Goal: Task Accomplishment & Management: Use online tool/utility

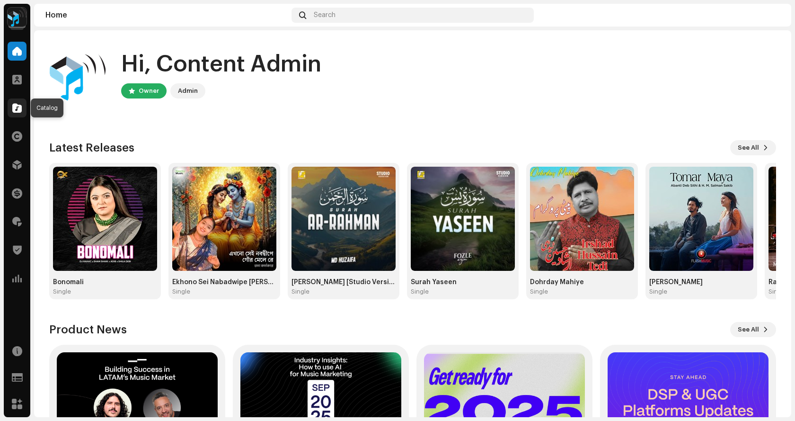
click at [20, 107] on span at bounding box center [16, 108] width 9 height 8
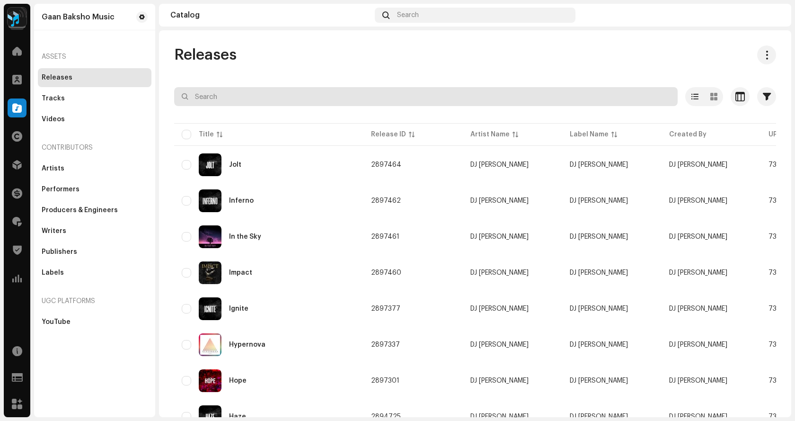
click at [318, 98] on input "text" at bounding box center [426, 96] width 504 height 19
paste input "7316479209671"
type input "7316479209671"
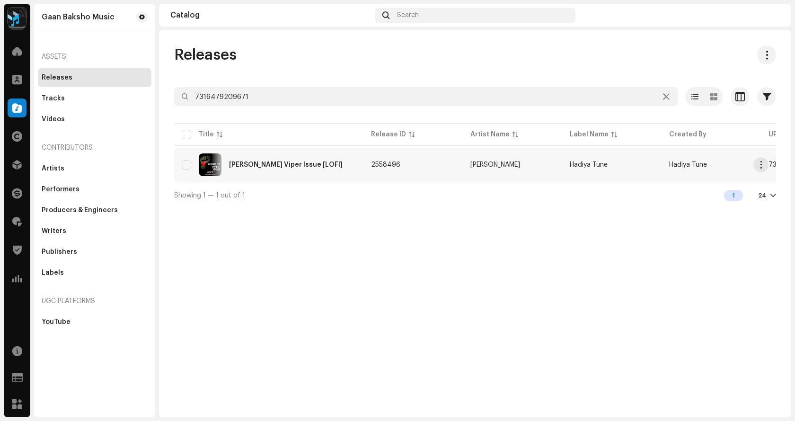
click at [268, 167] on div "Russell's Viper Issue [LOFI]" at bounding box center [286, 164] width 114 height 7
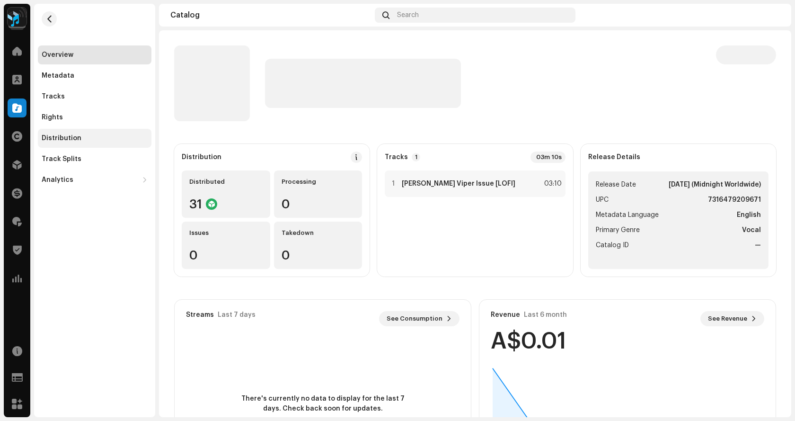
click at [68, 136] on div "Distribution" at bounding box center [62, 138] width 40 height 8
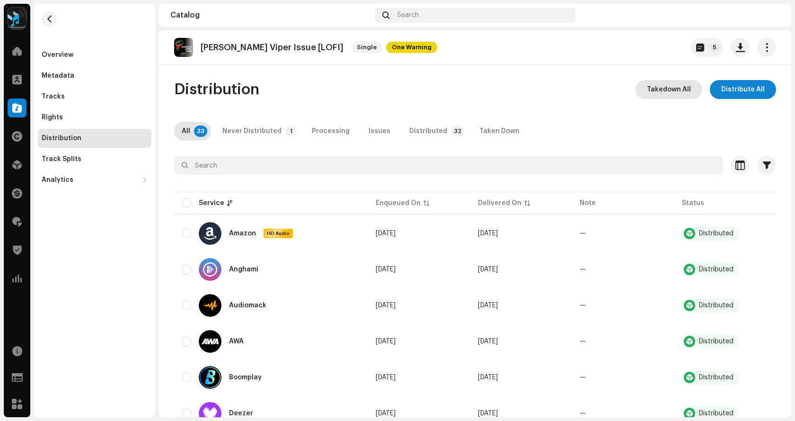
click at [671, 91] on span "Takedown All" at bounding box center [669, 89] width 44 height 19
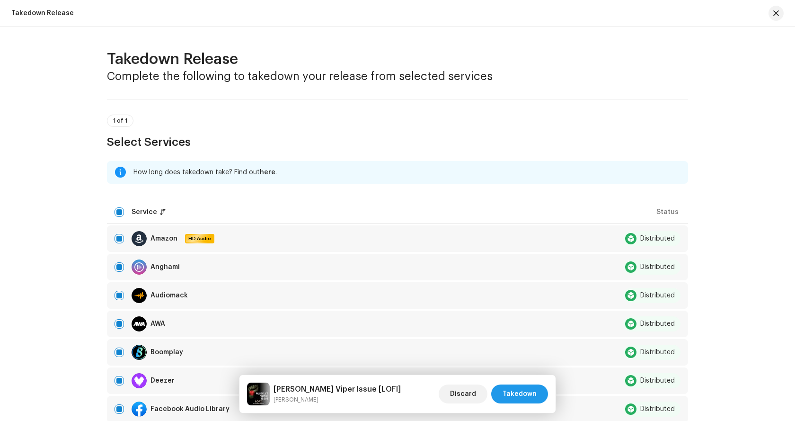
click at [535, 396] on span "Takedown" at bounding box center [520, 393] width 34 height 19
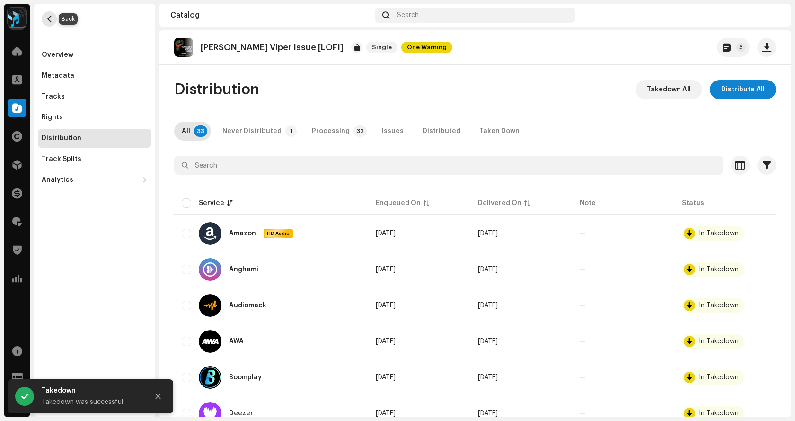
click at [49, 22] on span "button" at bounding box center [49, 19] width 7 height 8
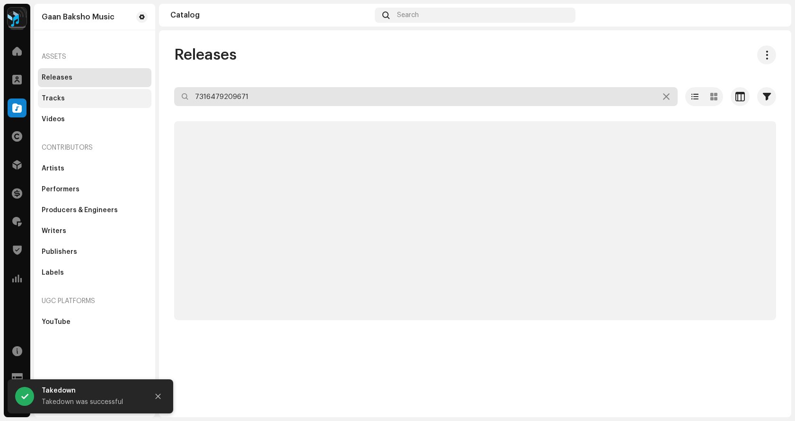
drag, startPoint x: 262, startPoint y: 98, endPoint x: 96, endPoint y: 90, distance: 165.9
click at [96, 90] on div "Gaan Baksho Music Home Clients Catalog Rights Distribution Finance Royalties Tr…" at bounding box center [397, 210] width 795 height 421
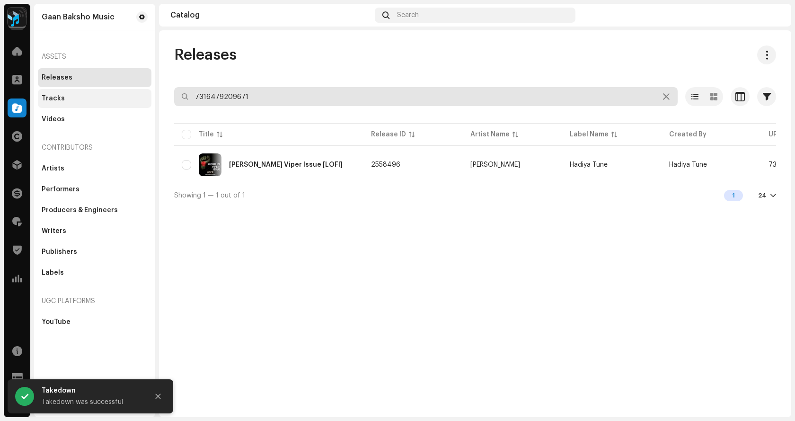
paste input "26173"
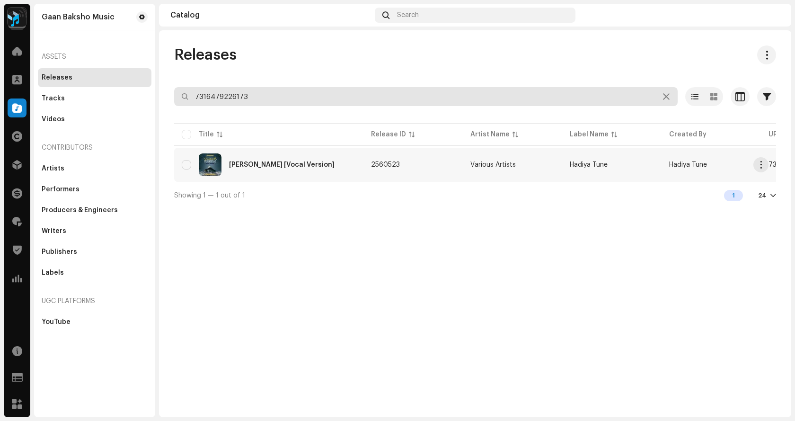
type input "7316479226173"
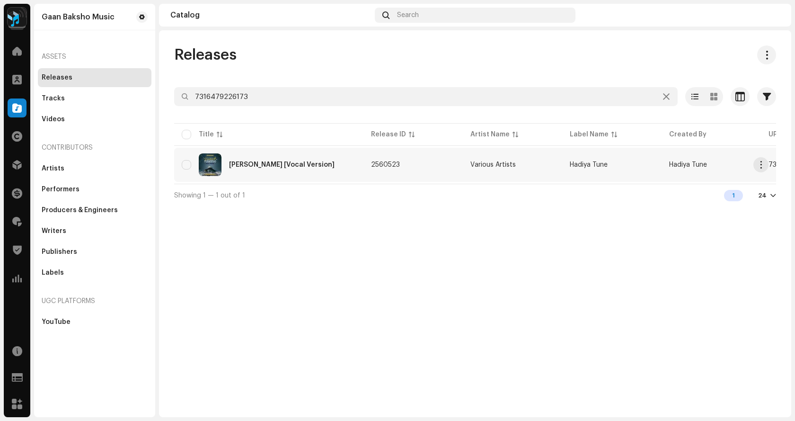
click at [278, 165] on div "Durude Muhammad [Vocal Version]" at bounding box center [282, 164] width 106 height 7
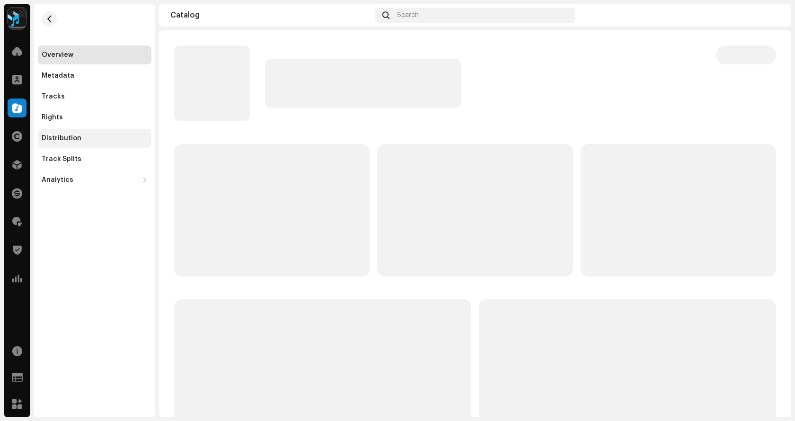
click at [59, 133] on div "Distribution" at bounding box center [95, 138] width 114 height 19
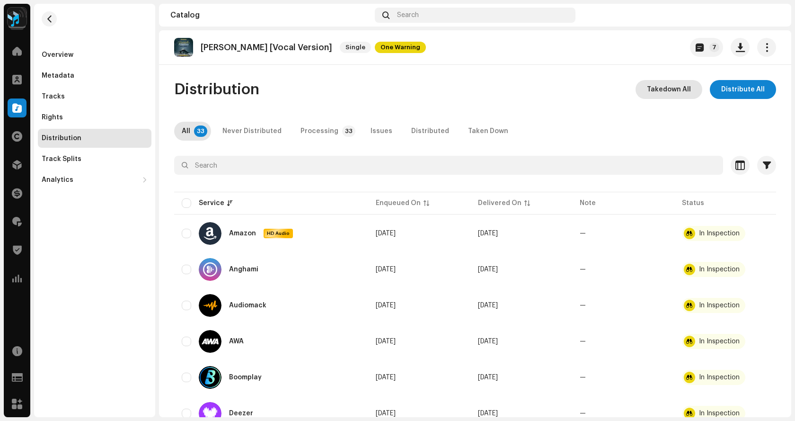
click at [648, 89] on span "Takedown All" at bounding box center [669, 89] width 44 height 19
click at [495, 106] on div "Not Eligible For Takedown The takedown cannot proceed because some of the relea…" at bounding box center [397, 210] width 795 height 421
click at [19, 170] on div at bounding box center [17, 164] width 19 height 19
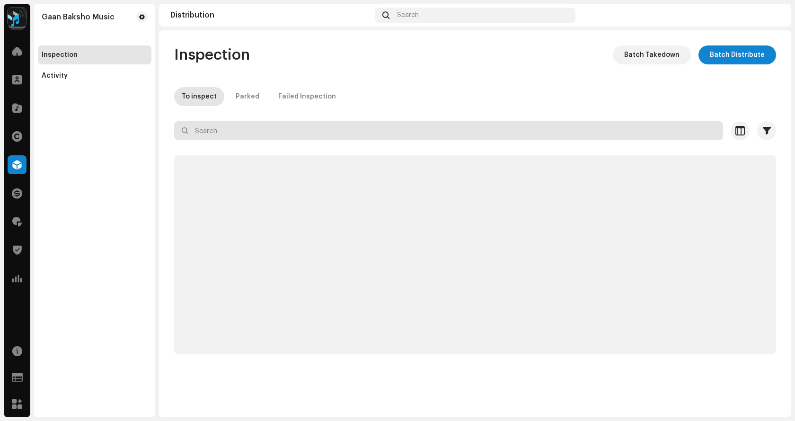
click at [299, 128] on input "text" at bounding box center [448, 130] width 549 height 19
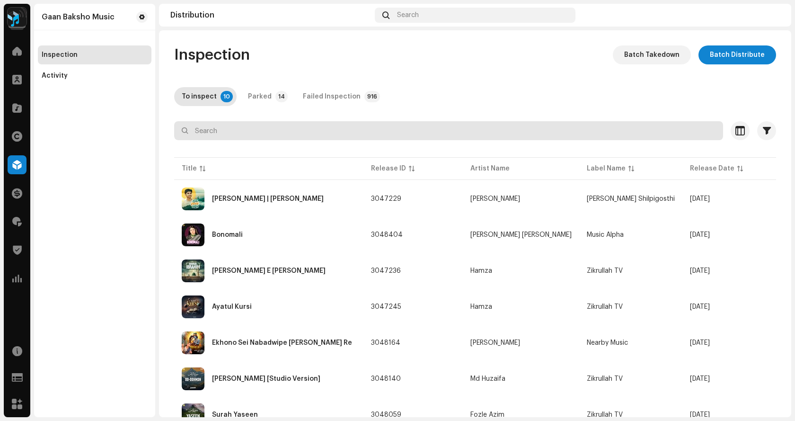
paste input "7316479226173"
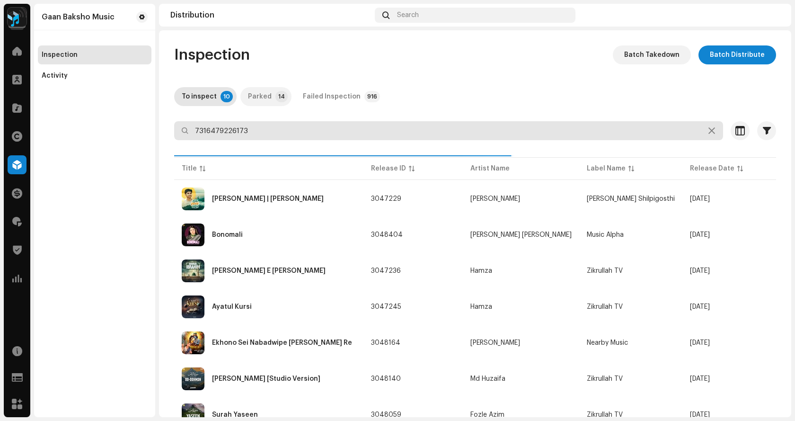
type input "7316479226173"
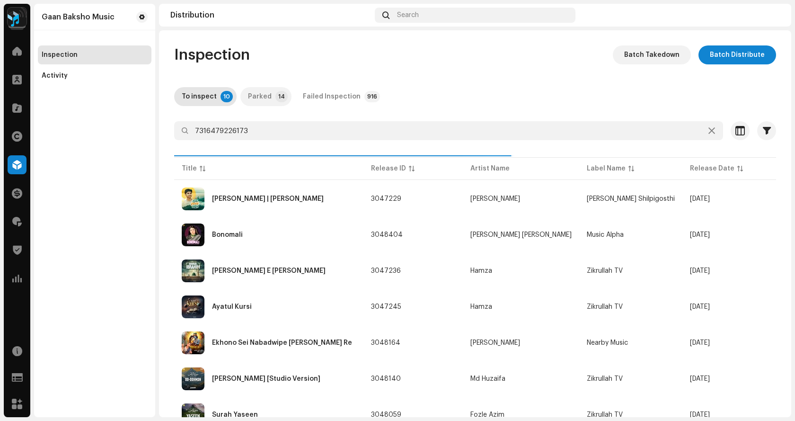
click at [253, 94] on div "Parked" at bounding box center [260, 96] width 24 height 19
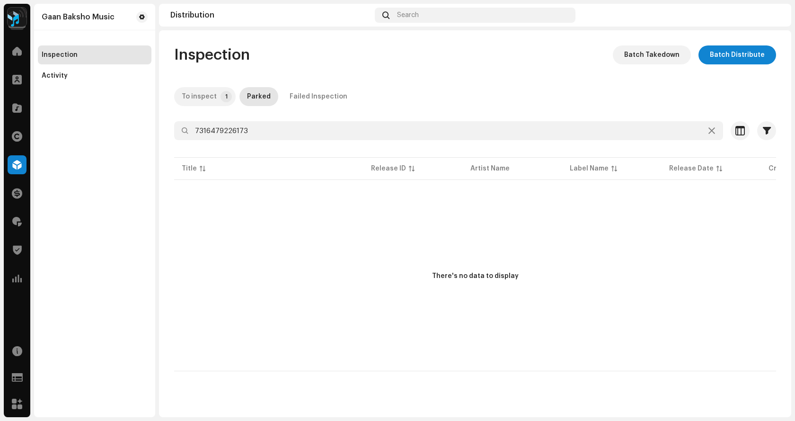
click at [205, 98] on div "To inspect" at bounding box center [199, 96] width 35 height 19
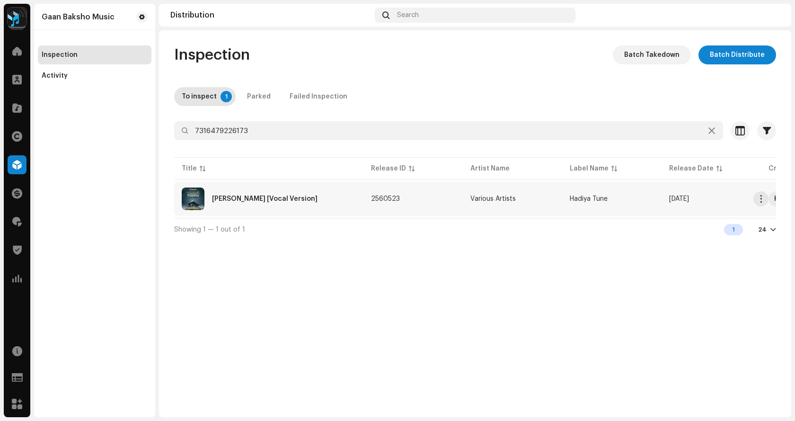
click at [279, 195] on div "Durude Muhammad [Vocal Version]" at bounding box center [269, 198] width 174 height 23
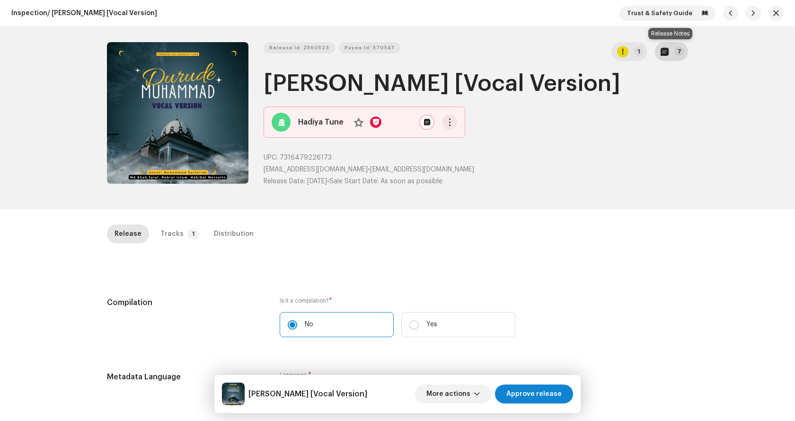
click at [674, 55] on button "7" at bounding box center [671, 51] width 33 height 19
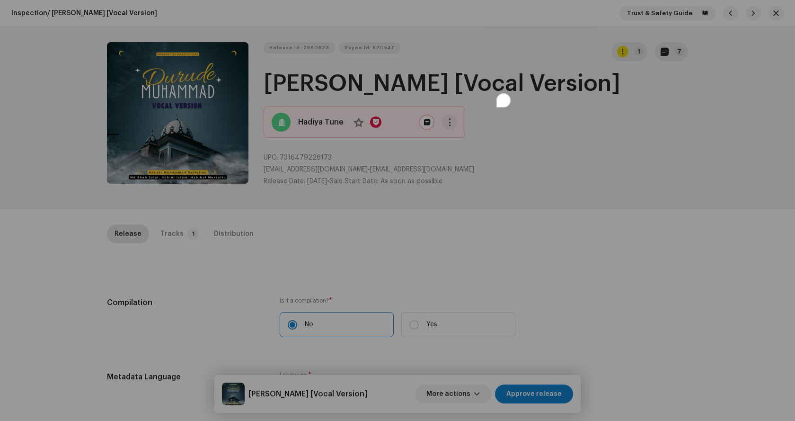
click at [613, 281] on div "Release notes Content Admin Oct 8, 2025 AUTO NOTE - RELEASE FAILED INSPECTION O…" at bounding box center [397, 210] width 795 height 421
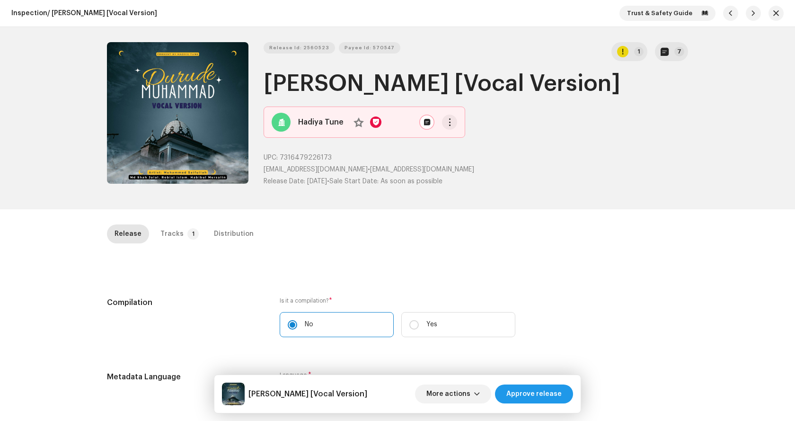
click at [541, 390] on span "Approve release" at bounding box center [533, 393] width 55 height 19
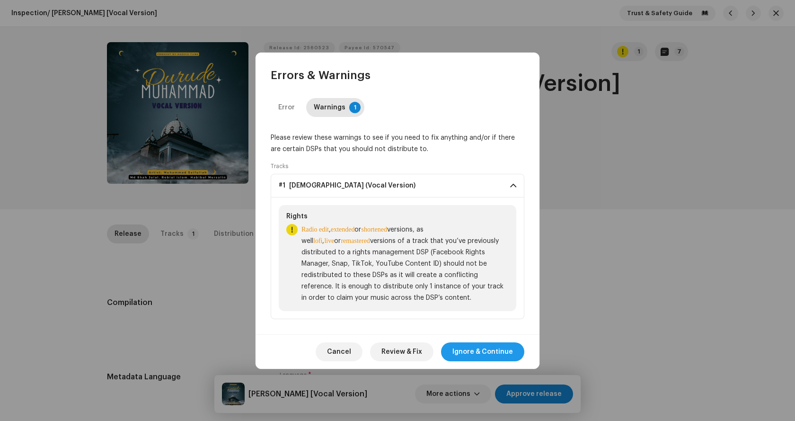
click at [501, 346] on span "Ignore & Continue" at bounding box center [482, 351] width 61 height 19
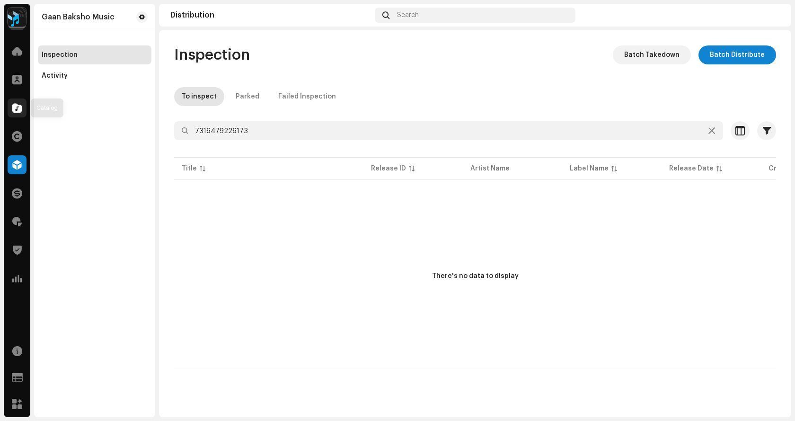
click at [18, 112] on span at bounding box center [16, 108] width 9 height 8
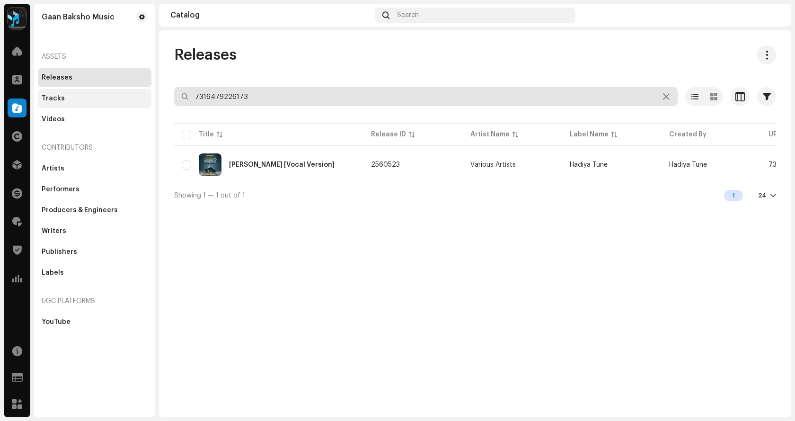
drag, startPoint x: 128, startPoint y: 92, endPoint x: 113, endPoint y: 91, distance: 15.2
click at [113, 91] on div "Gaan Baksho Music Home Clients Catalog Rights Distribution Finance Royalties Tr…" at bounding box center [397, 210] width 795 height 421
paste input "81307266"
type input "7316481307266"
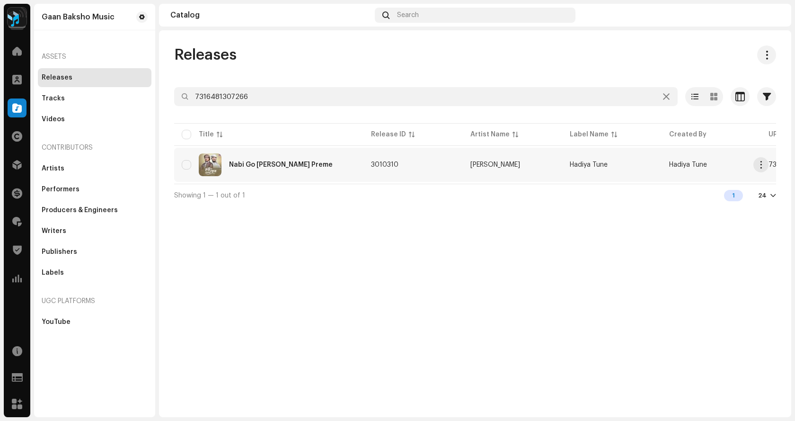
click at [282, 163] on div "Nabi Go Tomar Preme" at bounding box center [281, 164] width 104 height 7
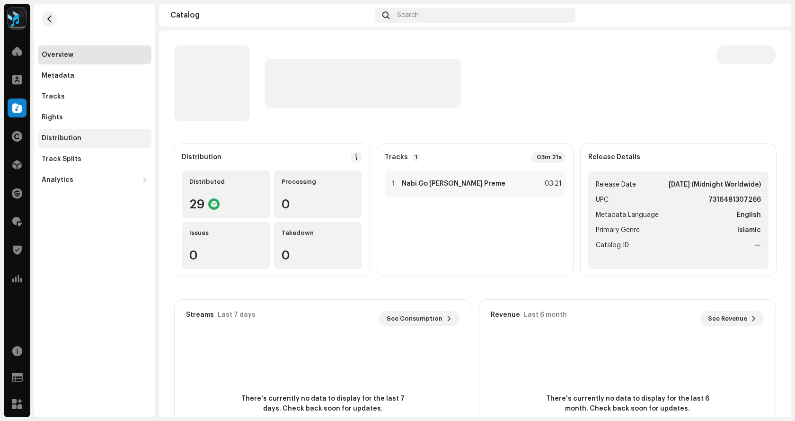
click at [71, 133] on div "Distribution" at bounding box center [95, 138] width 114 height 19
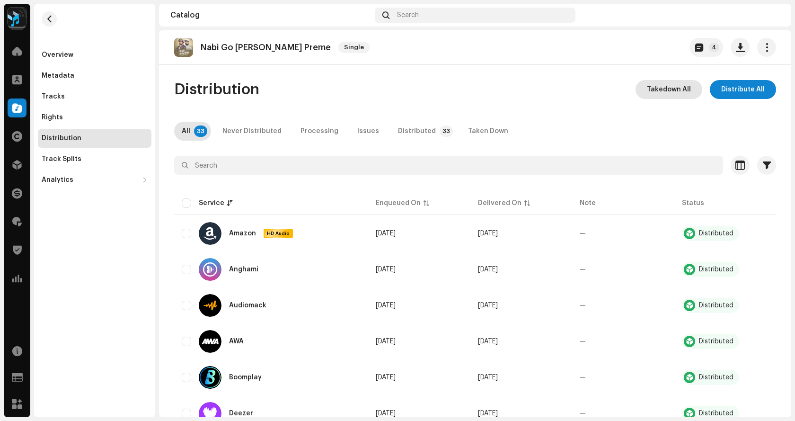
click at [660, 93] on span "Takedown All" at bounding box center [669, 89] width 44 height 19
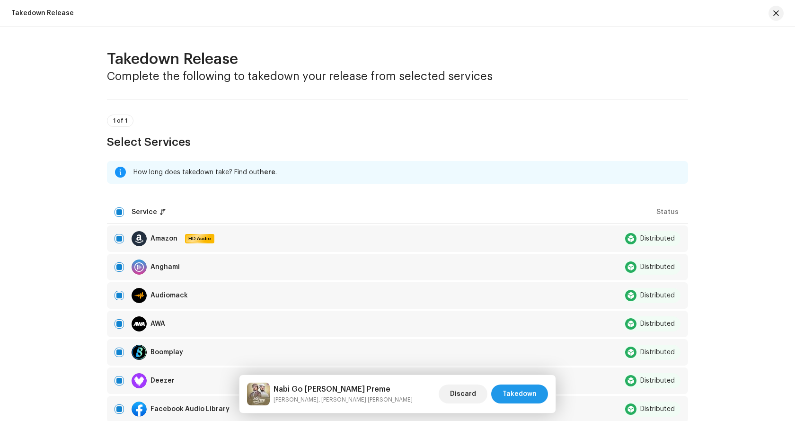
click at [514, 391] on span "Takedown" at bounding box center [520, 393] width 34 height 19
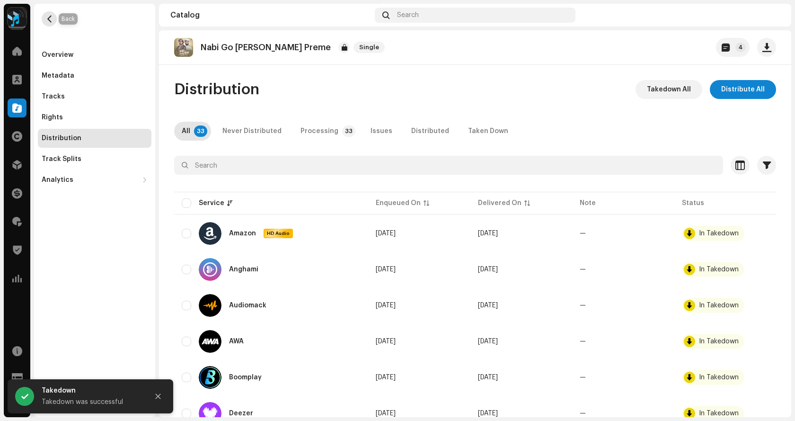
click at [49, 19] on span "button" at bounding box center [49, 19] width 7 height 8
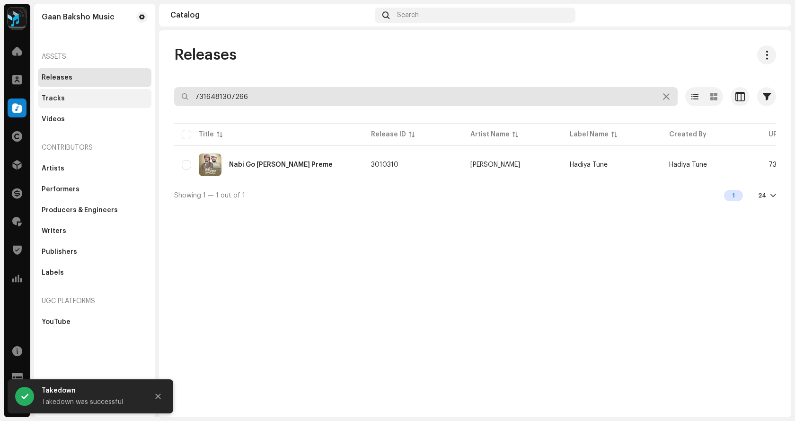
drag, startPoint x: 270, startPoint y: 93, endPoint x: 103, endPoint y: 95, distance: 166.6
click at [104, 95] on div "Gaan Baksho Music Home Clients Catalog Rights Distribution Finance Royalties Tr…" at bounding box center [397, 210] width 795 height 421
paste input "252672"
type input "7316481252672"
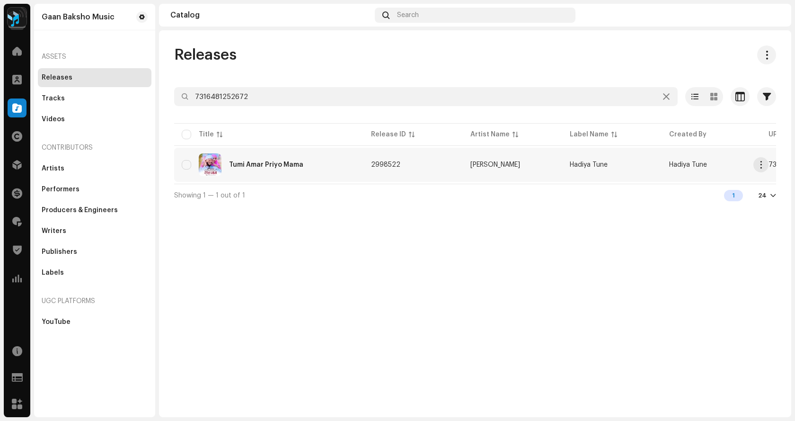
click at [262, 170] on div "Tumi Amar Priyo Mama" at bounding box center [269, 164] width 174 height 23
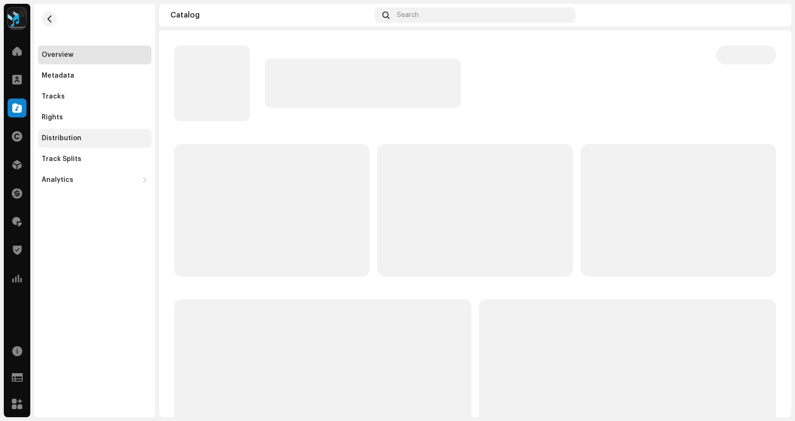
click at [55, 136] on div "Distribution" at bounding box center [62, 138] width 40 height 8
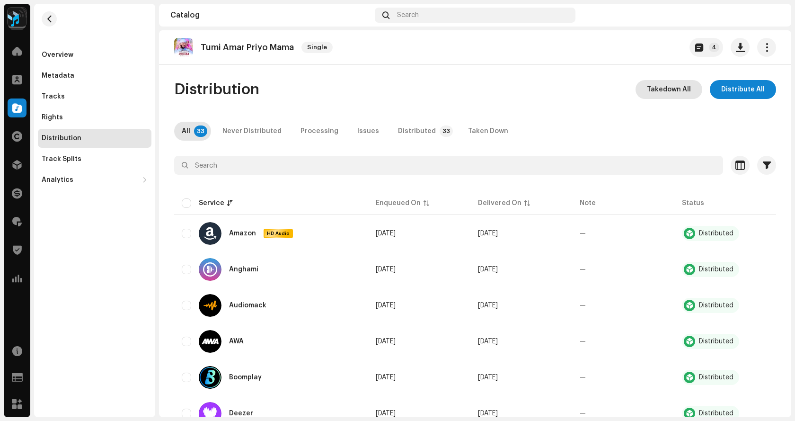
click at [658, 94] on span "Takedown All" at bounding box center [669, 89] width 44 height 19
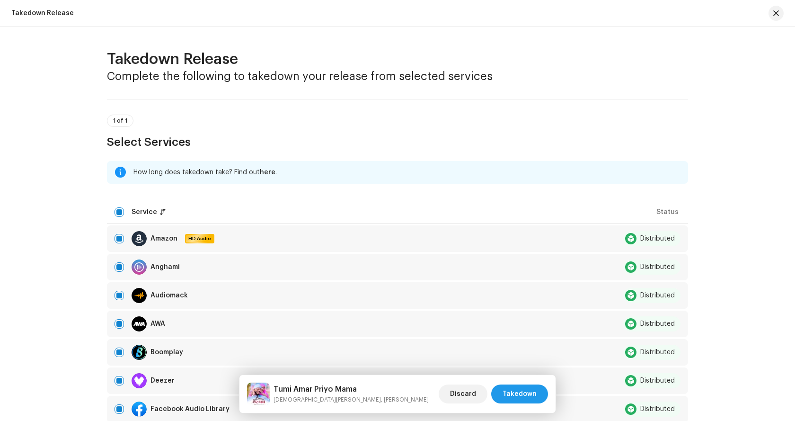
click at [513, 398] on span "Takedown" at bounding box center [520, 393] width 34 height 19
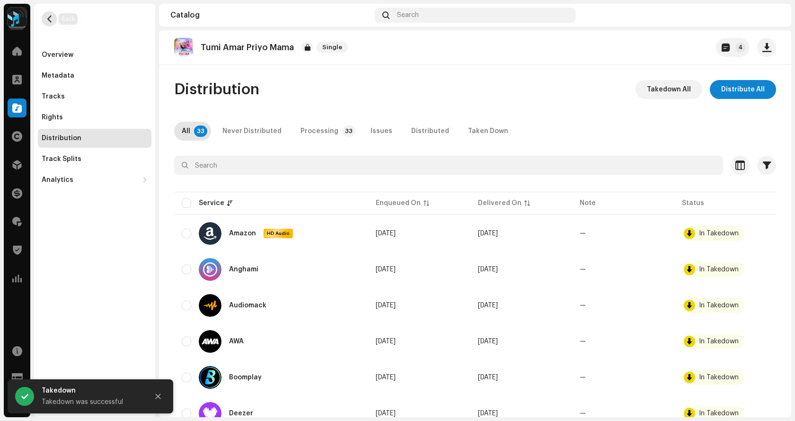
click at [52, 20] on span "button" at bounding box center [49, 19] width 7 height 8
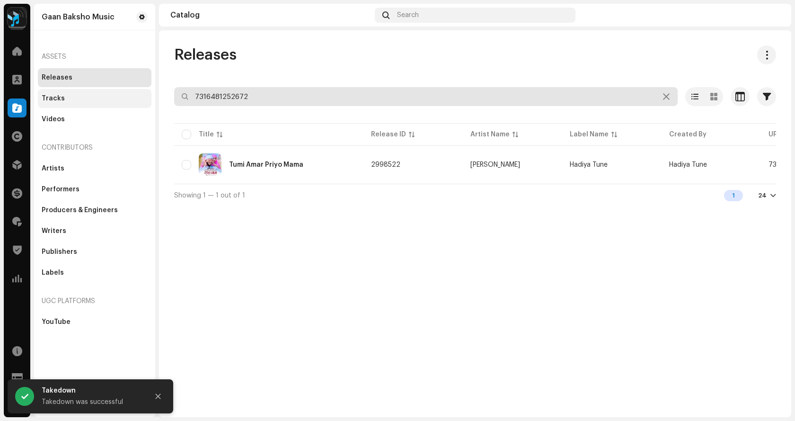
drag, startPoint x: 171, startPoint y: 99, endPoint x: 75, endPoint y: 99, distance: 95.6
click at [76, 99] on div "Gaan Baksho Music Home Clients Catalog Rights Distribution Finance Royalties Tr…" at bounding box center [397, 210] width 795 height 421
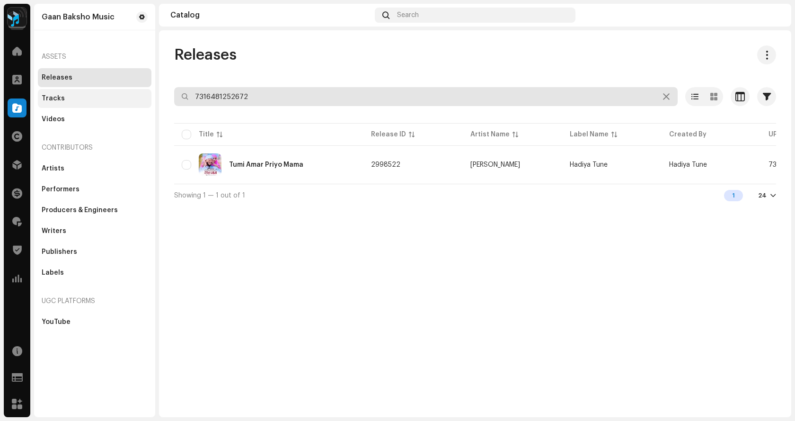
paste input "79209671"
type input "7316479209671"
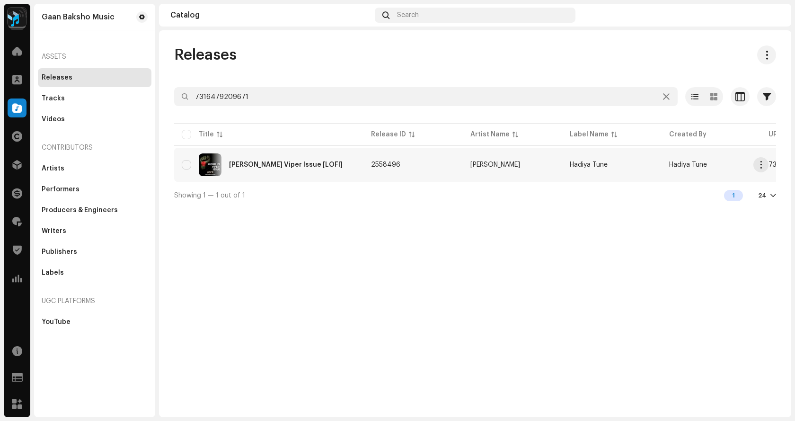
type input "7316479209671"
click at [267, 167] on div "Russell's Viper Issue [LOFI]" at bounding box center [286, 164] width 114 height 7
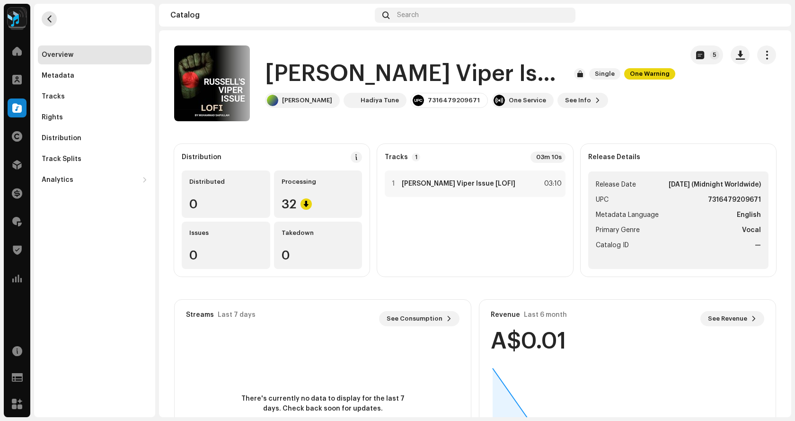
click at [44, 21] on button "button" at bounding box center [49, 18] width 15 height 15
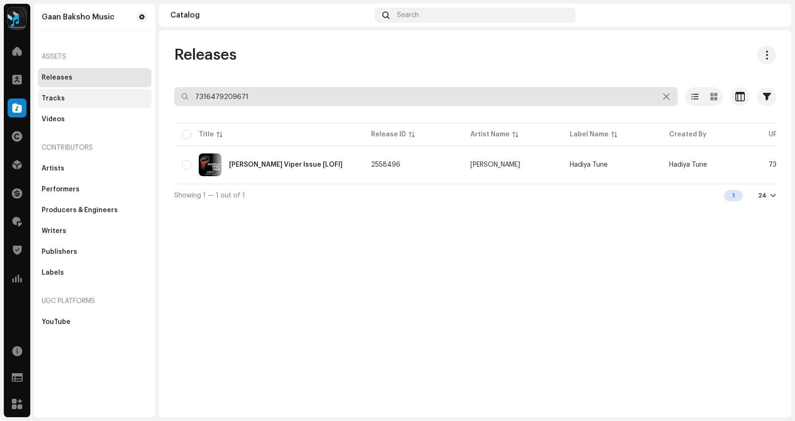
drag, startPoint x: 140, startPoint y: 96, endPoint x: 116, endPoint y: 95, distance: 23.7
click at [116, 95] on div "Gaan Baksho Music Home Clients Catalog Rights Distribution Finance Royalties Tr…" at bounding box center [397, 210] width 795 height 421
paste input "13446"
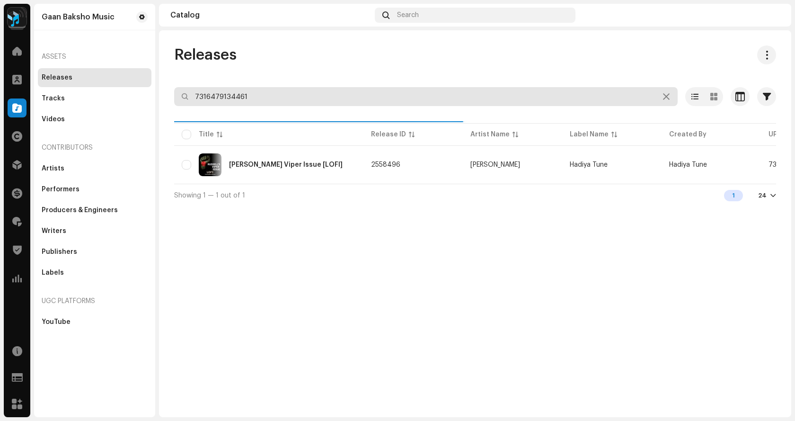
type input "7316479134461"
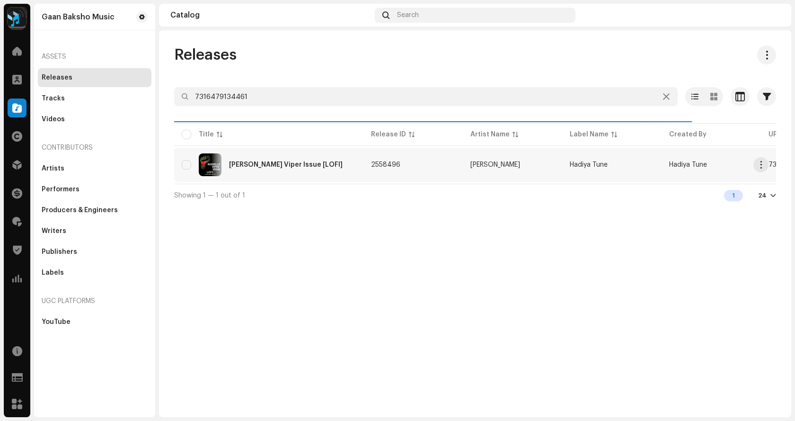
click at [246, 164] on div "Russell's Viper Issue [LOFI]" at bounding box center [286, 164] width 114 height 7
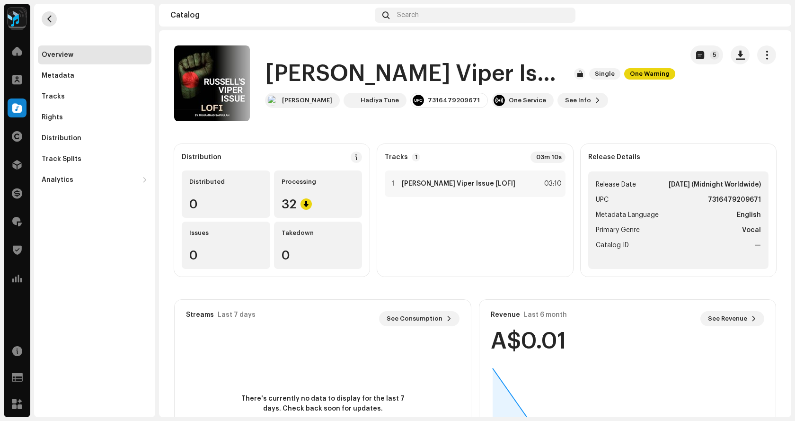
click at [48, 23] on button "button" at bounding box center [49, 18] width 15 height 15
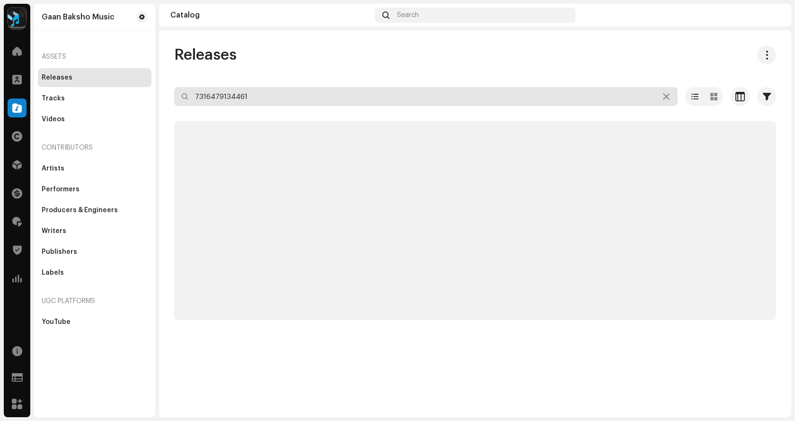
drag, startPoint x: 275, startPoint y: 93, endPoint x: 152, endPoint y: 93, distance: 123.1
click at [153, 93] on div "Gaan Baksho Music Home Clients Catalog Rights Distribution Finance Royalties Tr…" at bounding box center [397, 210] width 795 height 421
paste input "78"
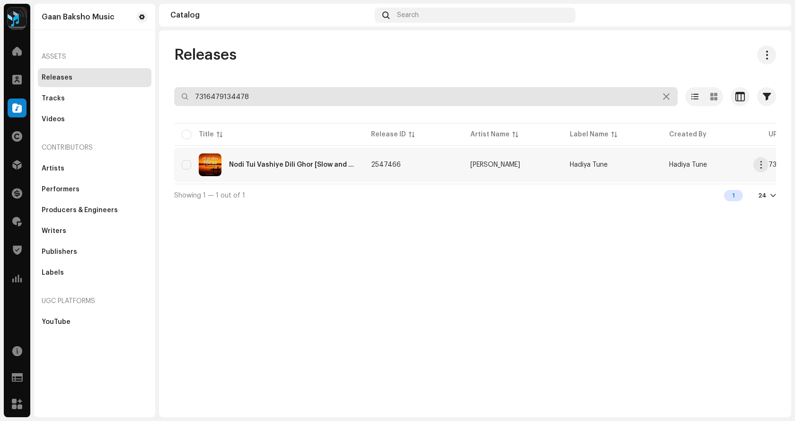
type input "7316479134478"
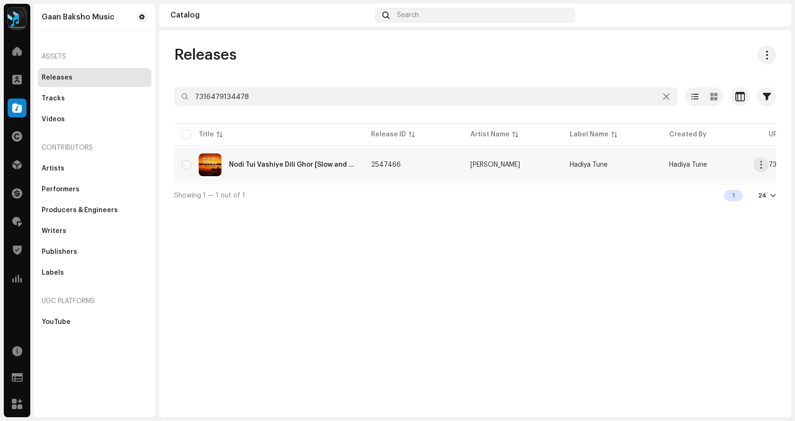
click at [247, 159] on div "Nodi Tui Vashiye Dili Ghor [Slow and Reverb]" at bounding box center [269, 164] width 174 height 23
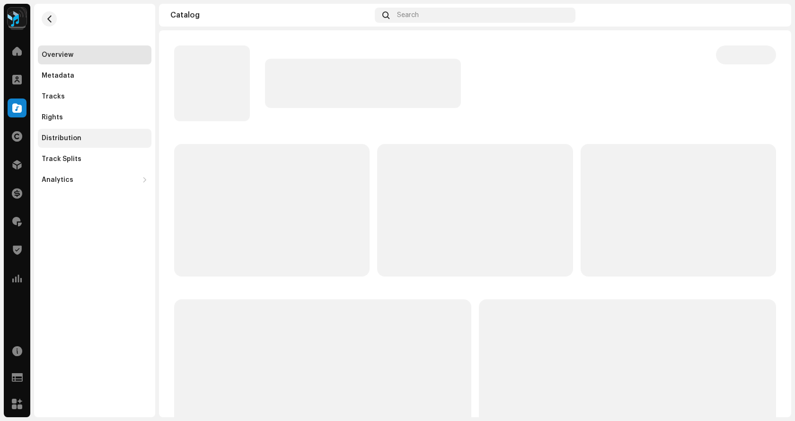
click at [62, 138] on div "Distribution" at bounding box center [62, 138] width 40 height 8
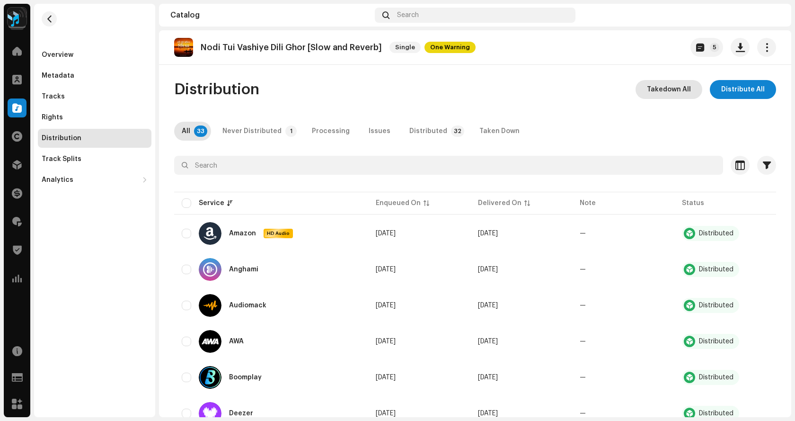
click at [673, 94] on span "Takedown All" at bounding box center [669, 89] width 44 height 19
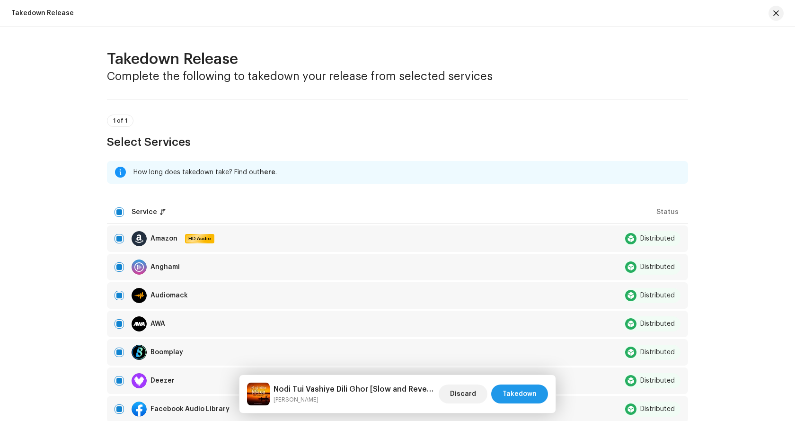
click at [522, 393] on span "Takedown" at bounding box center [520, 393] width 34 height 19
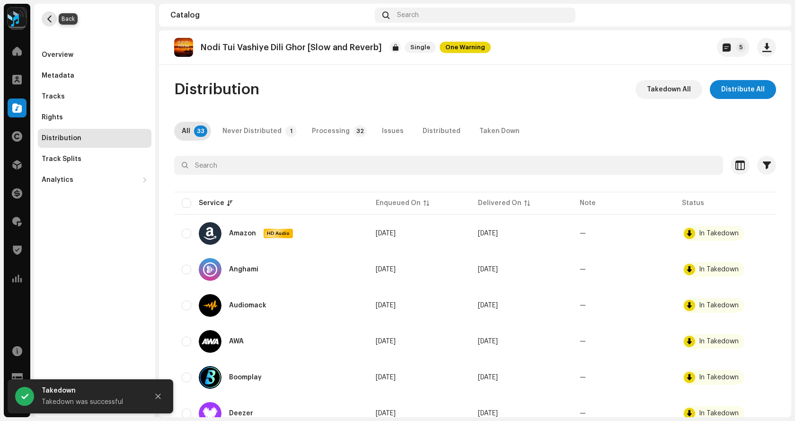
click at [49, 18] on span "button" at bounding box center [49, 19] width 7 height 8
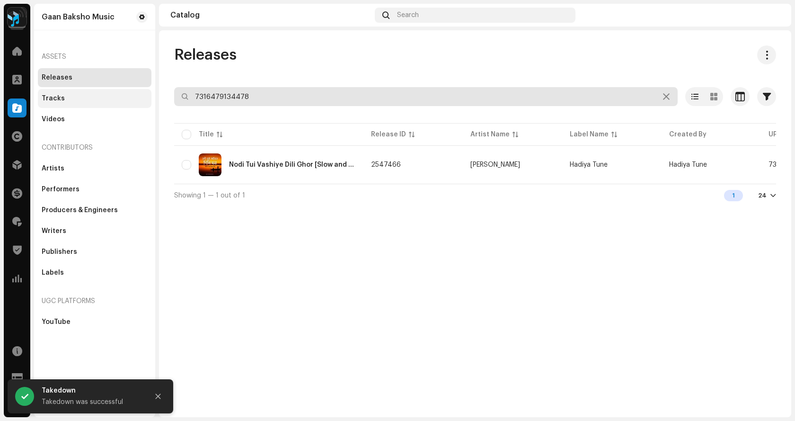
drag, startPoint x: 253, startPoint y: 98, endPoint x: 139, endPoint y: 89, distance: 114.8
click at [139, 89] on div "Gaan Baksho Music Home Clients Catalog Rights Distribution Finance Royalties Tr…" at bounding box center [397, 210] width 795 height 421
paste input "8939722"
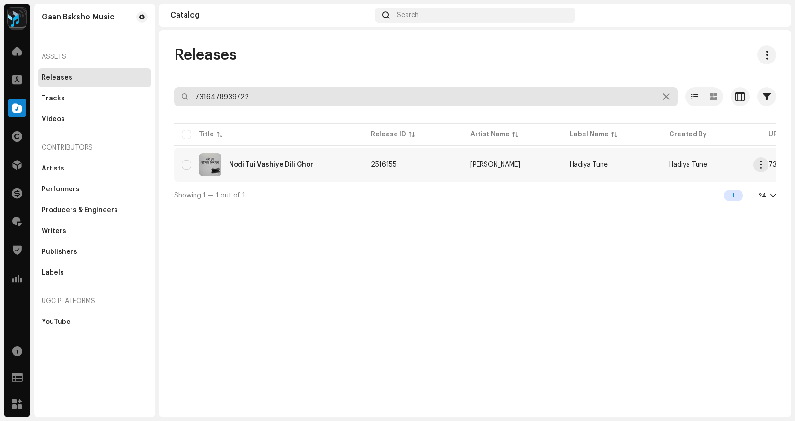
type input "7316478939722"
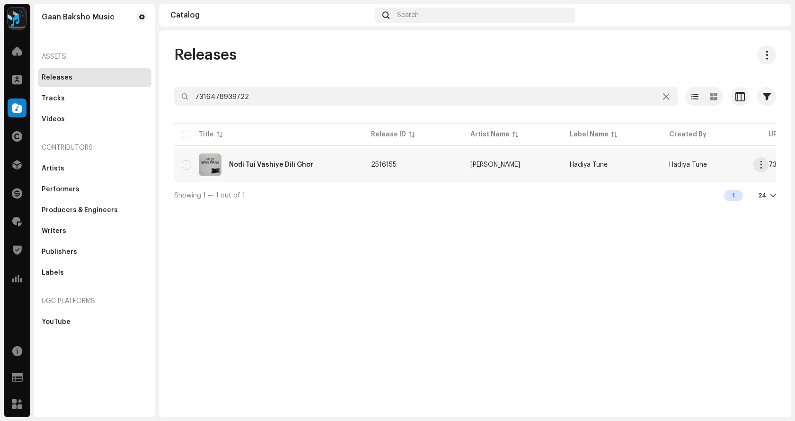
click at [307, 166] on div "Nodi Tui Vashiye Dili Ghor" at bounding box center [271, 164] width 84 height 7
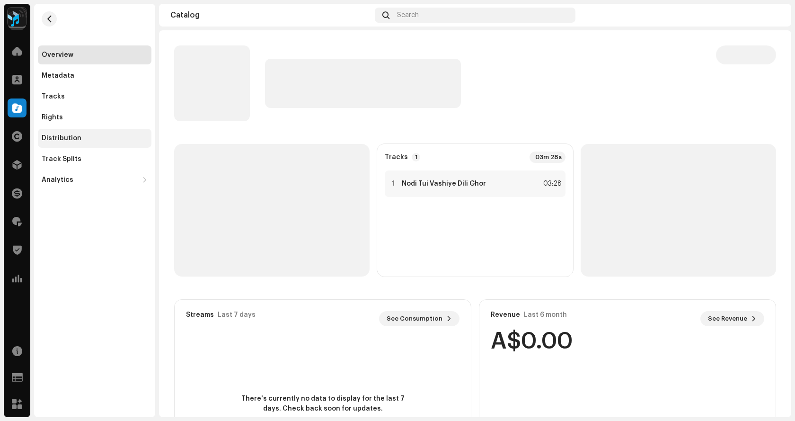
click at [82, 140] on div "Distribution" at bounding box center [95, 138] width 106 height 8
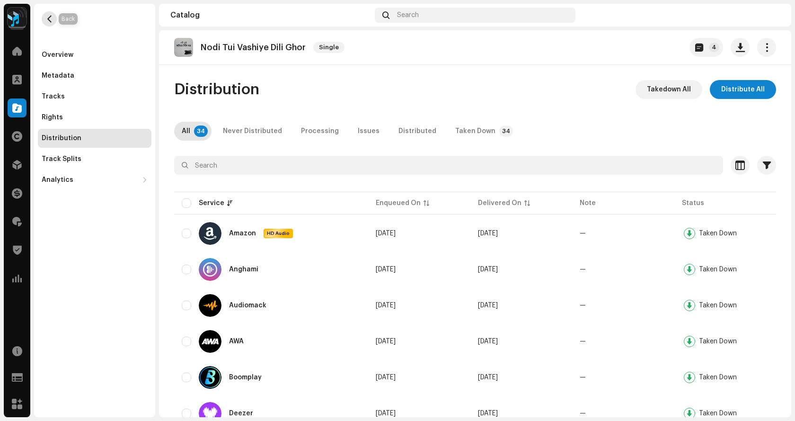
click at [53, 19] on button "button" at bounding box center [49, 18] width 15 height 15
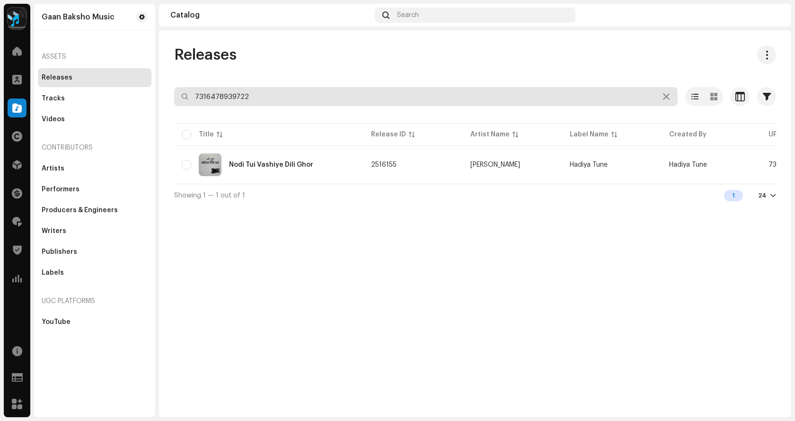
drag, startPoint x: 251, startPoint y: 92, endPoint x: 80, endPoint y: 69, distance: 172.4
click at [84, 69] on div "Gaan Baksho Music Home Clients Catalog Rights Distribution Finance Royalties Tr…" at bounding box center [397, 210] width 795 height 421
paste input "0168"
type input "7316478901682"
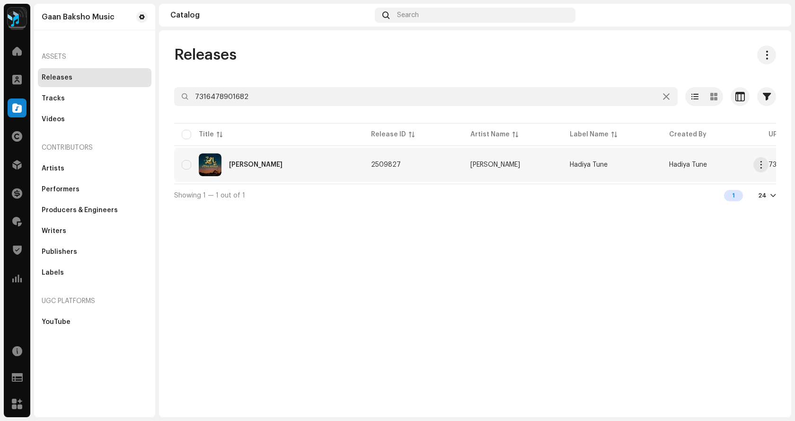
click at [257, 157] on div "Nabijir Agomone" at bounding box center [269, 164] width 174 height 23
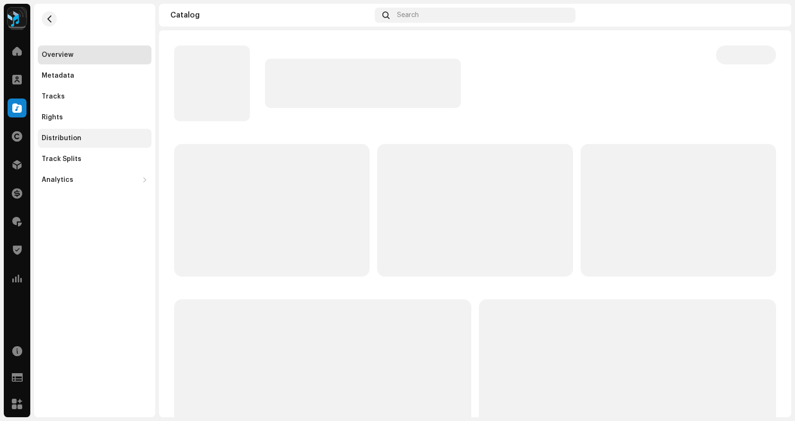
click at [74, 135] on div "Distribution" at bounding box center [62, 138] width 40 height 8
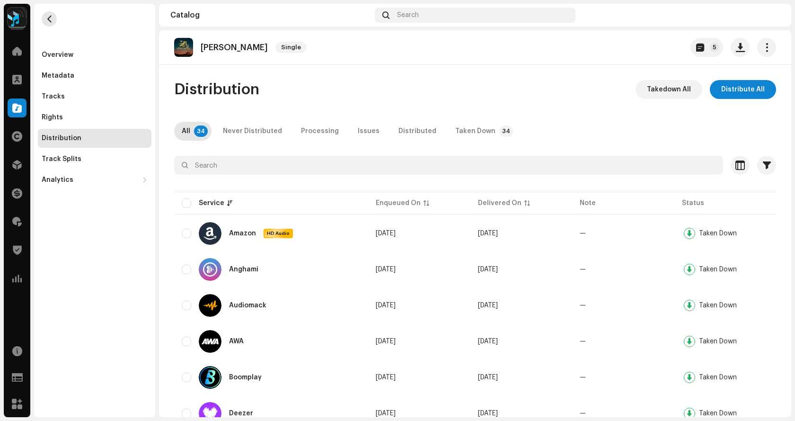
click at [49, 18] on span "button" at bounding box center [49, 19] width 7 height 8
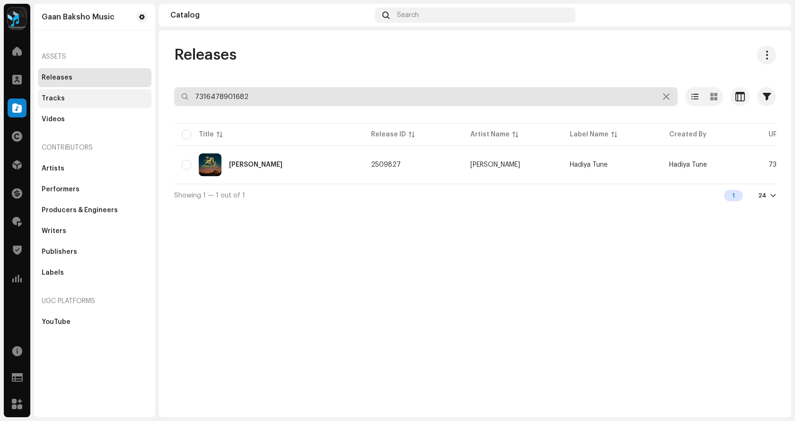
drag, startPoint x: 123, startPoint y: 98, endPoint x: 117, endPoint y: 96, distance: 5.9
click at [120, 97] on div "Gaan Baksho Music Home Clients Catalog Rights Distribution Finance Royalties Tr…" at bounding box center [397, 210] width 795 height 421
paste input "886996"
type input "7316478886996"
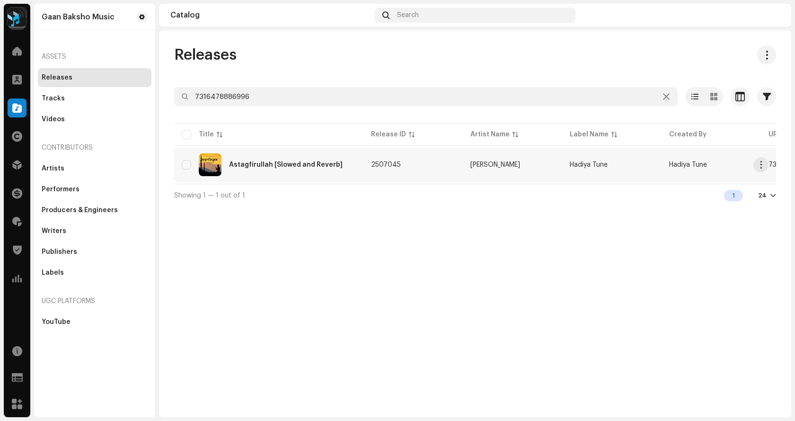
click at [291, 160] on div "Astagfirullah [Slowed and Reverb]" at bounding box center [269, 164] width 174 height 23
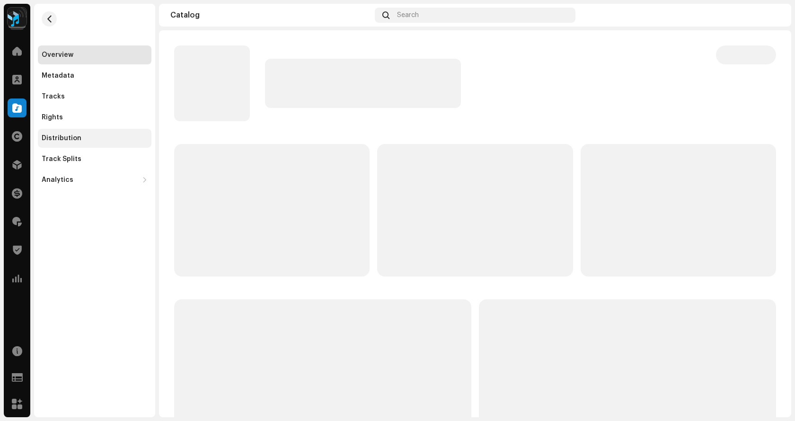
click at [76, 141] on div "Distribution" at bounding box center [62, 138] width 40 height 8
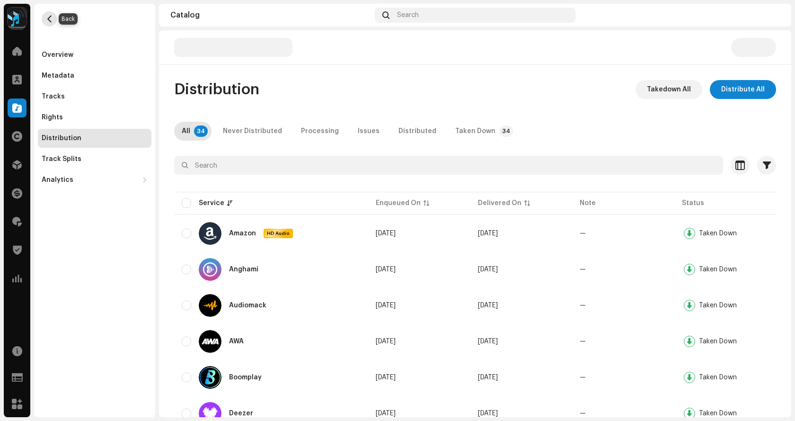
click at [51, 18] on span "button" at bounding box center [49, 19] width 7 height 8
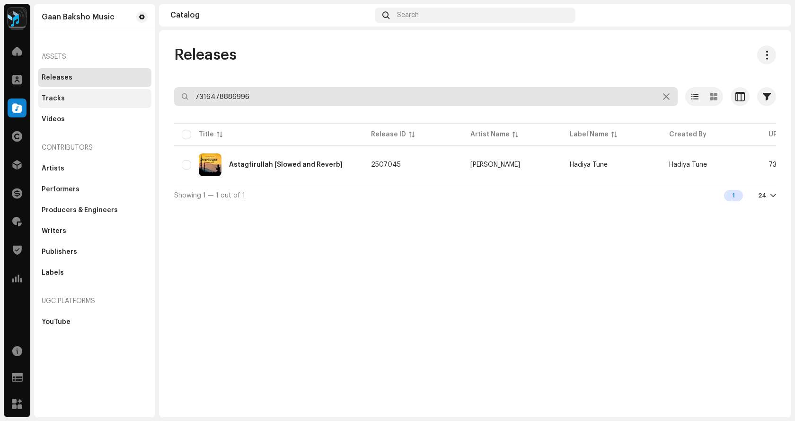
drag, startPoint x: 259, startPoint y: 98, endPoint x: 116, endPoint y: 102, distance: 143.5
click at [116, 102] on div "Gaan Baksho Music Home Clients Catalog Rights Distribution Finance Royalties Tr…" at bounding box center [397, 210] width 795 height 421
paste input "1311"
type input "7316478881311"
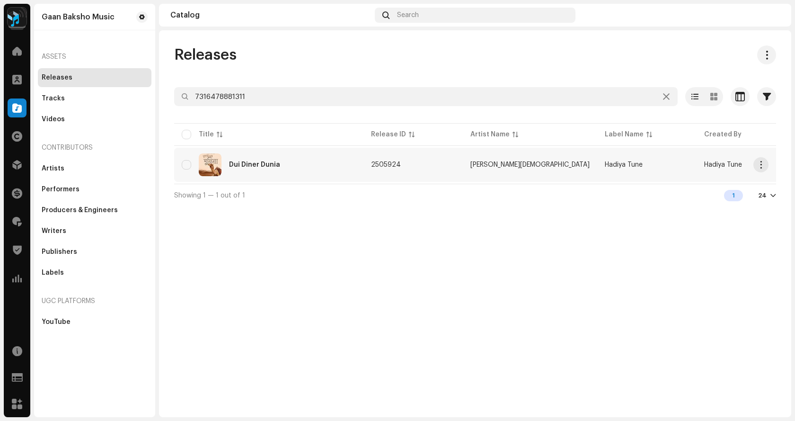
click at [275, 162] on div "Dui Diner Dunia" at bounding box center [254, 164] width 51 height 7
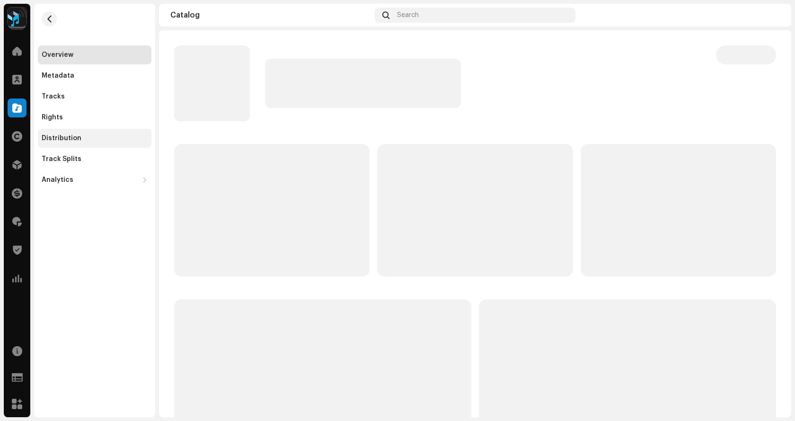
click at [82, 134] on div "Distribution" at bounding box center [95, 138] width 106 height 8
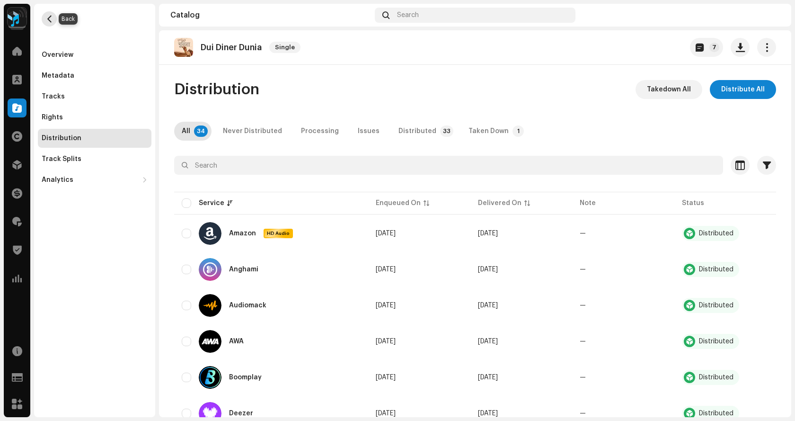
click at [50, 15] on span "button" at bounding box center [49, 19] width 7 height 8
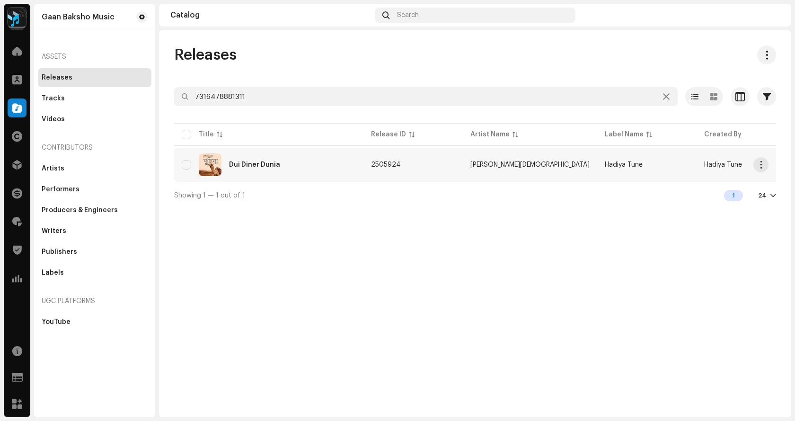
click at [270, 168] on div "Dui Diner Dunia" at bounding box center [269, 164] width 174 height 23
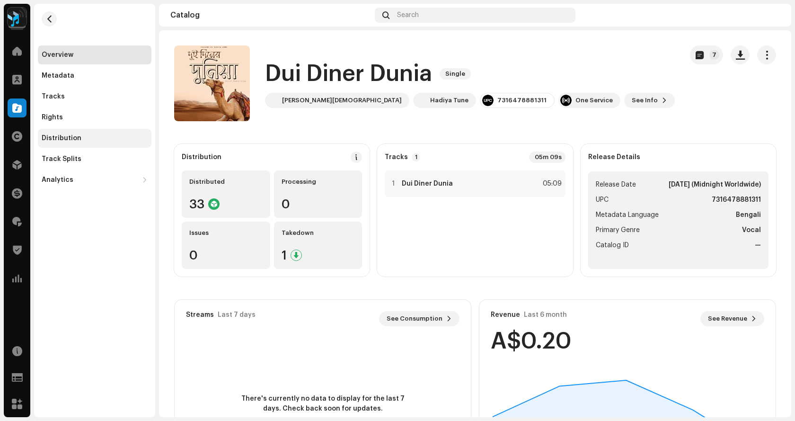
click at [86, 142] on div "Distribution" at bounding box center [95, 138] width 114 height 19
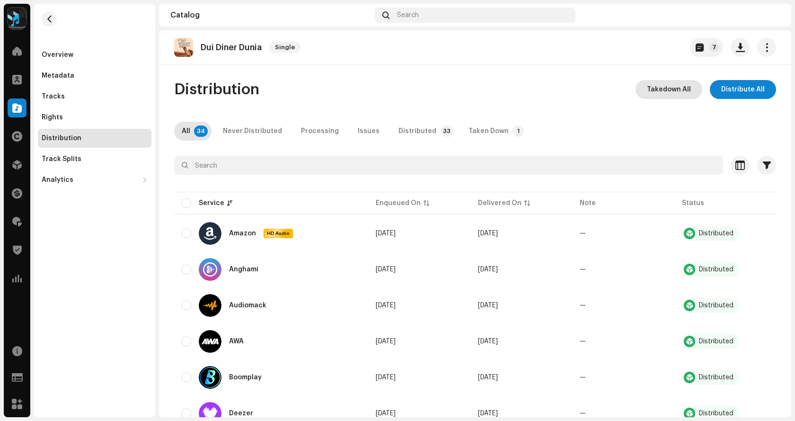
click at [672, 85] on span "Takedown All" at bounding box center [669, 89] width 44 height 19
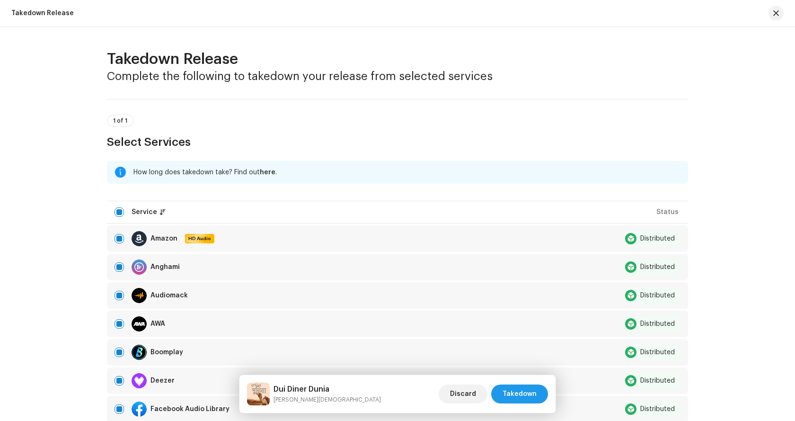
click at [525, 396] on span "Takedown" at bounding box center [520, 393] width 34 height 19
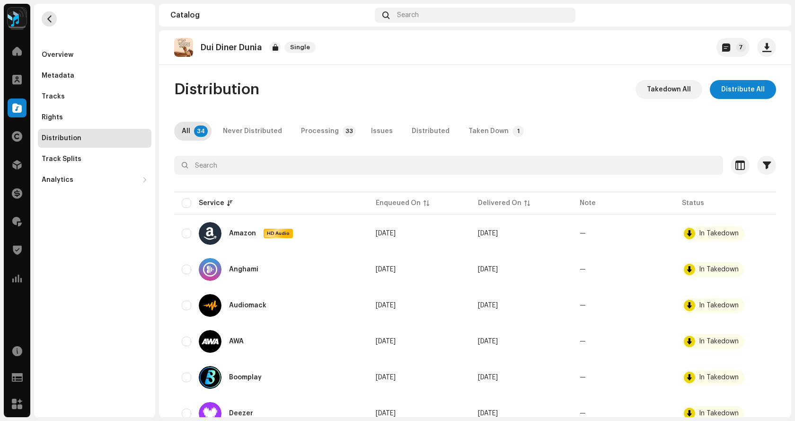
click at [48, 20] on span "button" at bounding box center [49, 19] width 7 height 8
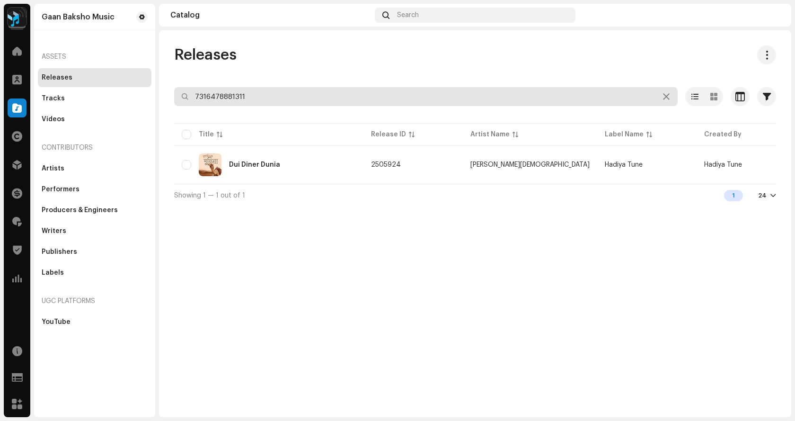
drag, startPoint x: 264, startPoint y: 94, endPoint x: 42, endPoint y: 73, distance: 223.4
click at [46, 71] on div "Gaan Baksho Music Home Clients Catalog Rights Distribution Finance Royalties Tr…" at bounding box center [397, 210] width 795 height 421
paste input "6989"
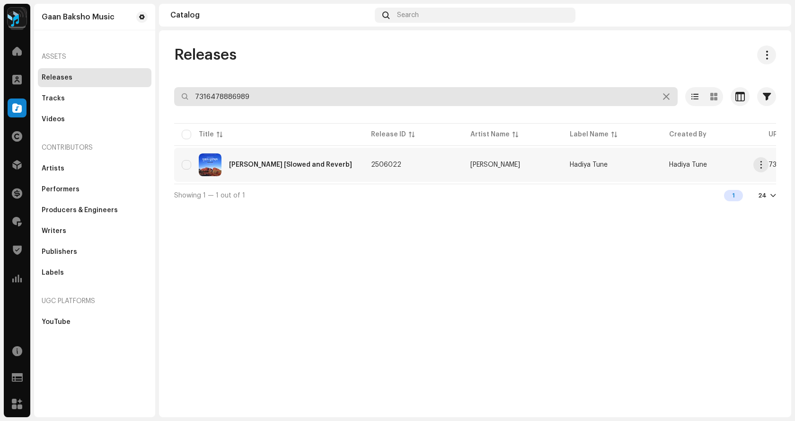
type input "7316478886989"
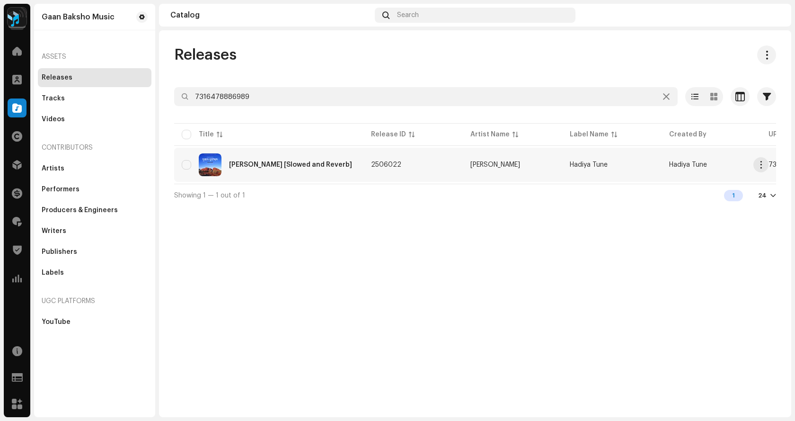
click at [260, 164] on div "Durude Muhammad [Slowed and Reverb]" at bounding box center [290, 164] width 123 height 7
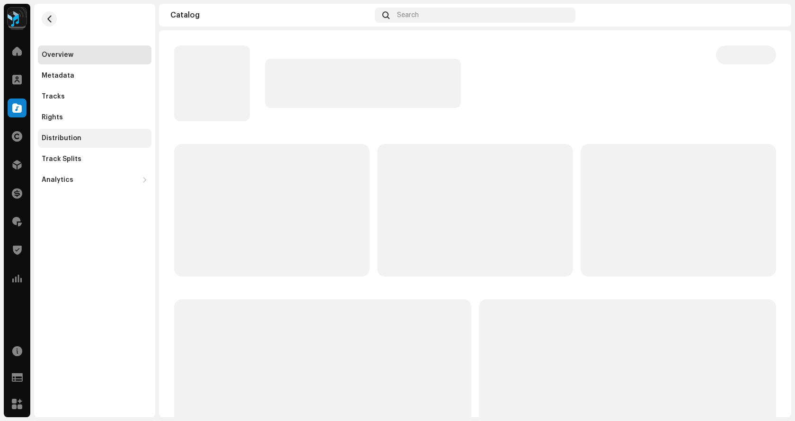
click at [74, 135] on div "Distribution" at bounding box center [62, 138] width 40 height 8
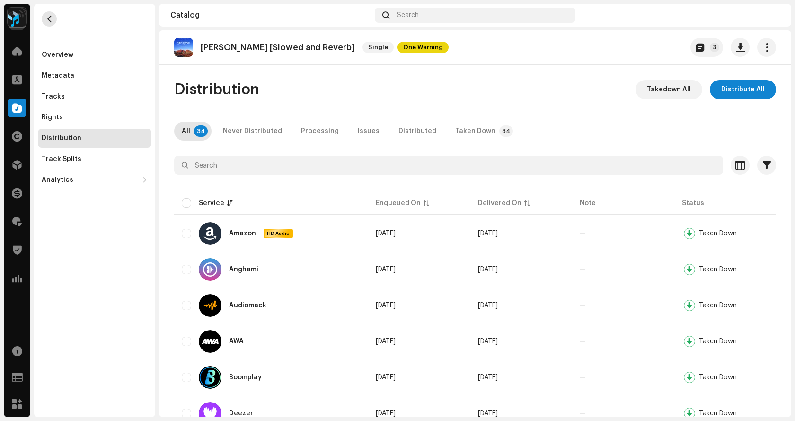
click at [47, 18] on span "button" at bounding box center [49, 19] width 7 height 8
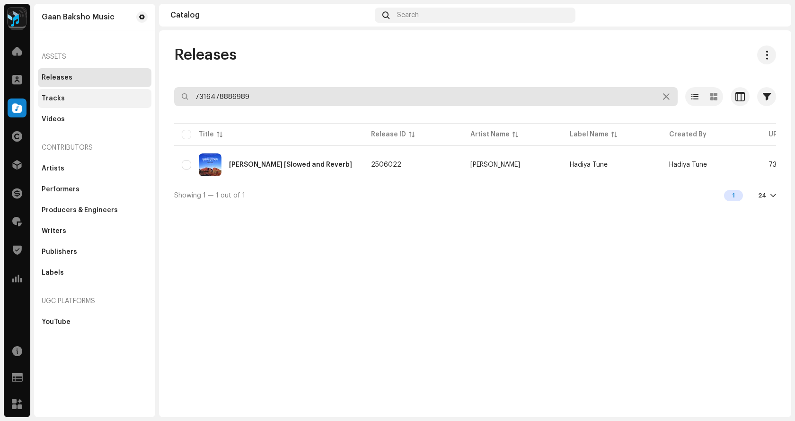
drag, startPoint x: 266, startPoint y: 98, endPoint x: 132, endPoint y: 101, distance: 134.4
click at [133, 101] on div "Gaan Baksho Music Home Clients Catalog Rights Distribution Finance Royalties Tr…" at bounding box center [397, 210] width 795 height 421
paste input "61931"
type input "7316478861931"
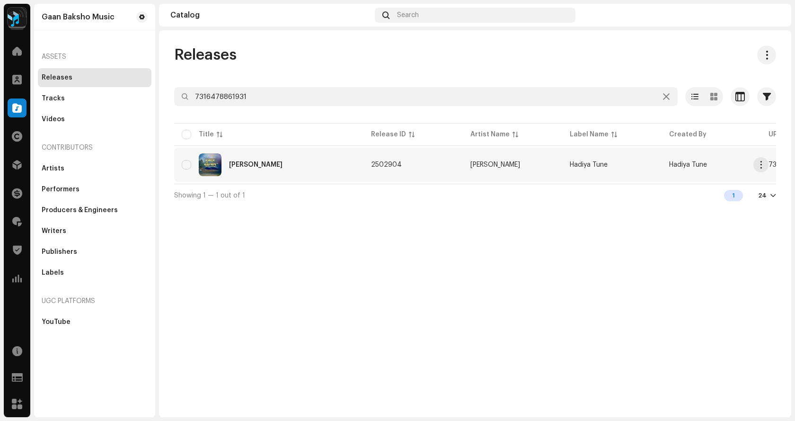
type input "7316478861931"
click at [242, 163] on div "[PERSON_NAME]" at bounding box center [255, 164] width 53 height 7
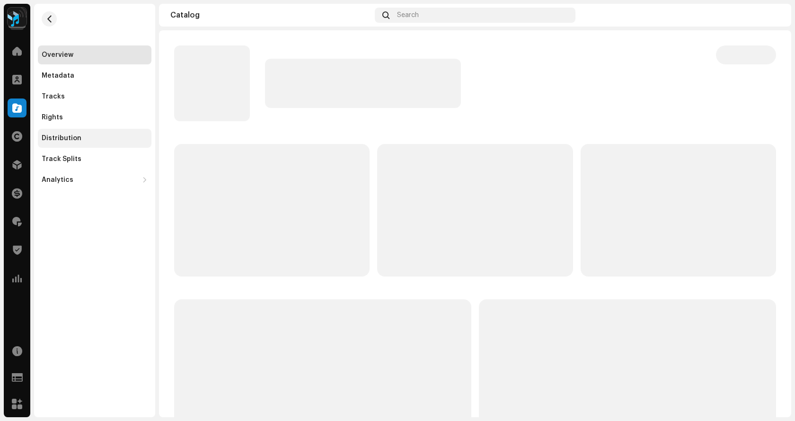
click at [66, 134] on div "Distribution" at bounding box center [62, 138] width 40 height 8
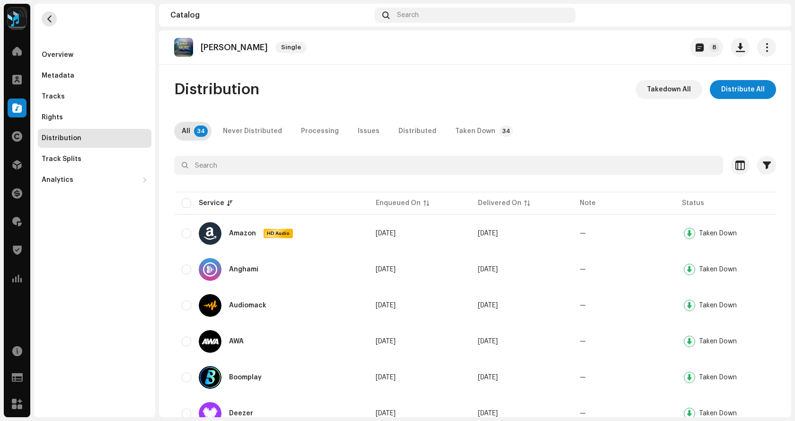
click at [53, 20] on span "button" at bounding box center [49, 19] width 7 height 8
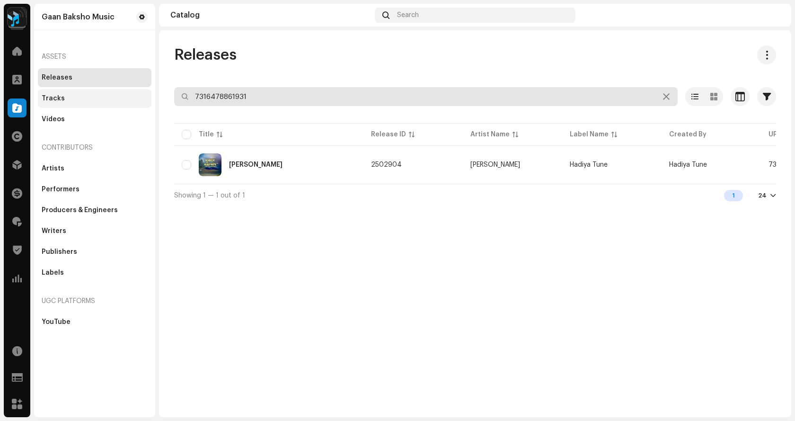
drag, startPoint x: 255, startPoint y: 99, endPoint x: 140, endPoint y: 106, distance: 115.2
click at [141, 106] on div "Gaan Baksho Music Home Clients Catalog Rights Distribution Finance Royalties Tr…" at bounding box center [397, 210] width 795 height 421
drag, startPoint x: 264, startPoint y: 95, endPoint x: 99, endPoint y: 94, distance: 165.2
click at [99, 94] on div "Gaan Baksho Music Home Clients Catalog Rights Distribution Finance Royalties Tr…" at bounding box center [397, 210] width 795 height 421
paste input "575586"
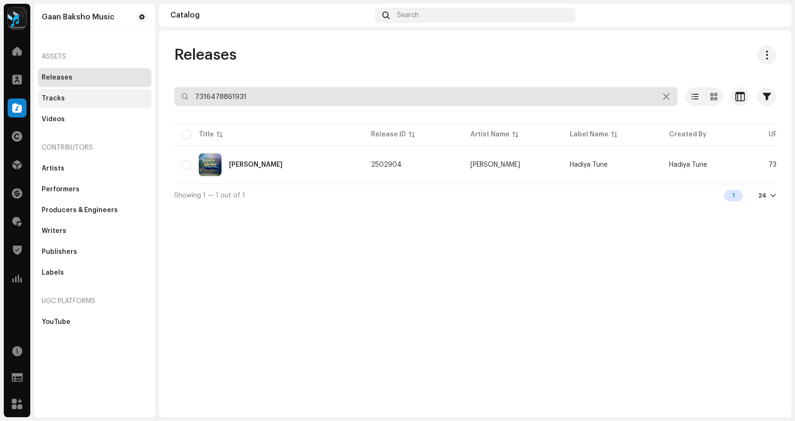
type input "7316478575586"
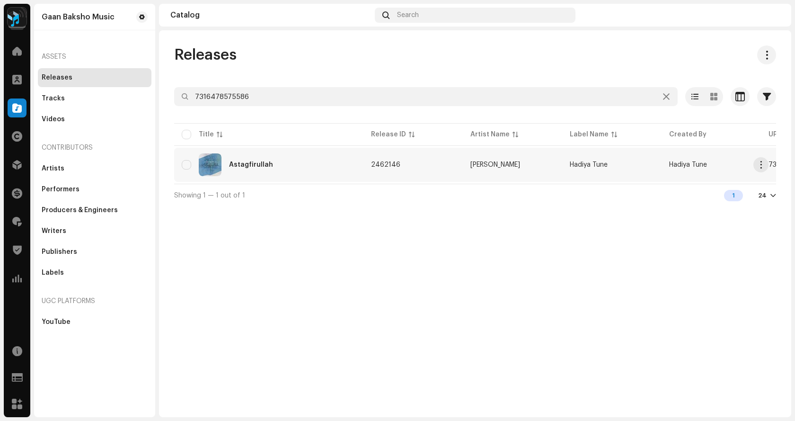
click at [260, 168] on div "Astagfirullah" at bounding box center [251, 164] width 44 height 7
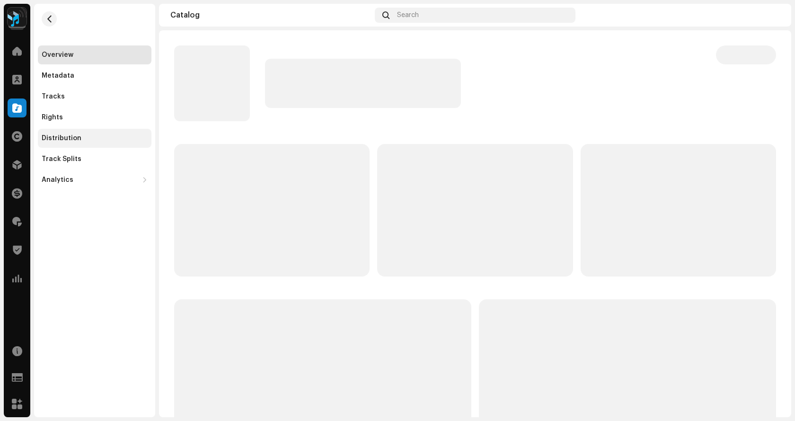
click at [65, 142] on div "Distribution" at bounding box center [62, 138] width 40 height 8
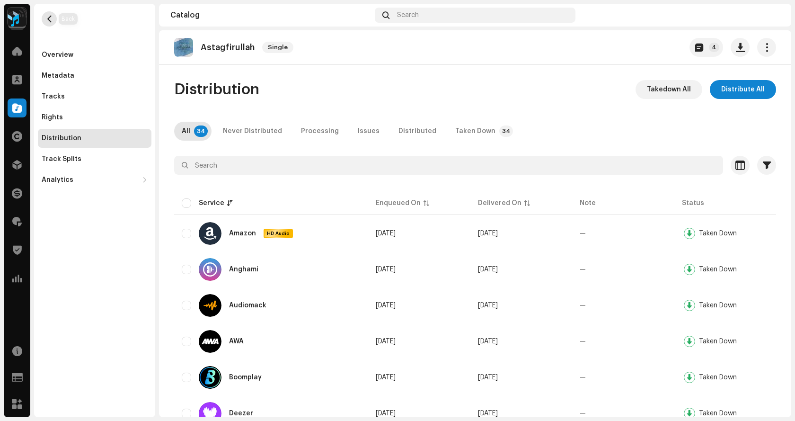
click at [51, 16] on span "button" at bounding box center [49, 19] width 7 height 8
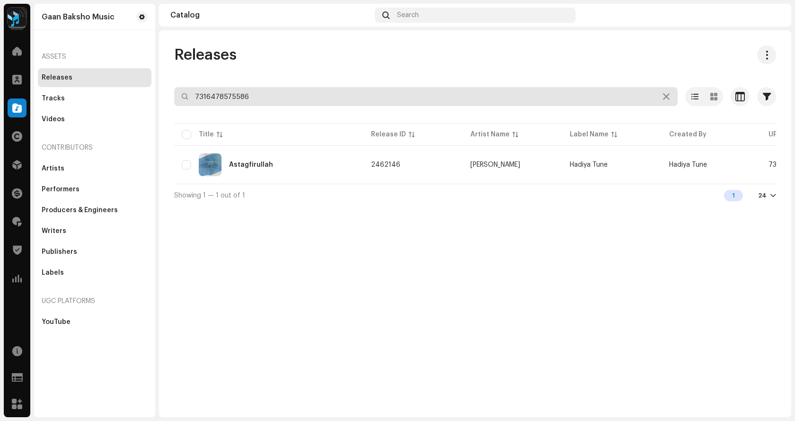
click at [254, 91] on input "7316478575586" at bounding box center [426, 96] width 504 height 19
click at [236, 93] on input "7316478575586" at bounding box center [426, 96] width 504 height 19
click at [292, 96] on input "7316478575586" at bounding box center [426, 96] width 504 height 19
drag, startPoint x: 241, startPoint y: 100, endPoint x: 166, endPoint y: 104, distance: 74.9
click at [166, 104] on div "Releases 7316478575586 Selected 0 Options Filters Distribution status Never Dis…" at bounding box center [475, 125] width 632 height 161
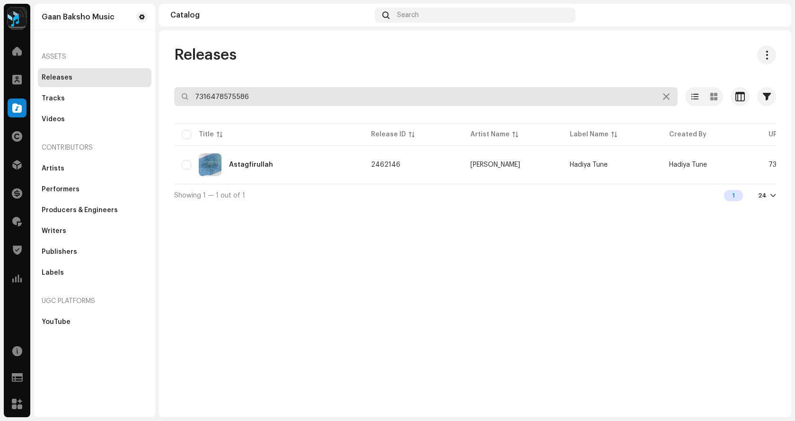
paste input "067951"
type input "7316478067951"
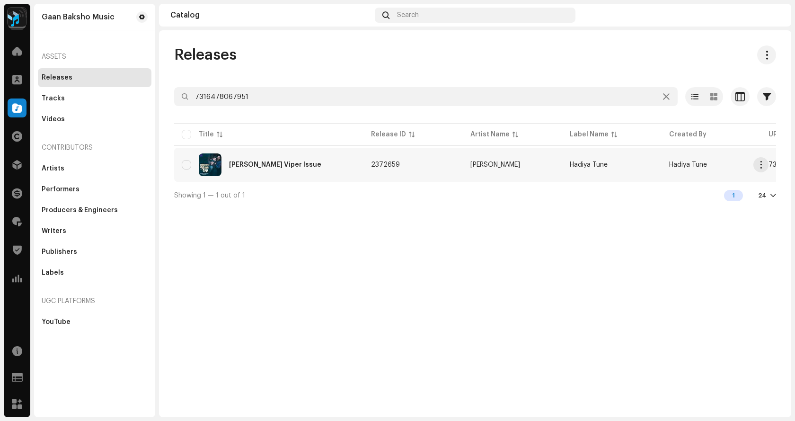
click at [261, 154] on div "Russell's Viper Issue" at bounding box center [269, 164] width 174 height 23
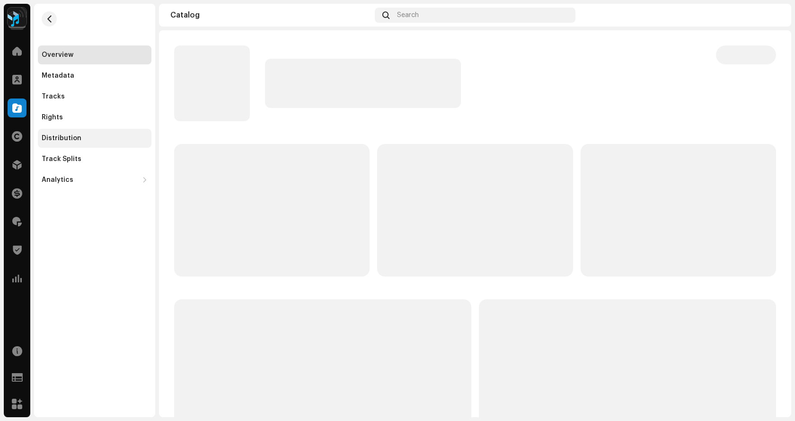
click at [80, 135] on div "Distribution" at bounding box center [95, 138] width 106 height 8
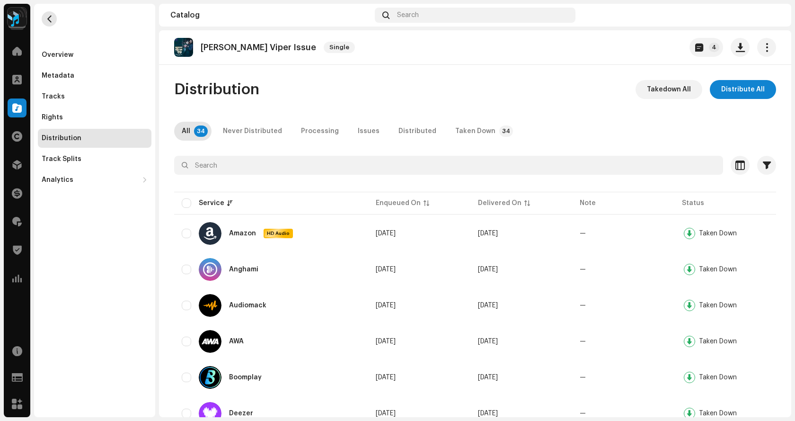
click at [55, 14] on button "button" at bounding box center [49, 18] width 15 height 15
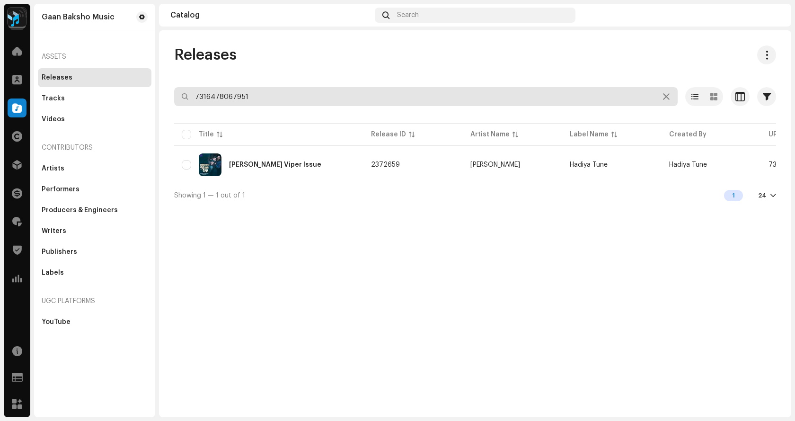
drag, startPoint x: 262, startPoint y: 99, endPoint x: 123, endPoint y: 83, distance: 139.6
click at [125, 83] on div "Gaan Baksho Music Home Clients Catalog Rights Distribution Finance Royalties Tr…" at bounding box center [397, 210] width 795 height 421
paste input "7967429"
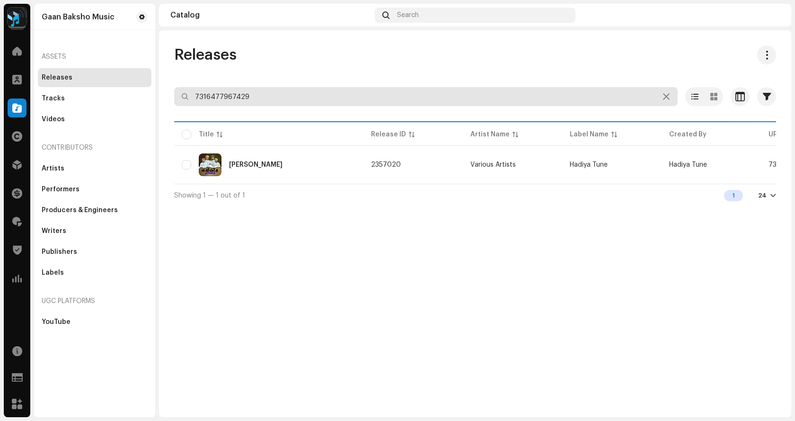
type input "7316477967429"
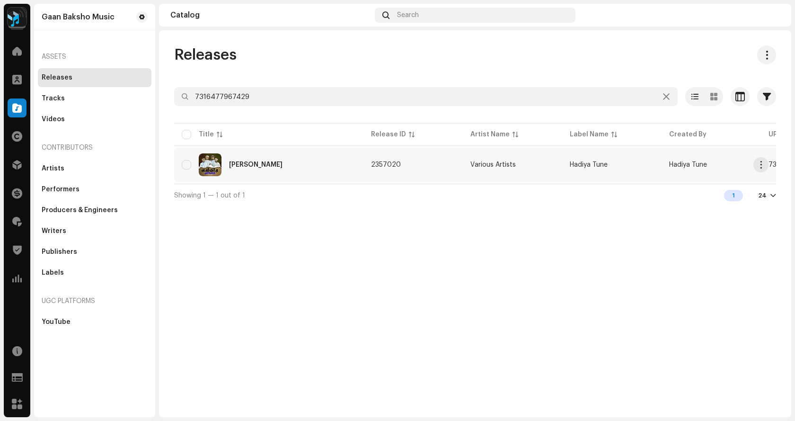
click at [263, 168] on div "Nabijir Agomone" at bounding box center [255, 164] width 53 height 7
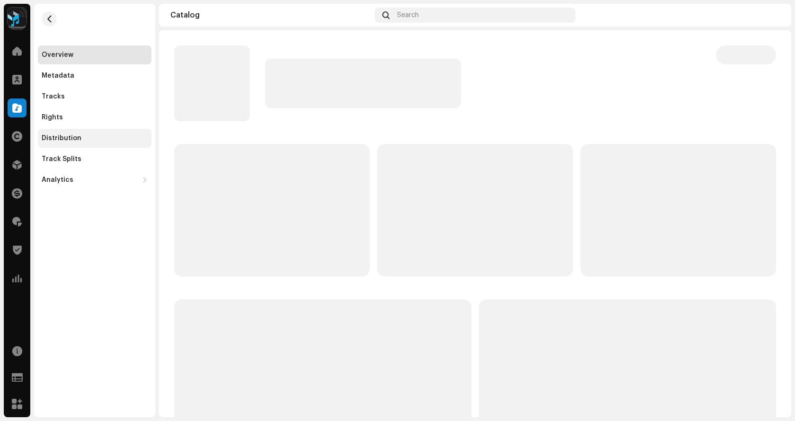
click at [65, 132] on div "Distribution" at bounding box center [95, 138] width 114 height 19
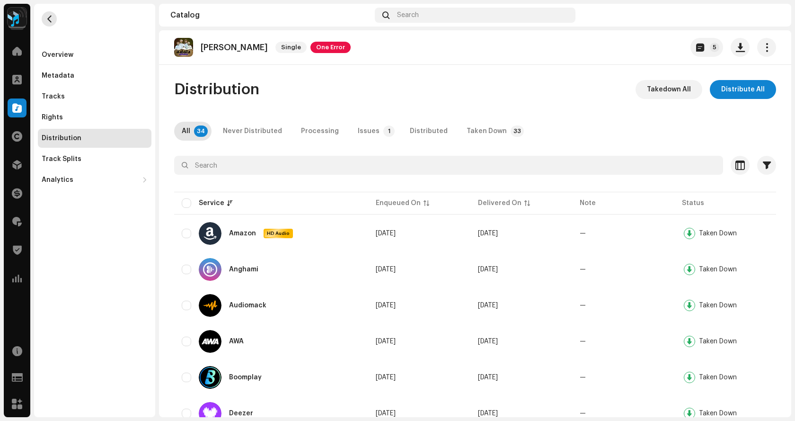
click at [51, 18] on span "button" at bounding box center [49, 19] width 7 height 8
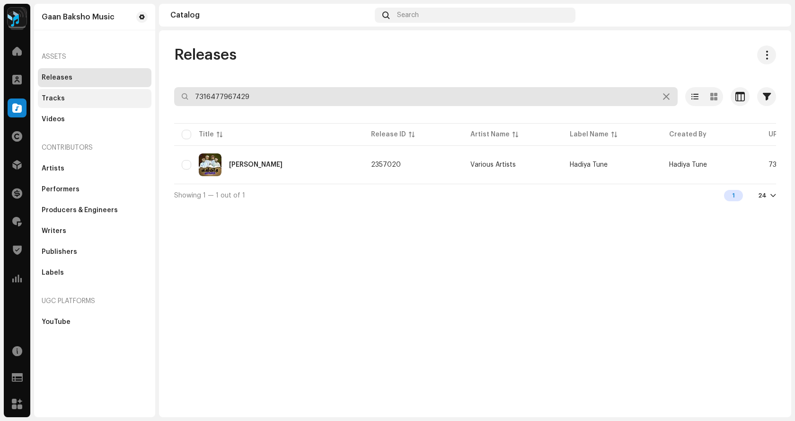
drag, startPoint x: 264, startPoint y: 99, endPoint x: 138, endPoint y: 89, distance: 126.3
click at [141, 89] on div "Gaan Baksho Music Home Clients Catalog Rights Distribution Finance Royalties Tr…" at bounding box center [397, 210] width 795 height 421
paste input "72522"
type input "7316477972522"
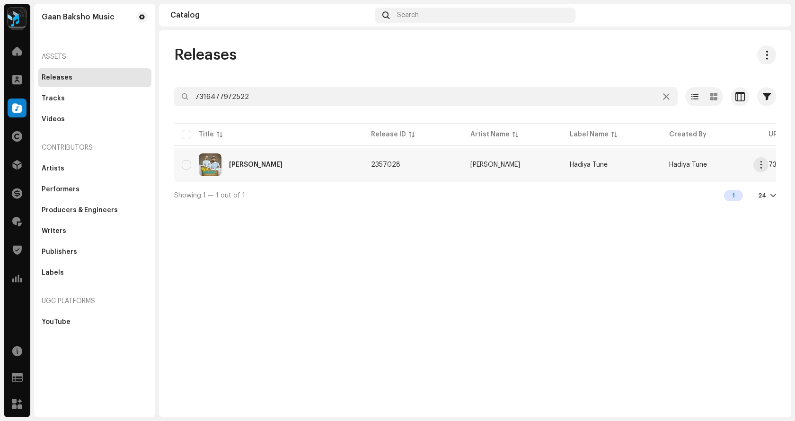
click at [296, 168] on div "Eidul Azhar Din" at bounding box center [269, 164] width 174 height 23
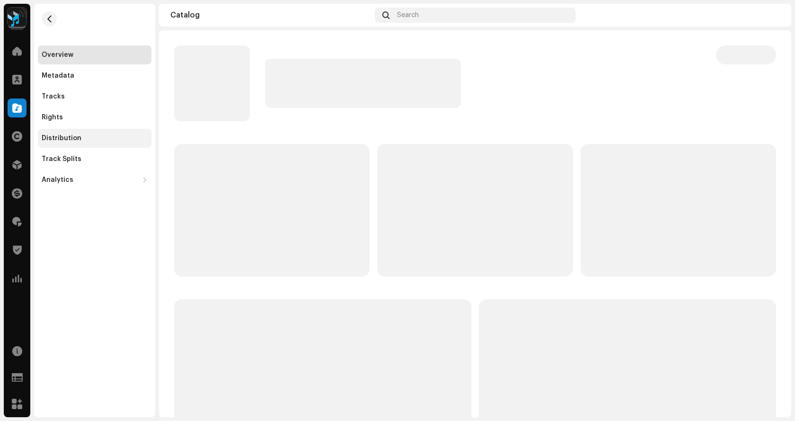
click at [62, 140] on div "Distribution" at bounding box center [62, 138] width 40 height 8
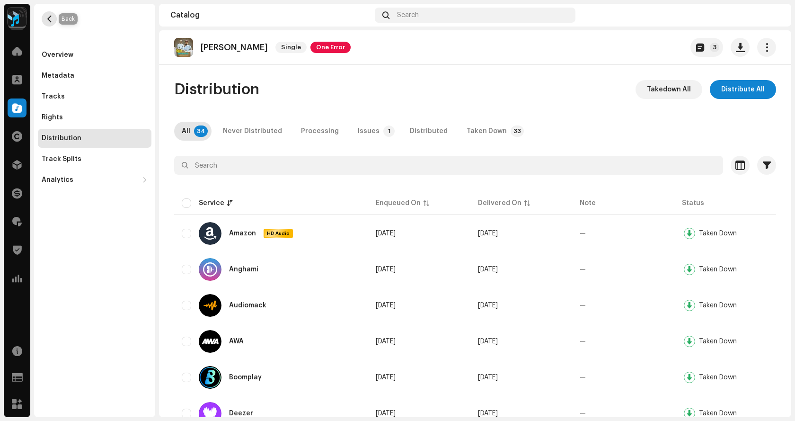
click at [47, 20] on span "button" at bounding box center [49, 19] width 7 height 8
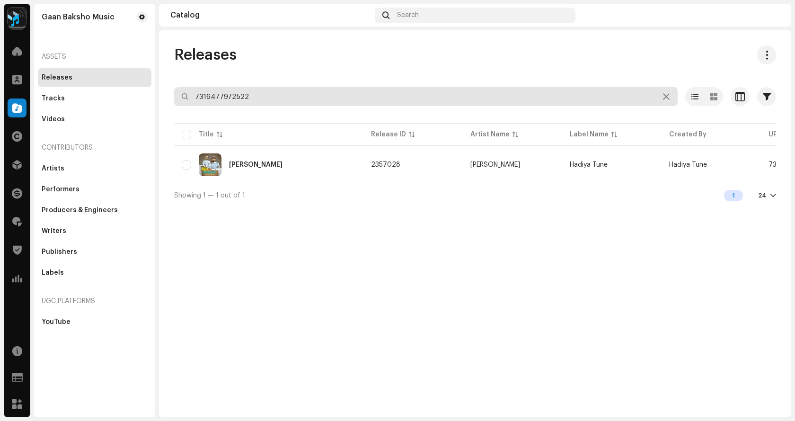
drag, startPoint x: 273, startPoint y: 97, endPoint x: 96, endPoint y: 85, distance: 177.9
click at [96, 85] on div "Gaan Baksho Music Home Clients Catalog Rights Distribution Finance Royalties Tr…" at bounding box center [397, 210] width 795 height 421
paste input "03144"
type input "7316477903144"
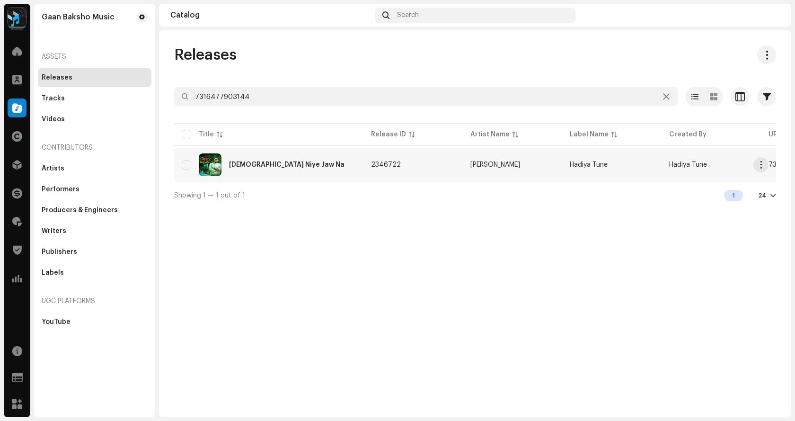
click at [258, 159] on div "[DEMOGRAPHIC_DATA] Niye Jaw Na" at bounding box center [269, 164] width 174 height 23
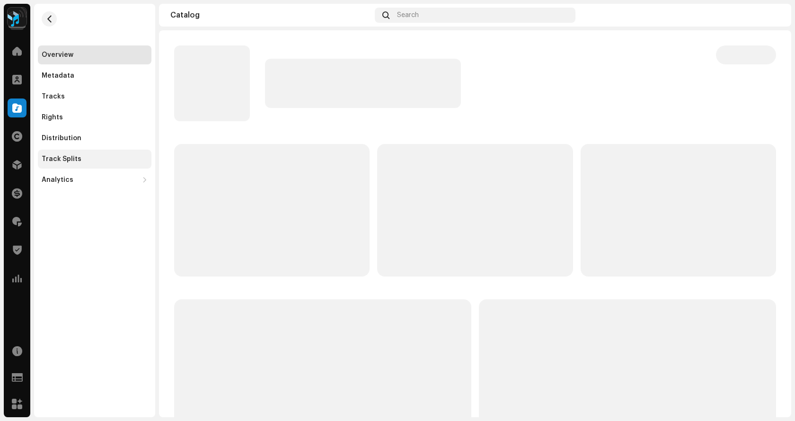
click at [65, 158] on div "Track Splits" at bounding box center [62, 159] width 40 height 8
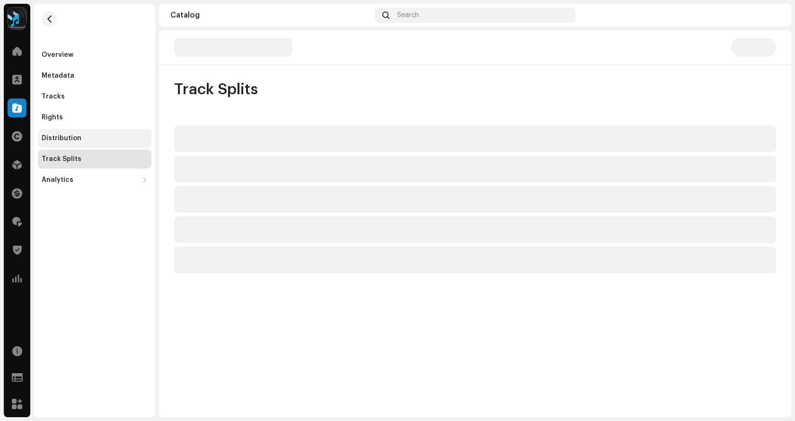
click at [73, 143] on div "Distribution" at bounding box center [95, 138] width 114 height 19
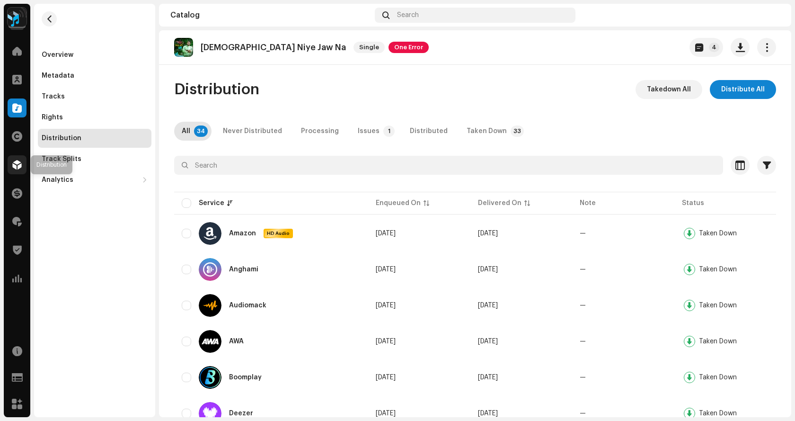
click at [17, 162] on span at bounding box center [16, 165] width 9 height 8
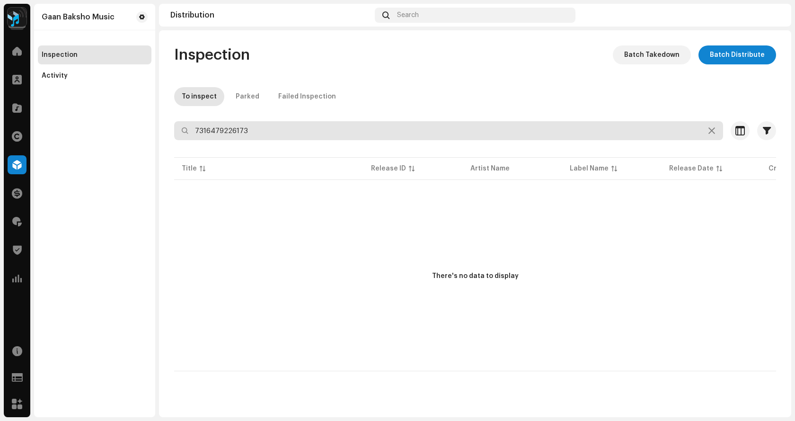
drag, startPoint x: 284, startPoint y: 133, endPoint x: 32, endPoint y: 76, distance: 257.6
click at [32, 76] on div "Gaan Baksho Music Home Clients Catalog Rights Distribution Finance Royalties Tr…" at bounding box center [397, 210] width 795 height 421
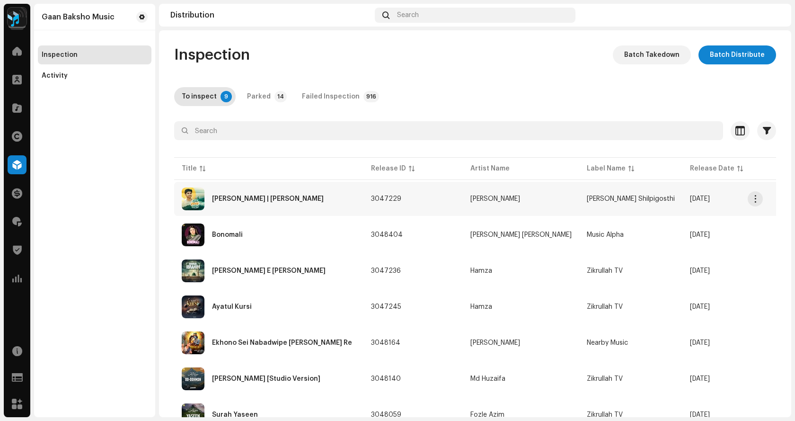
click at [283, 200] on div "Shuvro Megher Chador | Dishari Shilpigosthi" at bounding box center [268, 198] width 112 height 7
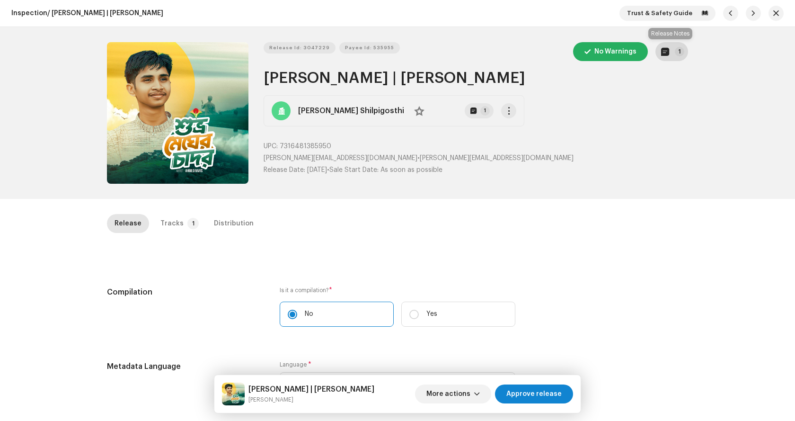
click at [675, 48] on p-badge "1" at bounding box center [679, 51] width 9 height 9
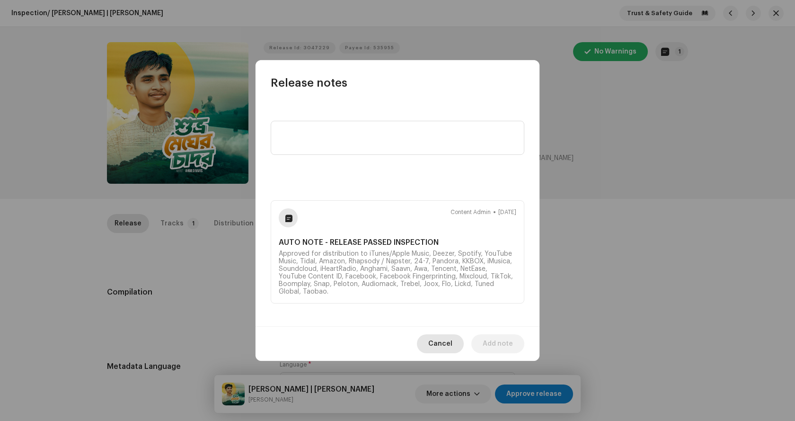
drag, startPoint x: 438, startPoint y: 340, endPoint x: 444, endPoint y: 339, distance: 6.3
click at [439, 340] on span "Cancel" at bounding box center [440, 343] width 24 height 19
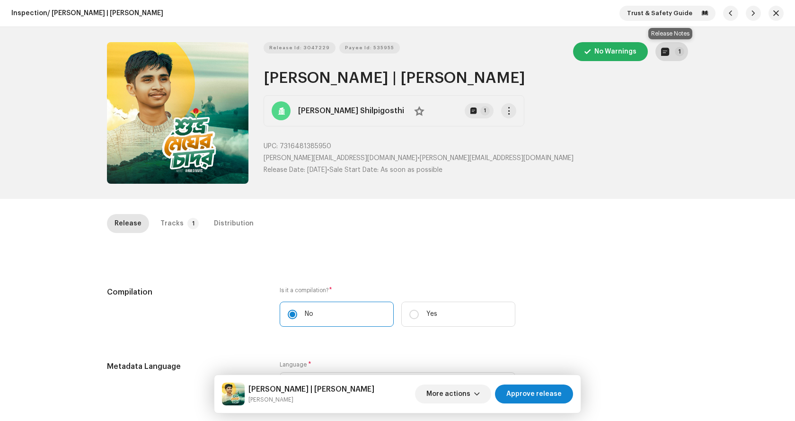
click at [673, 57] on button "1" at bounding box center [672, 51] width 33 height 19
click at [617, 206] on div "Release notes Content Admin Oct 8, 2025 AUTO NOTE - RELEASE PASSED INSPECTION A…" at bounding box center [397, 210] width 795 height 421
click at [470, 390] on span "More actions" at bounding box center [448, 393] width 44 height 19
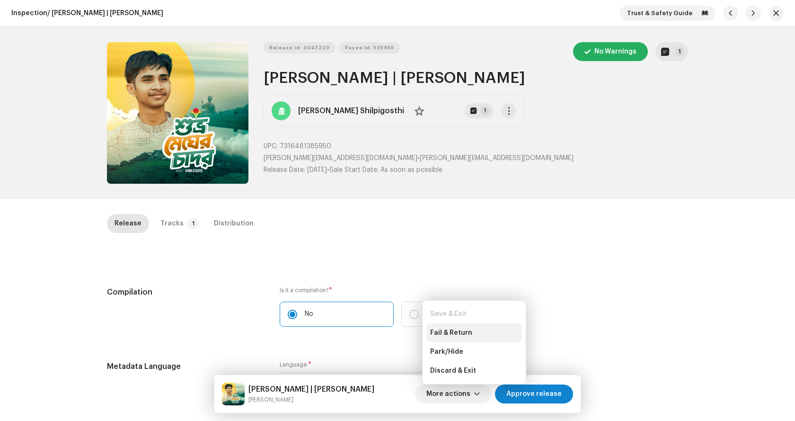
click at [461, 331] on span "Fail & Return" at bounding box center [451, 333] width 42 height 8
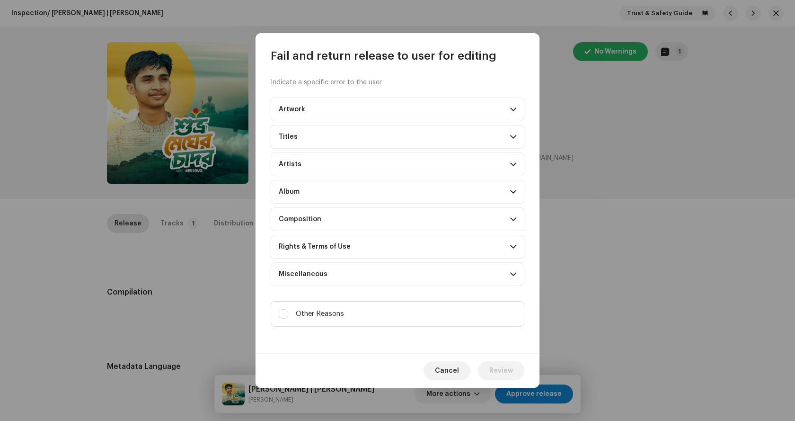
click at [316, 308] on label "Other Reasons" at bounding box center [398, 314] width 254 height 26
click at [288, 309] on input "Other Reasons" at bounding box center [283, 313] width 9 height 9
checkbox input "true"
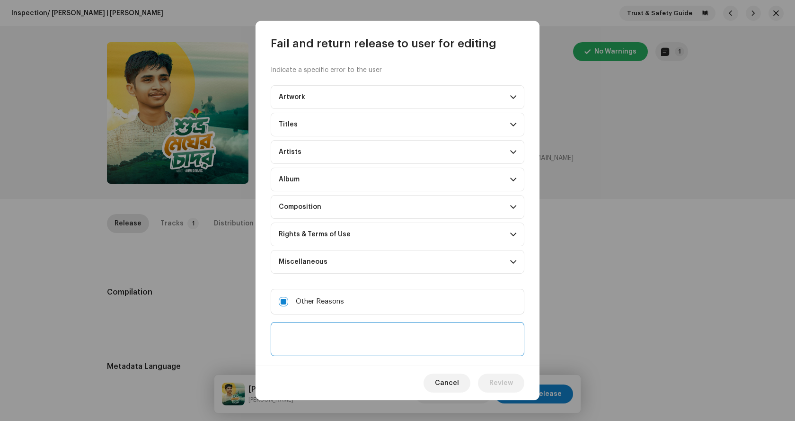
click at [354, 331] on textarea at bounding box center [398, 339] width 254 height 34
type textarea "Invalid title"
click at [500, 389] on span "Review" at bounding box center [501, 382] width 24 height 19
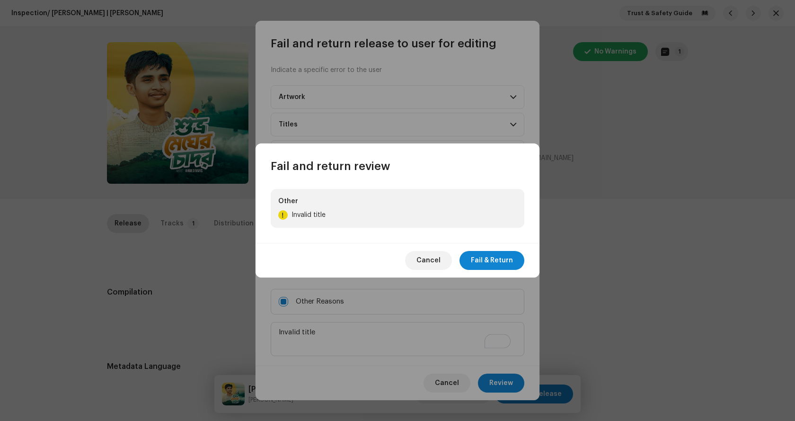
click at [502, 253] on span "Fail & Return" at bounding box center [492, 260] width 42 height 19
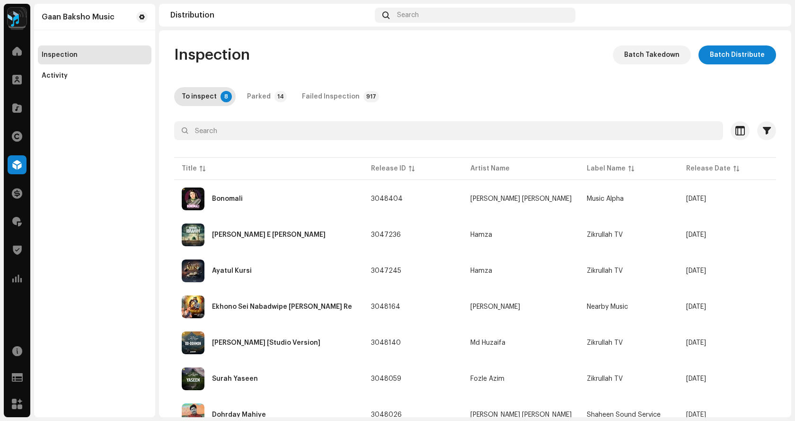
click at [394, 180] on table "Title Release ID Artist Name Label Name Release Date Created By # of Notes Last…" at bounding box center [728, 312] width 1108 height 314
click at [397, 175] on th "Release ID" at bounding box center [412, 168] width 99 height 23
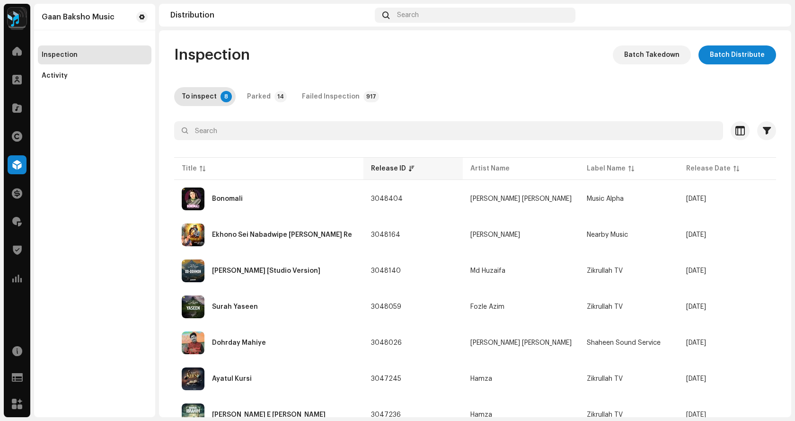
click at [399, 173] on div "Release ID" at bounding box center [388, 168] width 35 height 9
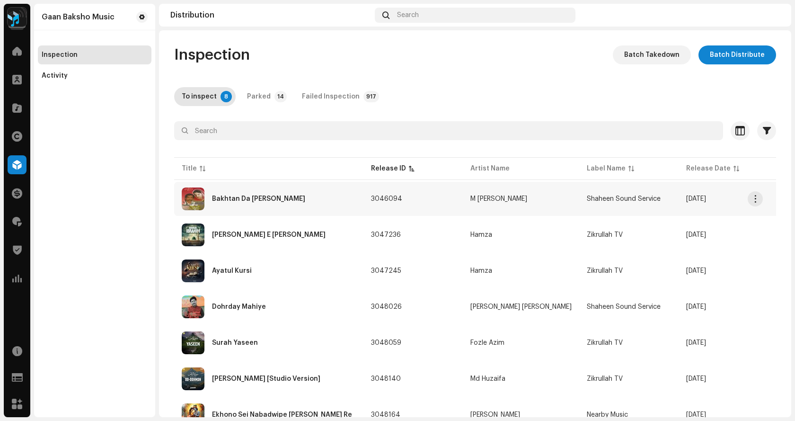
click at [283, 209] on div "Bakhtan Da [PERSON_NAME]" at bounding box center [269, 198] width 174 height 23
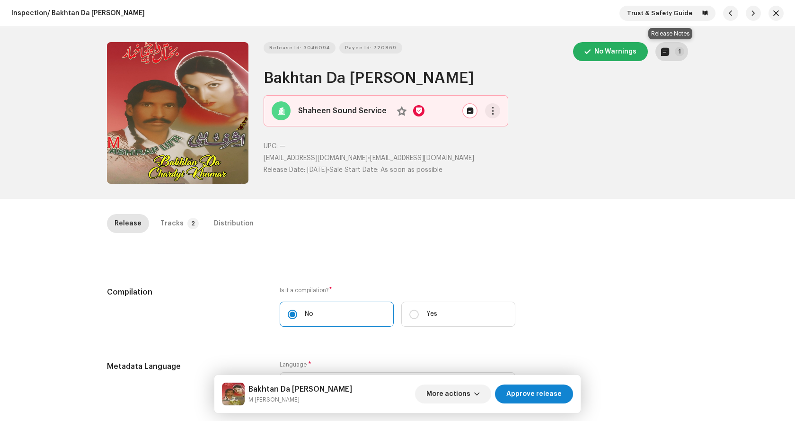
click at [679, 54] on p-badge "1" at bounding box center [679, 51] width 9 height 9
click at [594, 227] on div "Release notes Content Admin [DATE] AUTO NOTE - RELEASE FAILED INSPECTION Other …" at bounding box center [397, 210] width 795 height 421
click at [187, 222] on p-badge "2" at bounding box center [192, 223] width 11 height 11
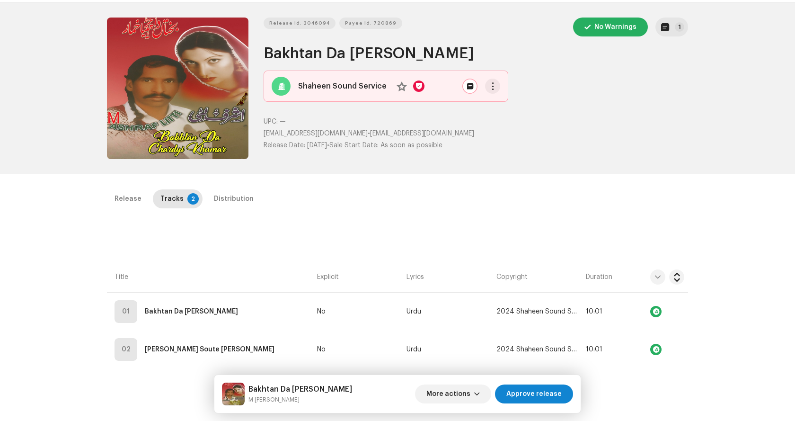
scroll to position [72, 0]
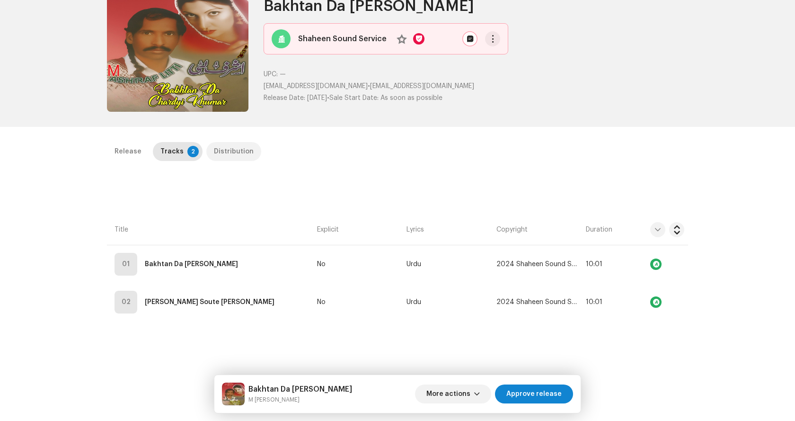
click at [222, 156] on div "Distribution" at bounding box center [234, 151] width 40 height 19
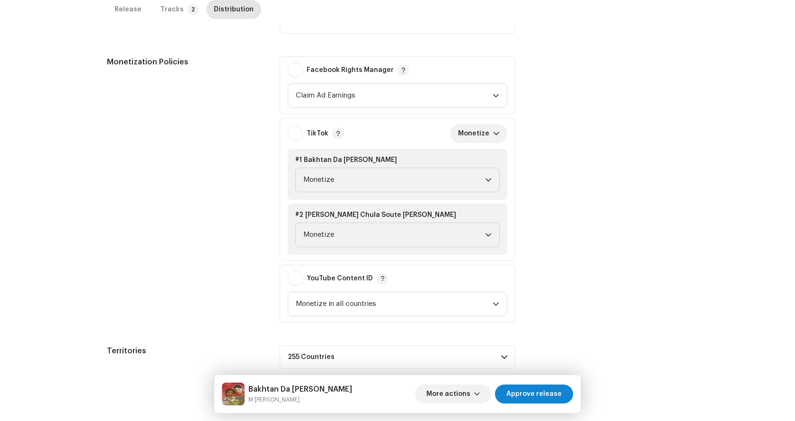
scroll to position [372, 0]
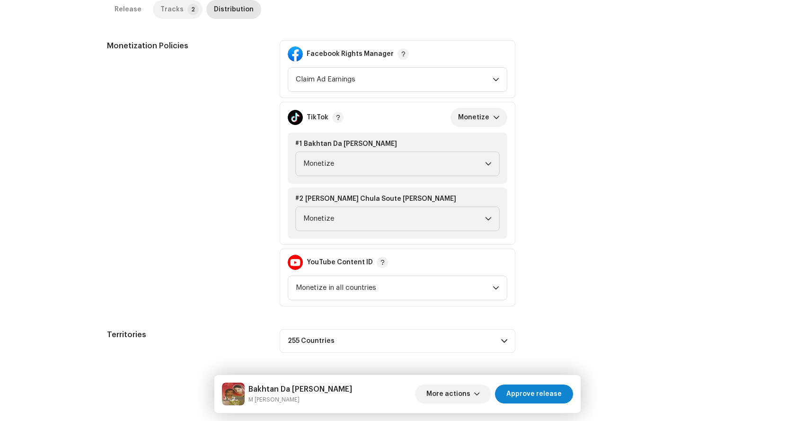
click at [175, 4] on div "Tracks" at bounding box center [171, 9] width 23 height 19
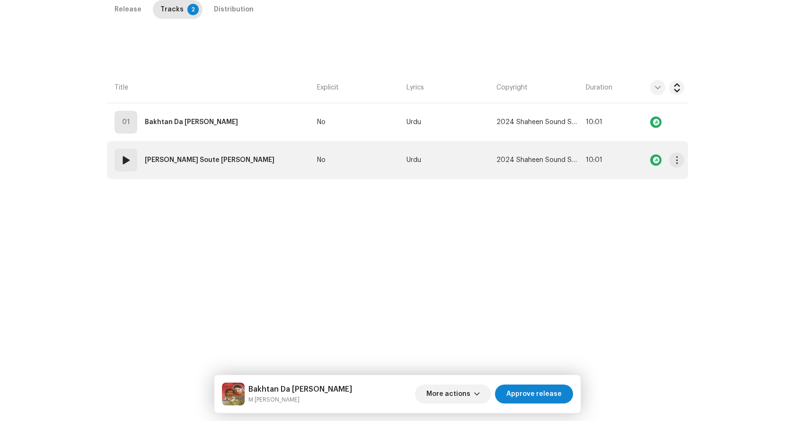
scroll to position [214, 0]
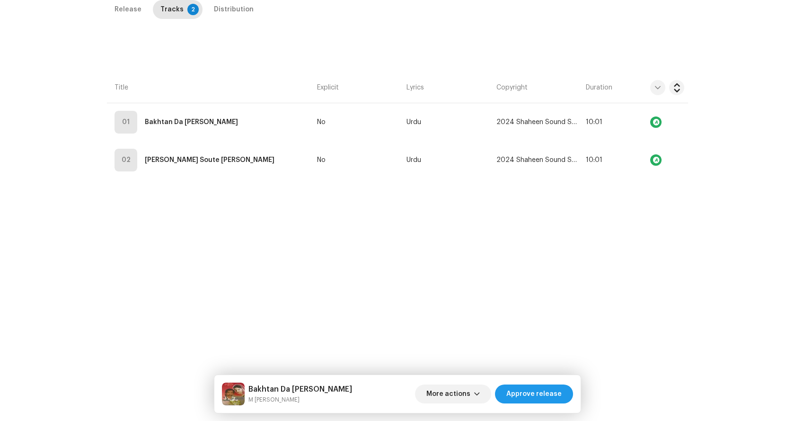
click at [546, 391] on span "Approve release" at bounding box center [533, 393] width 55 height 19
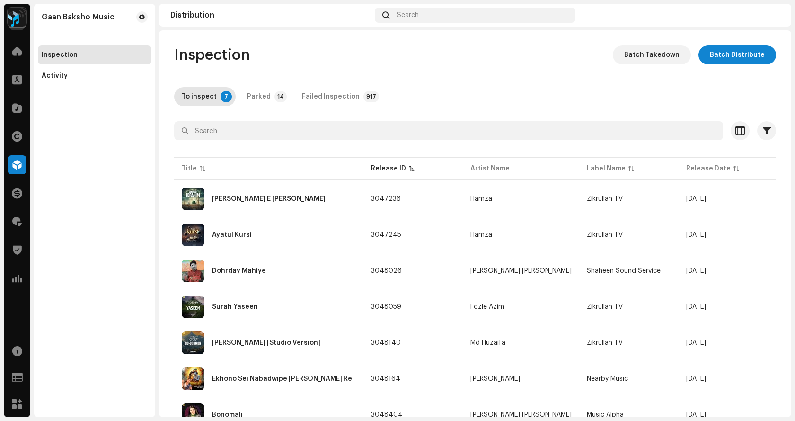
drag, startPoint x: 241, startPoint y: 201, endPoint x: 292, endPoint y: 10, distance: 197.9
click at [241, 201] on div "[PERSON_NAME] E [PERSON_NAME]" at bounding box center [269, 198] width 114 height 7
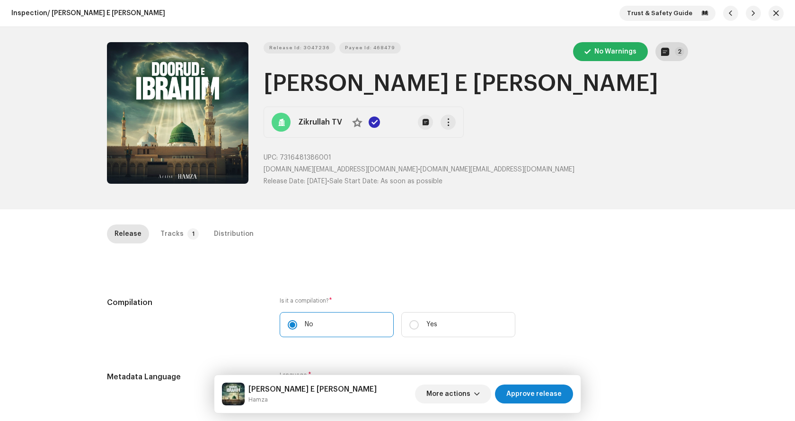
click at [674, 56] on button "2" at bounding box center [672, 51] width 33 height 19
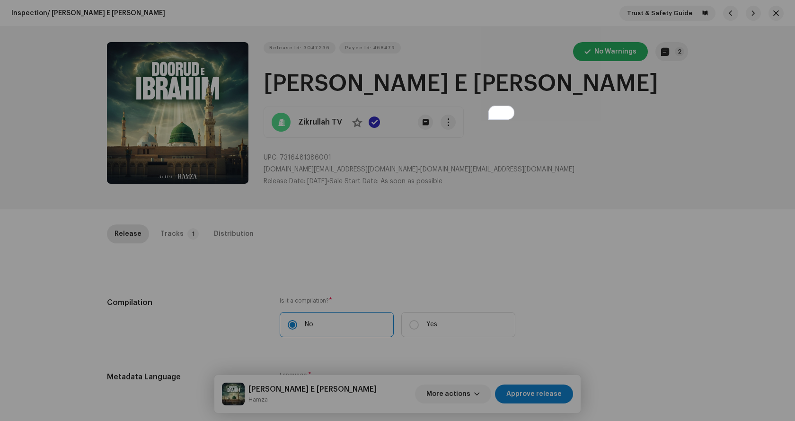
click at [661, 241] on div "Release notes [PERSON_NAME] [DATE] Art has been updated Content Admin [DATE] AU…" at bounding box center [397, 210] width 795 height 421
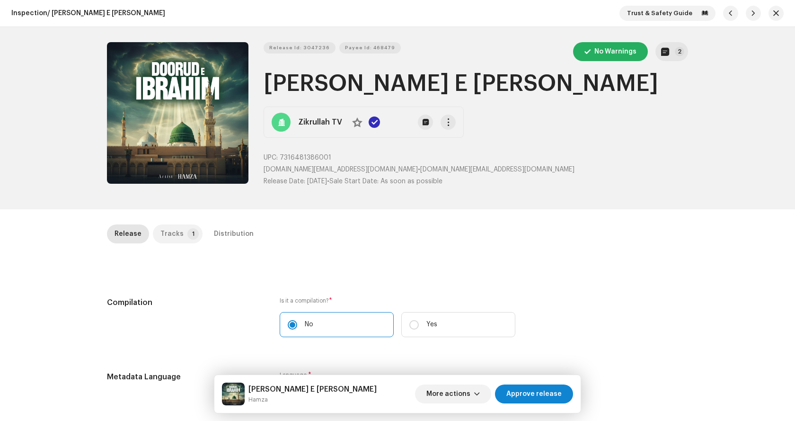
click at [167, 232] on div "Tracks" at bounding box center [171, 233] width 23 height 19
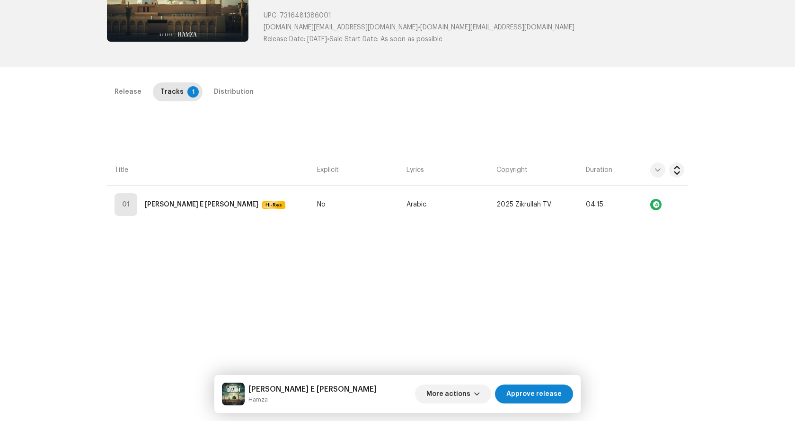
scroll to position [189, 0]
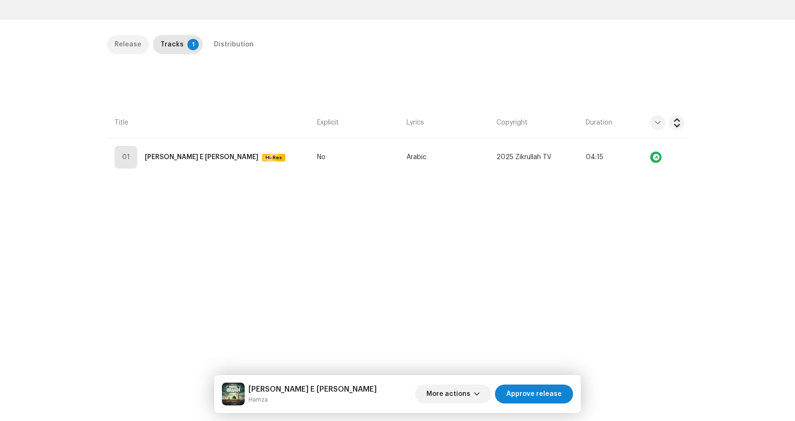
click at [120, 38] on div "Release" at bounding box center [128, 44] width 27 height 19
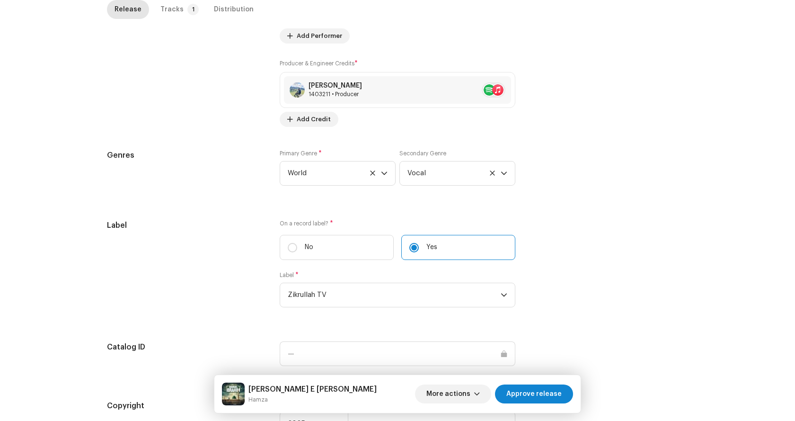
scroll to position [684, 0]
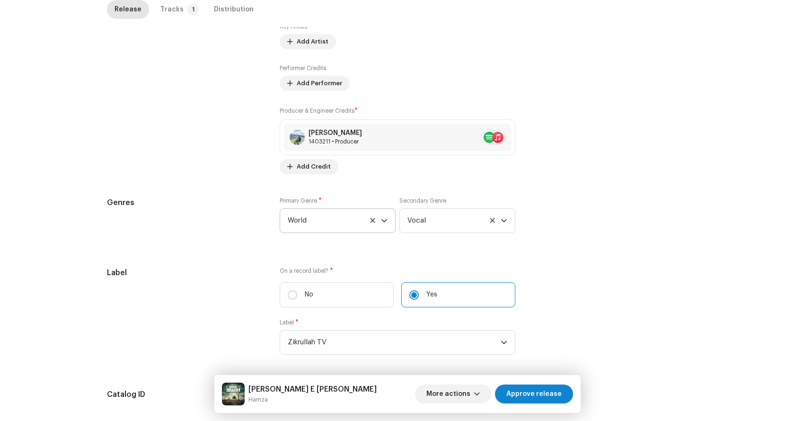
click at [371, 218] on icon at bounding box center [373, 220] width 6 height 6
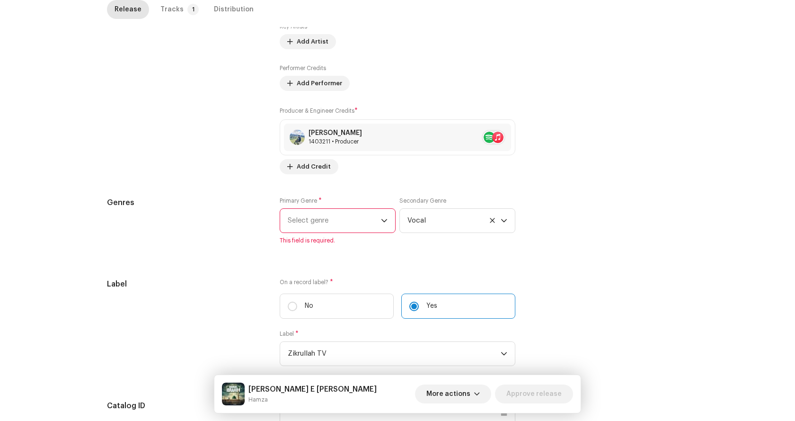
click at [295, 222] on span "Select genre" at bounding box center [334, 221] width 93 height 24
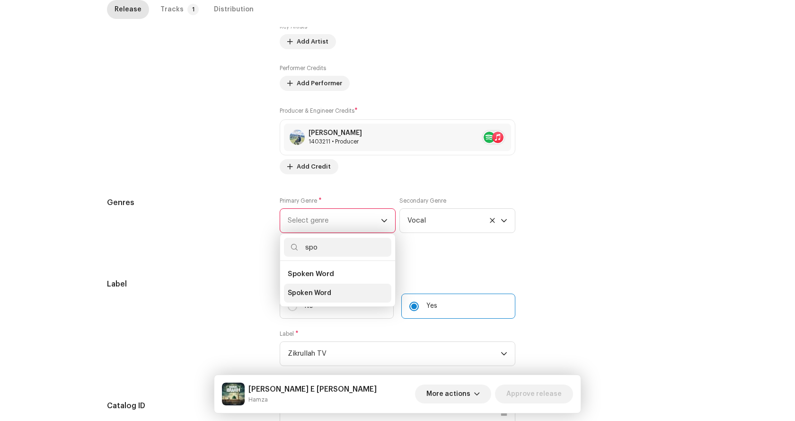
type input "spo"
click at [310, 291] on span "Spoken Word" at bounding box center [310, 292] width 44 height 9
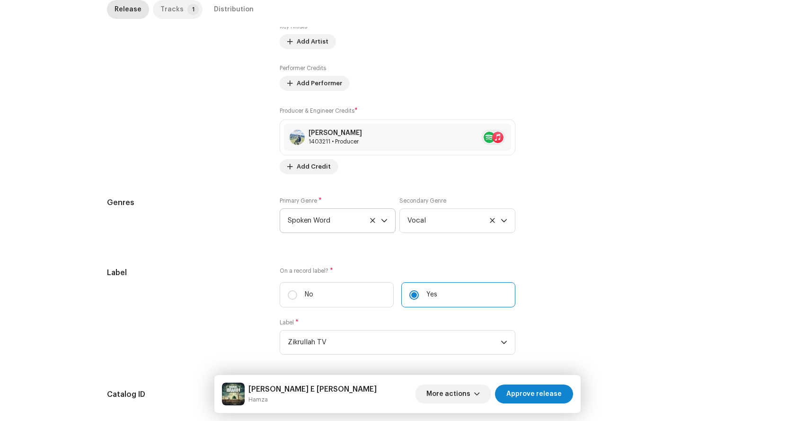
click at [169, 9] on div "Tracks" at bounding box center [171, 9] width 23 height 19
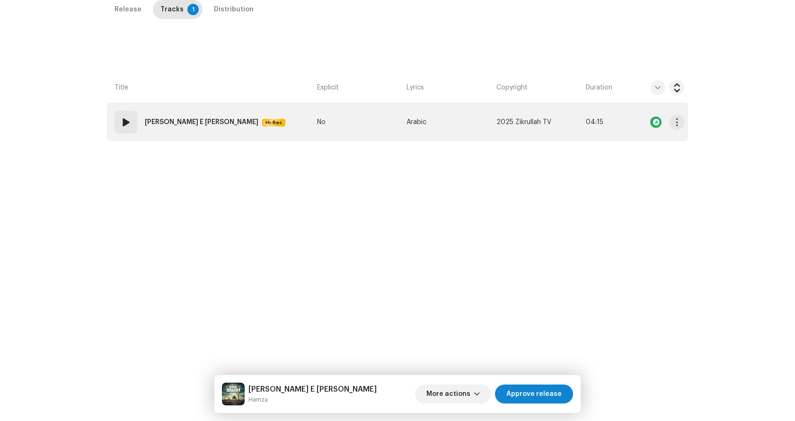
click at [273, 123] on td "01 Durud E [PERSON_NAME] Hi-Res" at bounding box center [210, 122] width 206 height 38
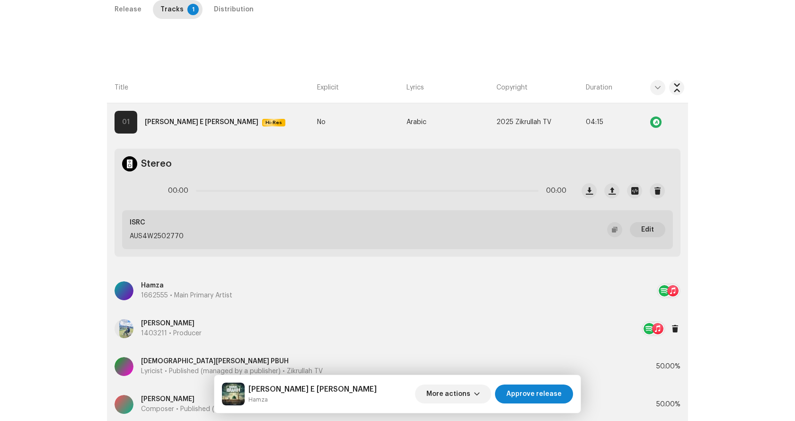
scroll to position [295, 0]
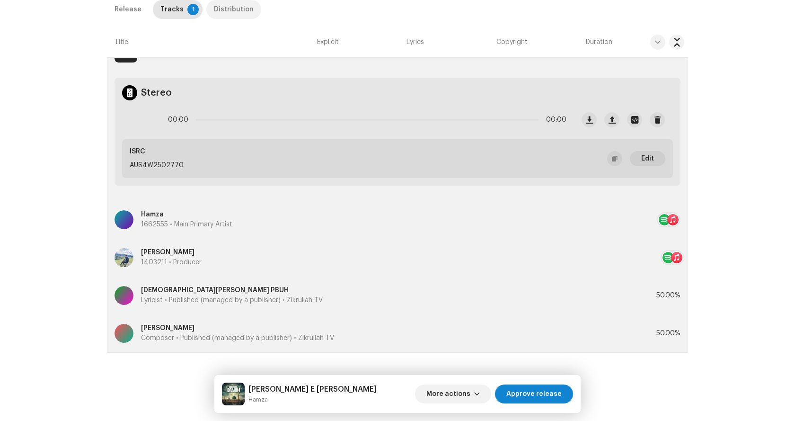
click at [222, 12] on div "Distribution" at bounding box center [234, 9] width 40 height 19
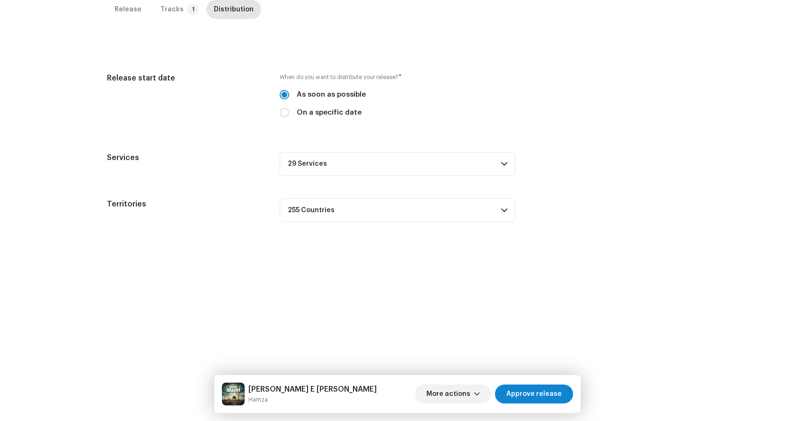
scroll to position [82, 0]
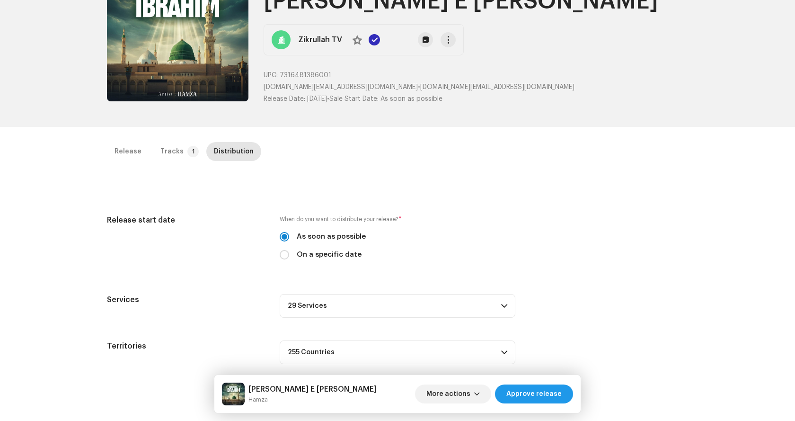
click at [527, 398] on span "Approve release" at bounding box center [533, 393] width 55 height 19
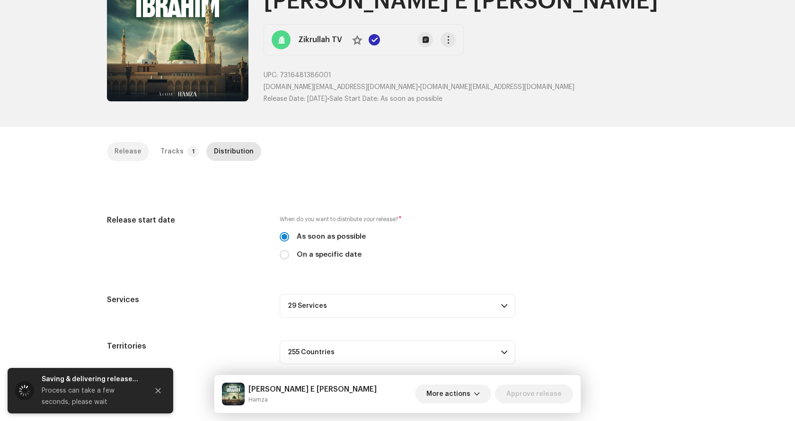
scroll to position [0, 0]
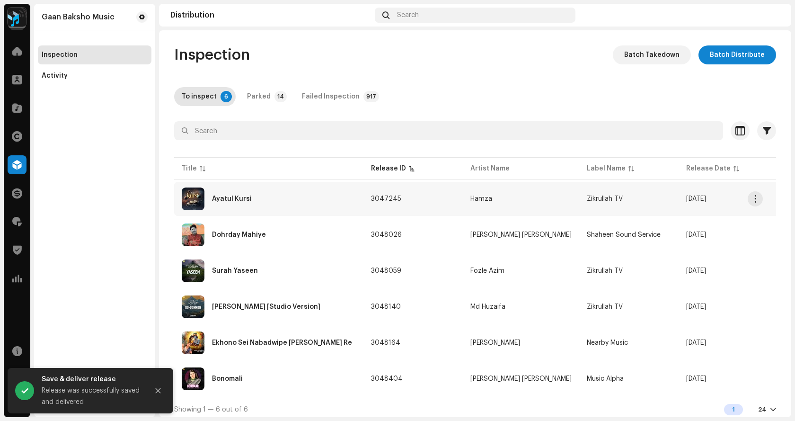
click at [238, 203] on div "Ayatul Kursi" at bounding box center [269, 198] width 174 height 23
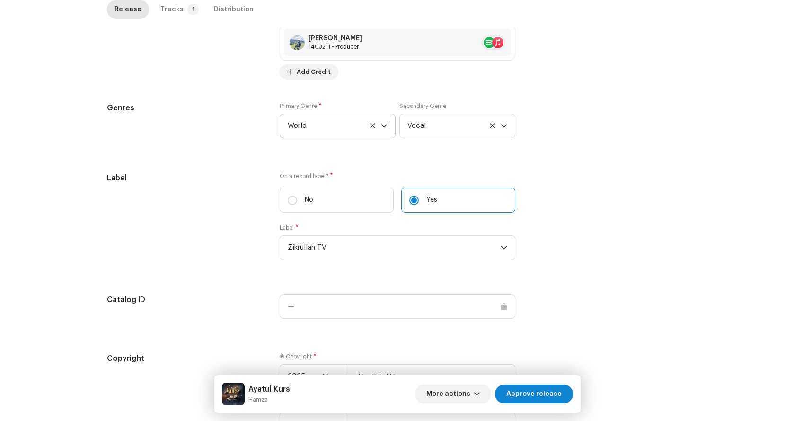
scroll to position [731, 0]
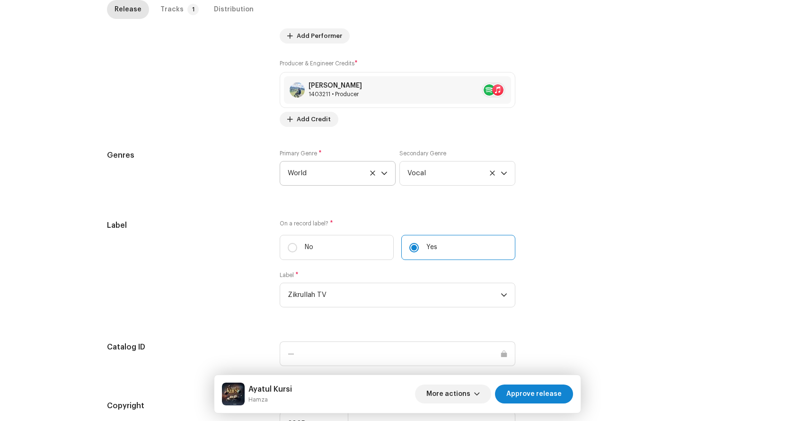
click at [372, 172] on icon at bounding box center [373, 173] width 6 height 6
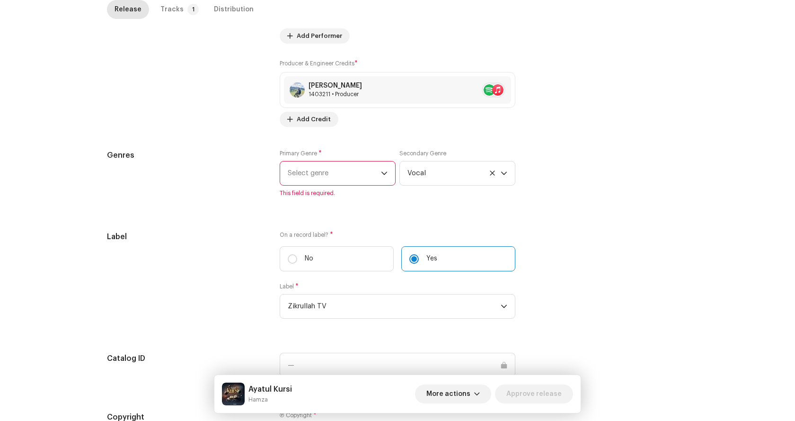
click at [320, 174] on span "Select genre" at bounding box center [334, 173] width 93 height 24
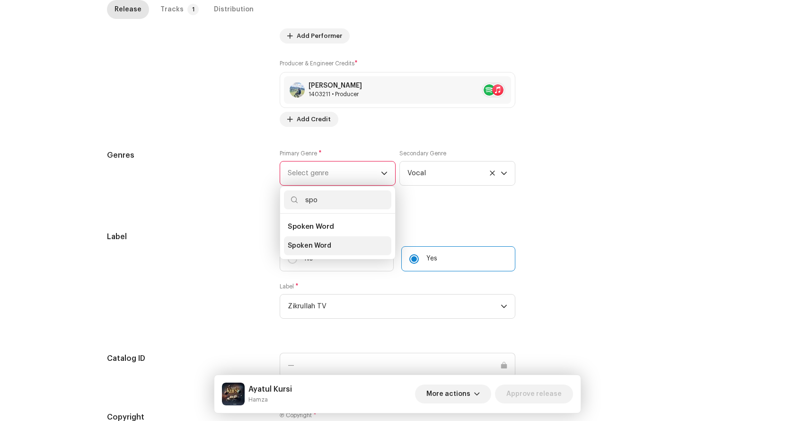
type input "spo"
click at [345, 248] on li "Spoken Word" at bounding box center [337, 245] width 107 height 19
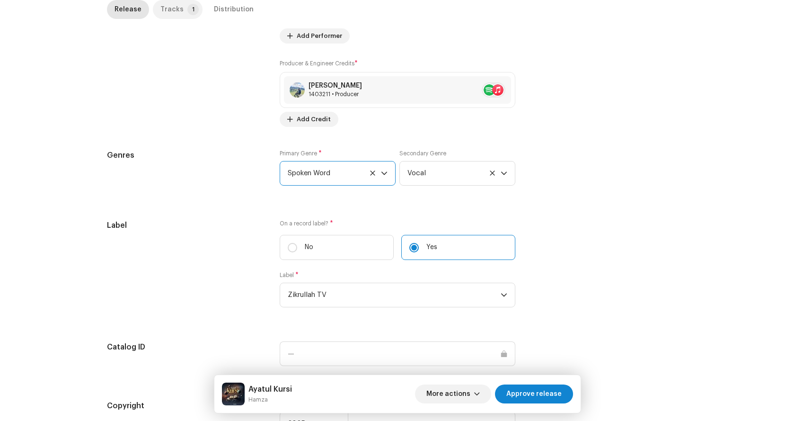
click at [171, 9] on div "Tracks" at bounding box center [171, 9] width 23 height 19
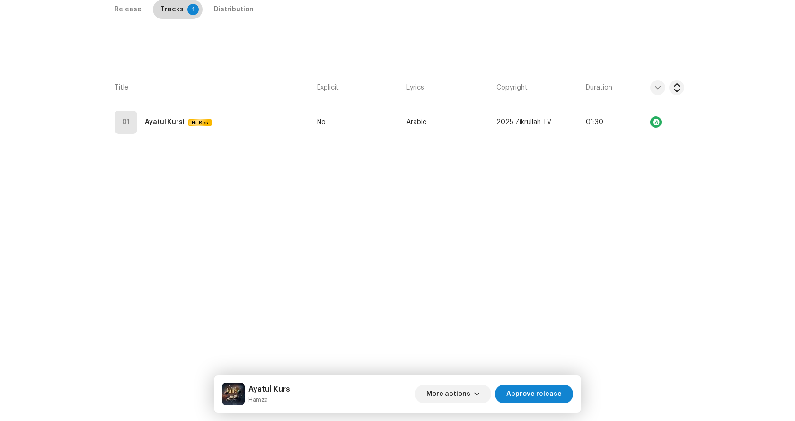
scroll to position [224, 0]
click at [223, 12] on div "Distribution" at bounding box center [234, 9] width 40 height 19
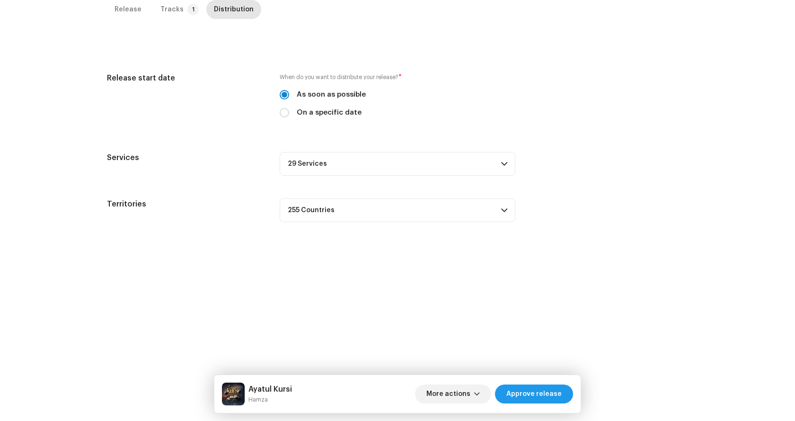
click at [538, 391] on span "Approve release" at bounding box center [533, 393] width 55 height 19
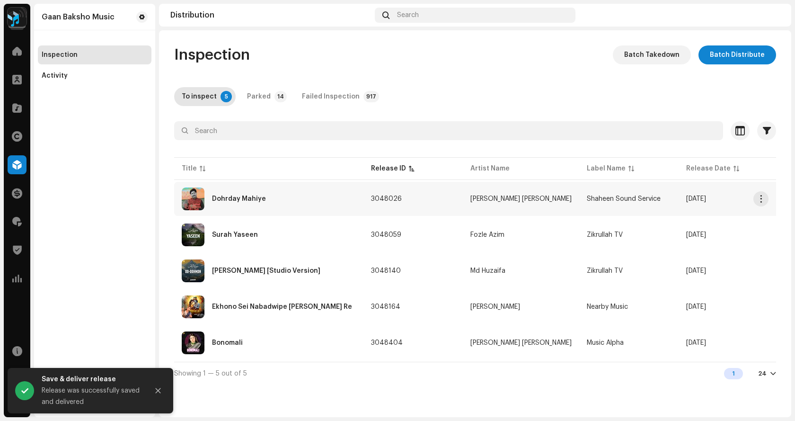
click at [233, 204] on div "Dohrday Mahiye" at bounding box center [269, 198] width 174 height 23
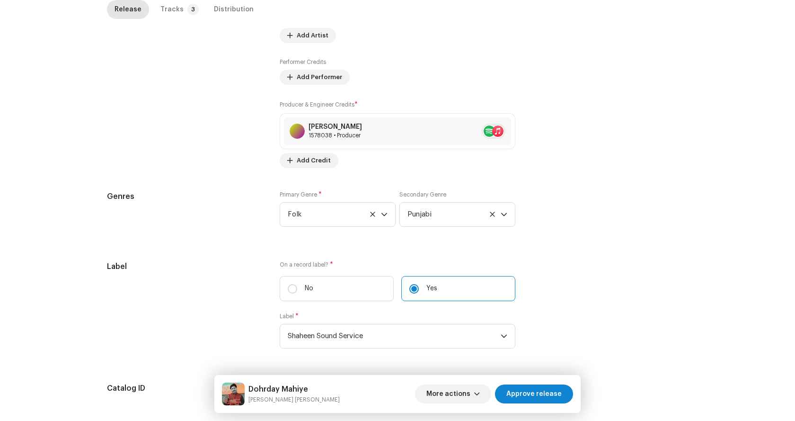
scroll to position [846, 0]
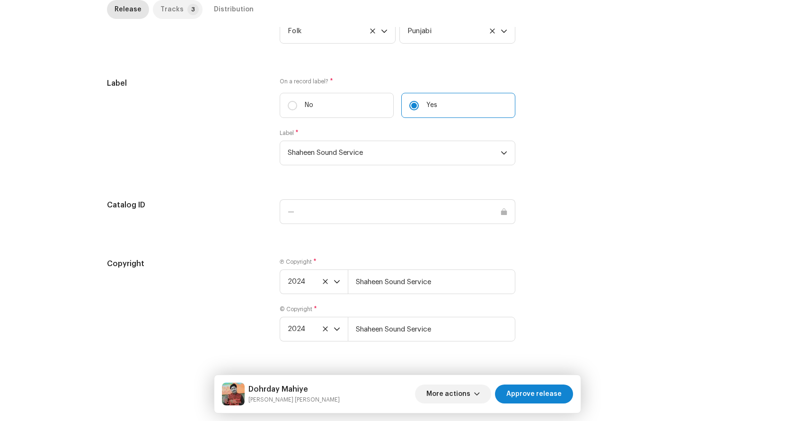
click at [169, 8] on div "Tracks" at bounding box center [171, 9] width 23 height 19
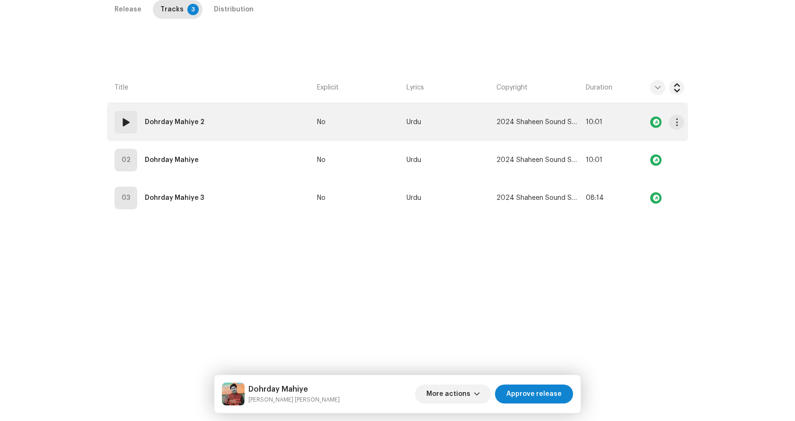
click at [124, 121] on span at bounding box center [125, 121] width 11 height 11
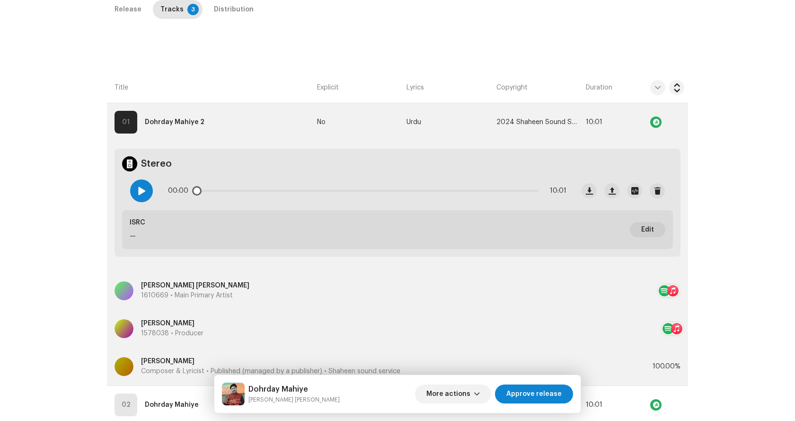
click at [142, 189] on span at bounding box center [141, 191] width 8 height 8
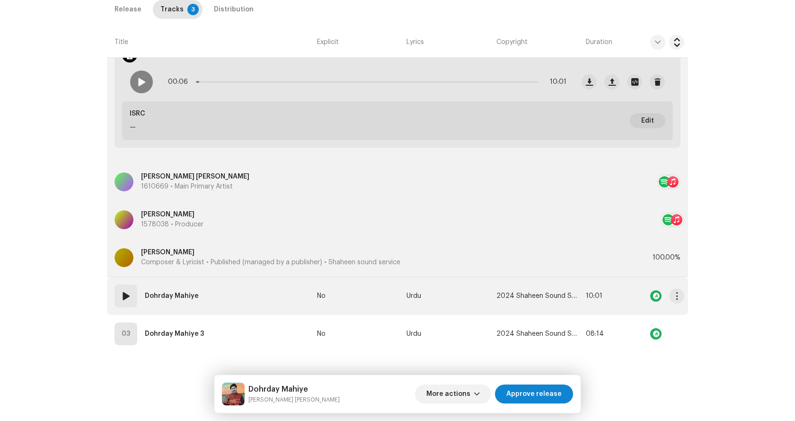
click at [124, 297] on span at bounding box center [125, 295] width 11 height 11
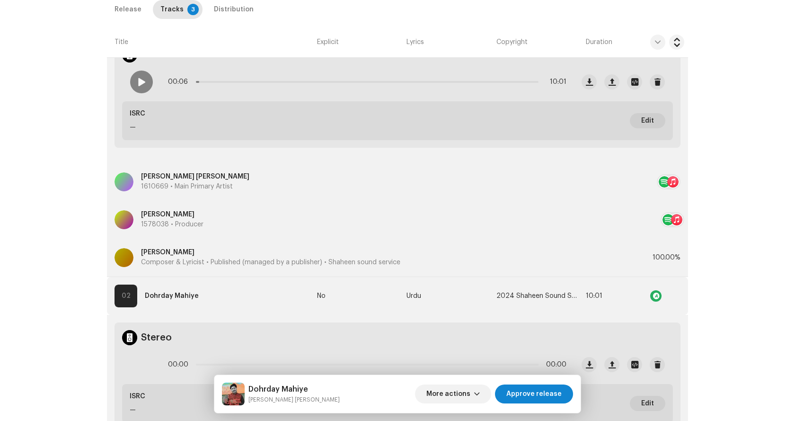
scroll to position [523, 0]
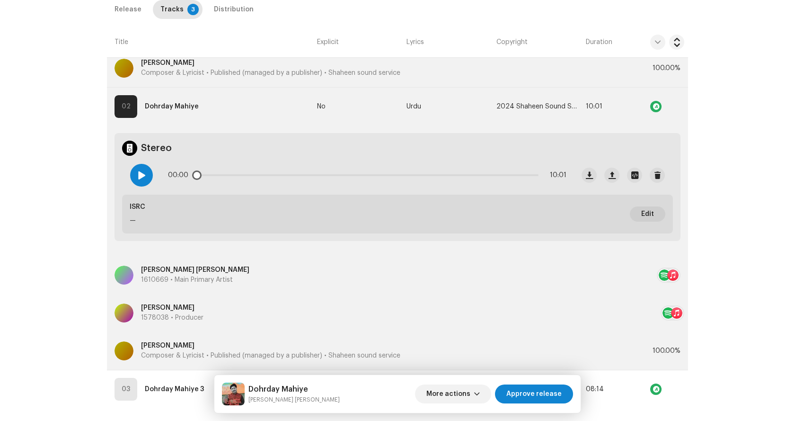
click at [137, 181] on div at bounding box center [141, 175] width 23 height 23
click at [558, 390] on span "Approve release" at bounding box center [533, 393] width 55 height 19
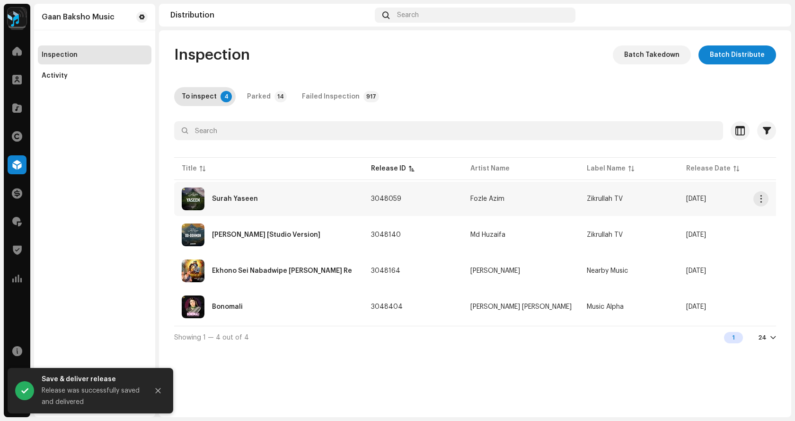
click at [254, 211] on td "Surah Yaseen" at bounding box center [268, 199] width 189 height 34
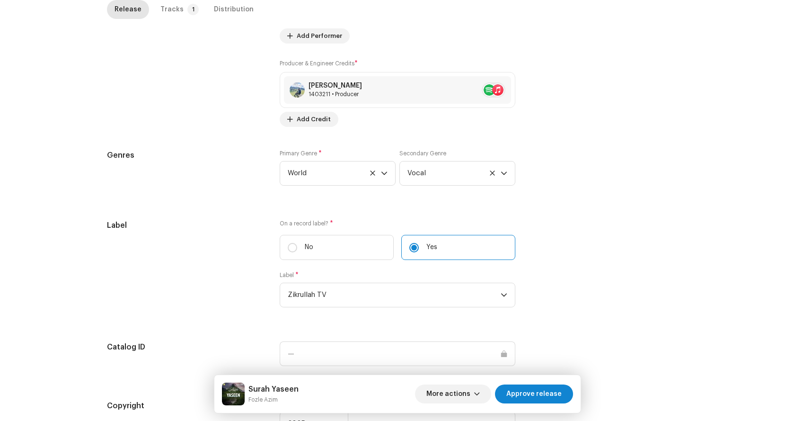
scroll to position [873, 0]
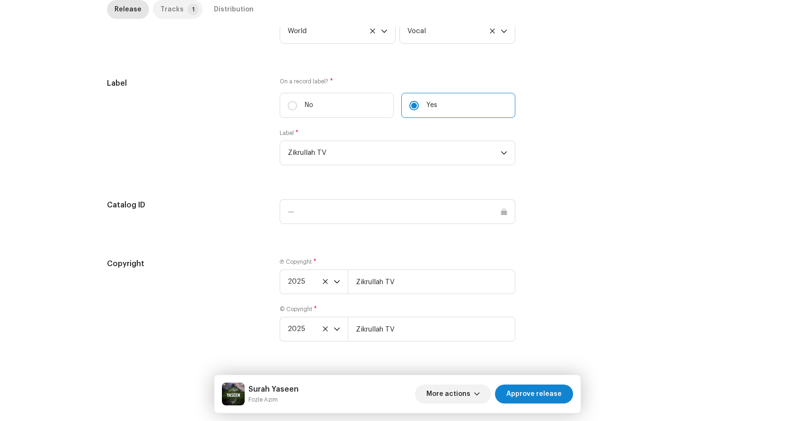
click at [164, 18] on div "Tracks" at bounding box center [171, 9] width 23 height 19
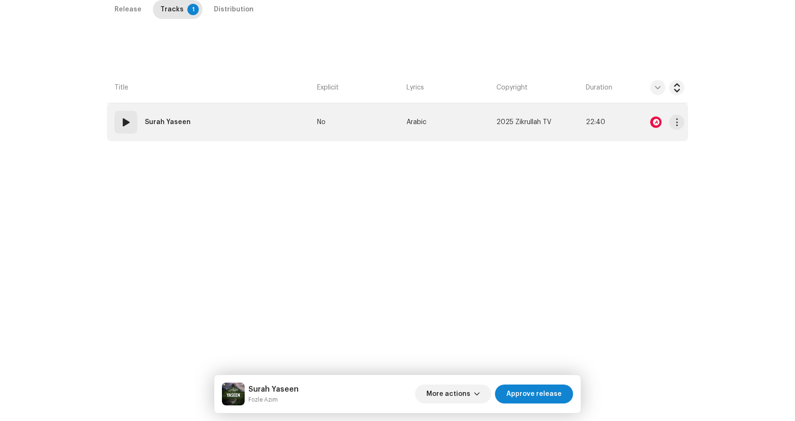
click at [225, 125] on td "01 Surah Yaseen" at bounding box center [210, 122] width 206 height 38
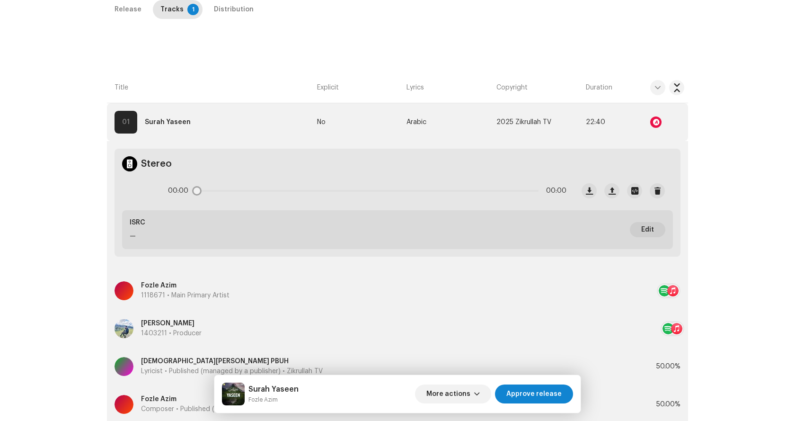
scroll to position [295, 0]
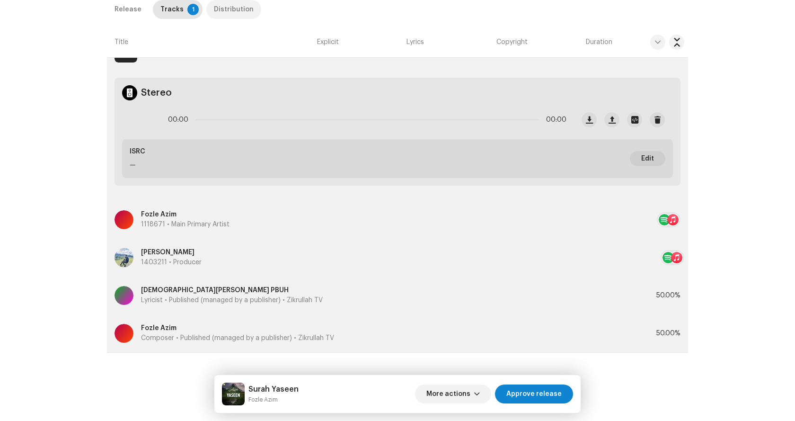
click at [227, 2] on div "Distribution" at bounding box center [234, 9] width 40 height 19
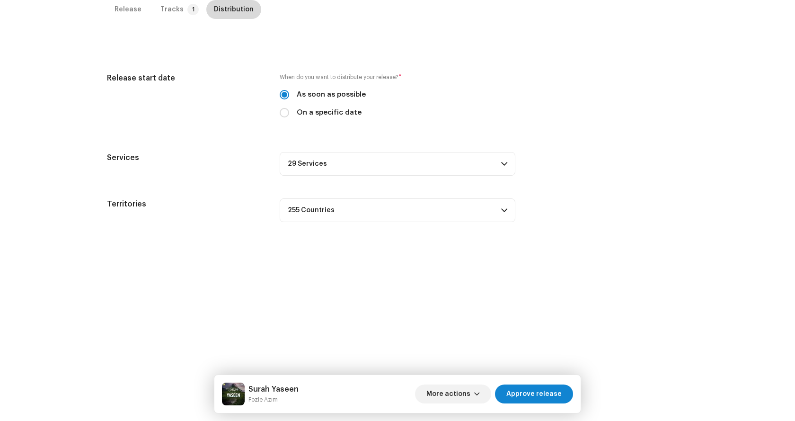
scroll to position [224, 0]
click at [542, 392] on span "Approve release" at bounding box center [533, 393] width 55 height 19
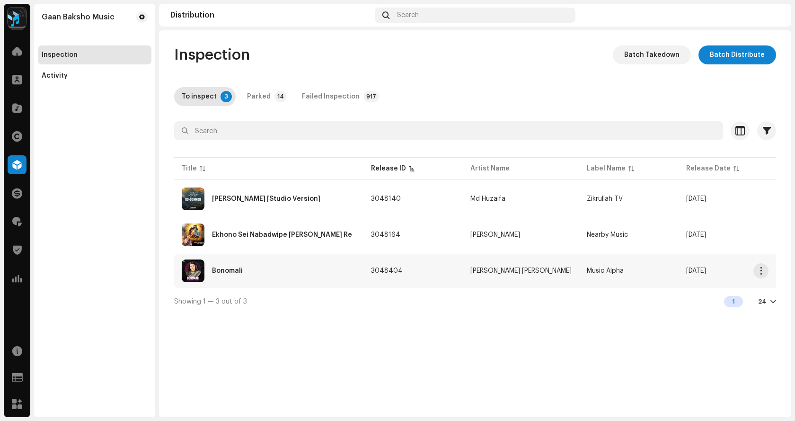
click at [257, 277] on div "Bonomali" at bounding box center [269, 270] width 174 height 23
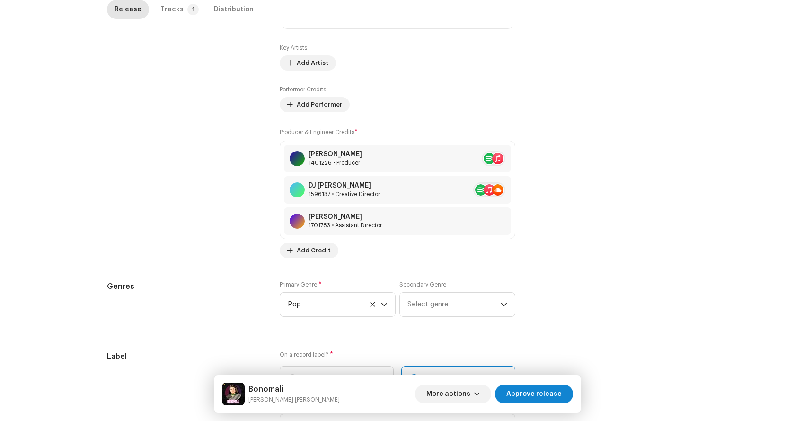
scroll to position [936, 0]
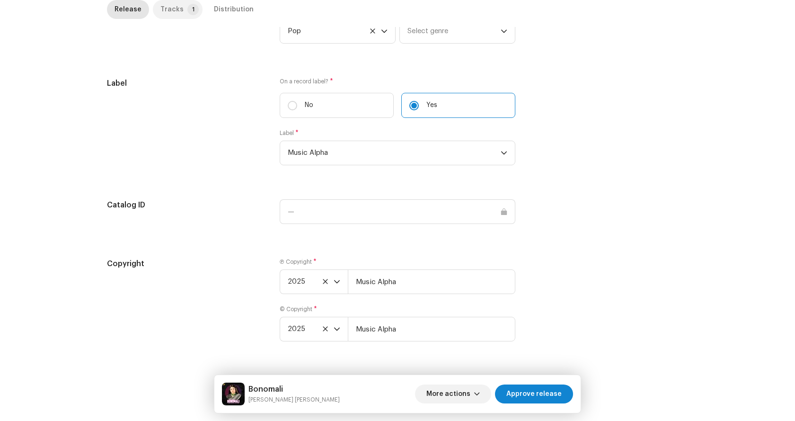
click at [161, 5] on div "Tracks" at bounding box center [171, 9] width 23 height 19
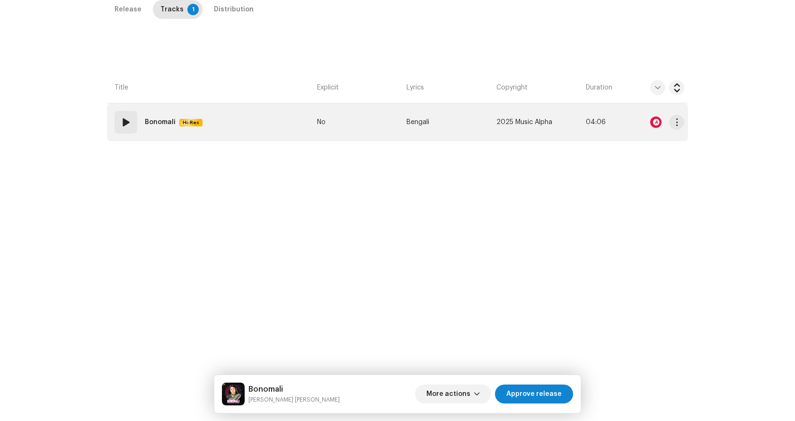
click at [257, 113] on td "01 Bonomali Hi-Res" at bounding box center [210, 122] width 206 height 38
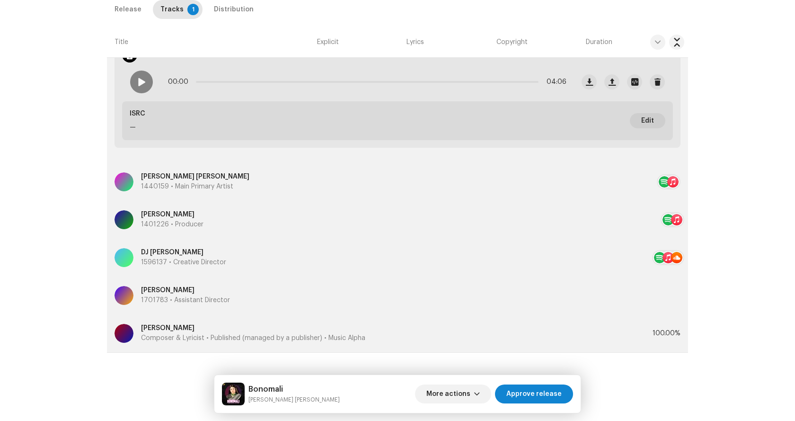
scroll to position [239, 0]
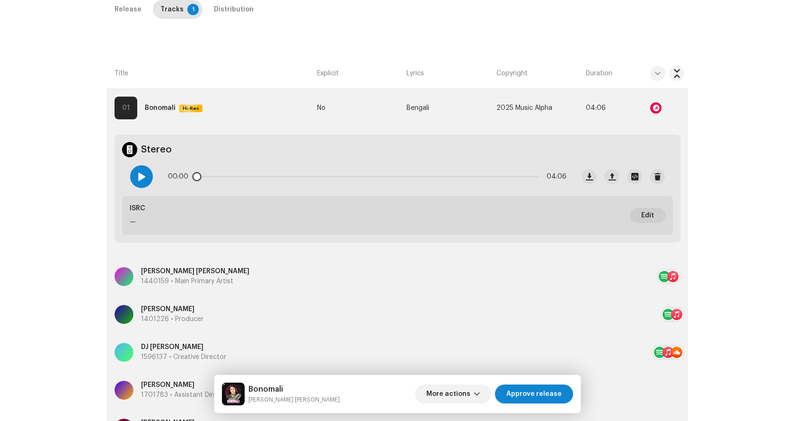
click at [137, 177] on span at bounding box center [141, 177] width 8 height 8
click at [227, 6] on div "Distribution" at bounding box center [234, 9] width 40 height 19
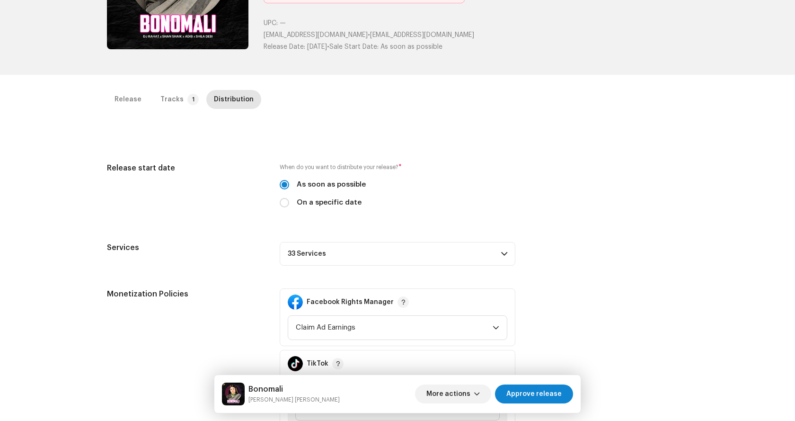
scroll to position [87, 0]
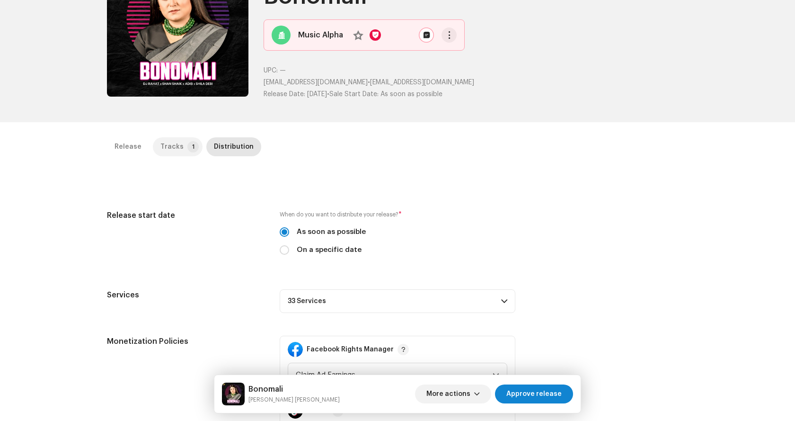
click at [154, 146] on p-tab "Tracks 1" at bounding box center [178, 146] width 50 height 19
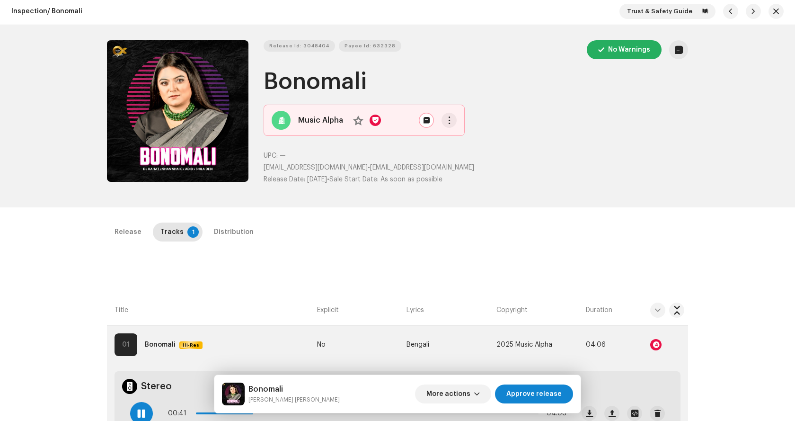
scroll to position [144, 0]
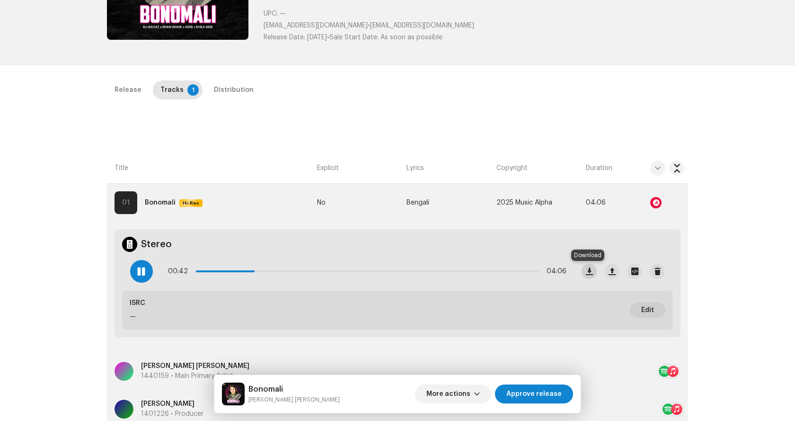
click at [591, 265] on button "button" at bounding box center [589, 271] width 15 height 15
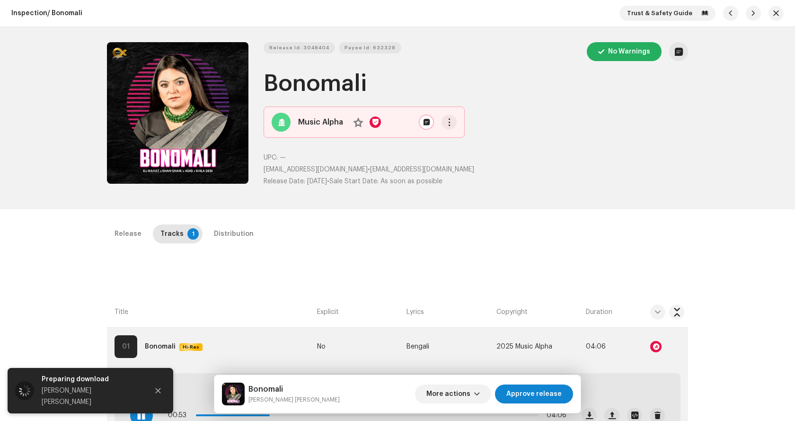
scroll to position [95, 0]
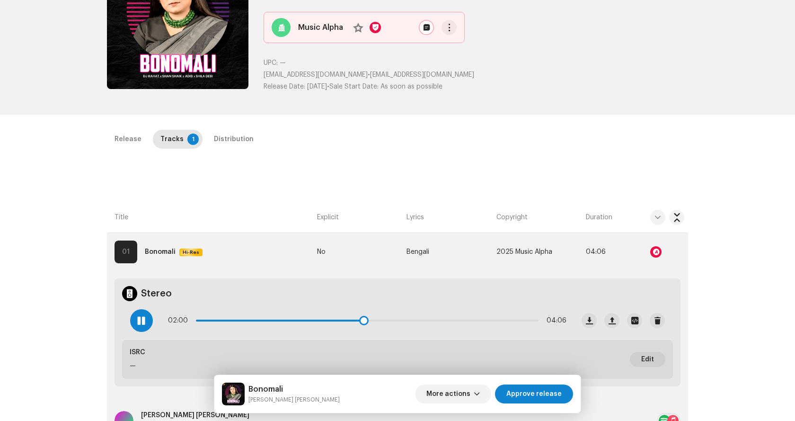
click at [141, 326] on div at bounding box center [141, 320] width 23 height 23
click at [609, 319] on span "button" at bounding box center [612, 321] width 7 height 8
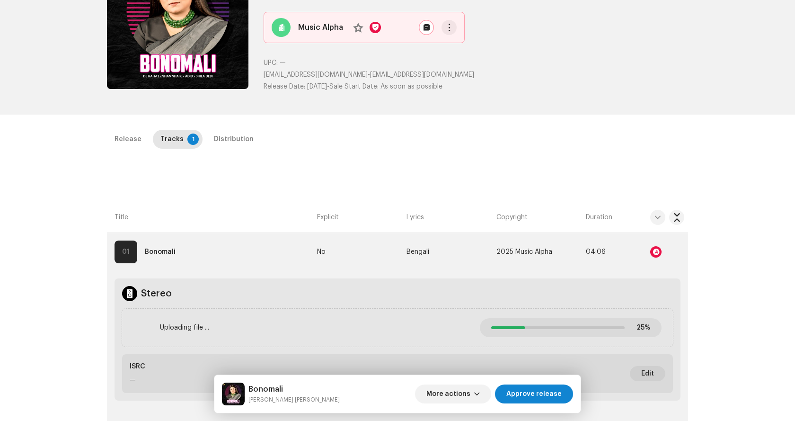
click at [279, 175] on div "Release Tracks 1 Distribution Compilation Is it a compilation? * No Yes Metadat…" at bounding box center [398, 368] width 612 height 476
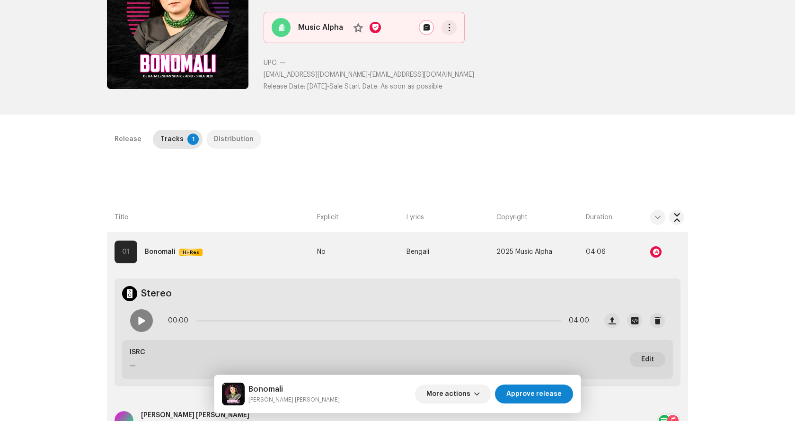
click at [233, 137] on div "Distribution" at bounding box center [234, 139] width 40 height 19
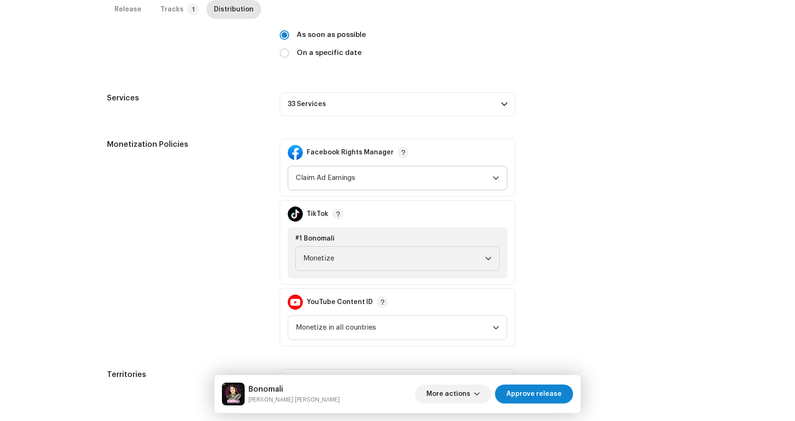
scroll to position [324, 0]
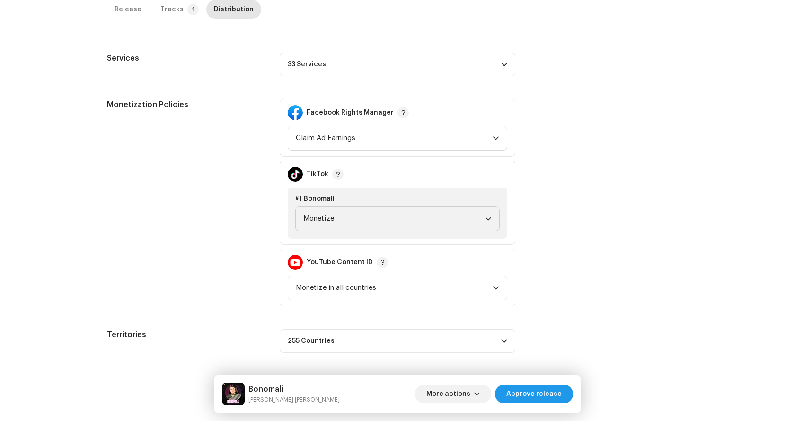
click at [556, 399] on span "Approve release" at bounding box center [533, 393] width 55 height 19
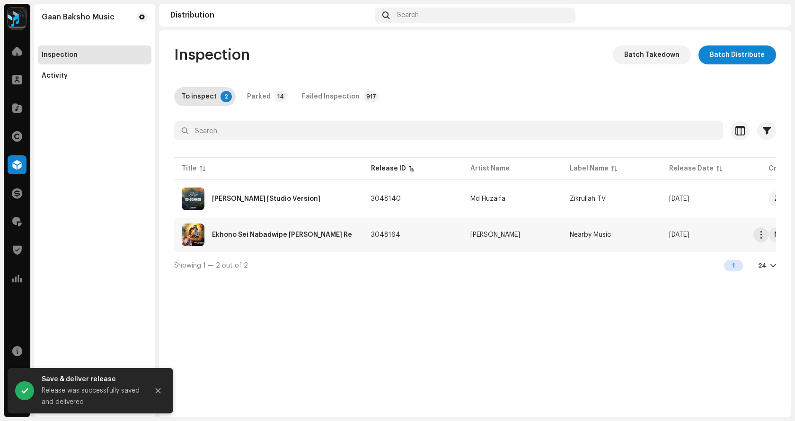
click at [250, 236] on div "Ekhono Sei Nabadwipe [PERSON_NAME] Re" at bounding box center [282, 234] width 140 height 7
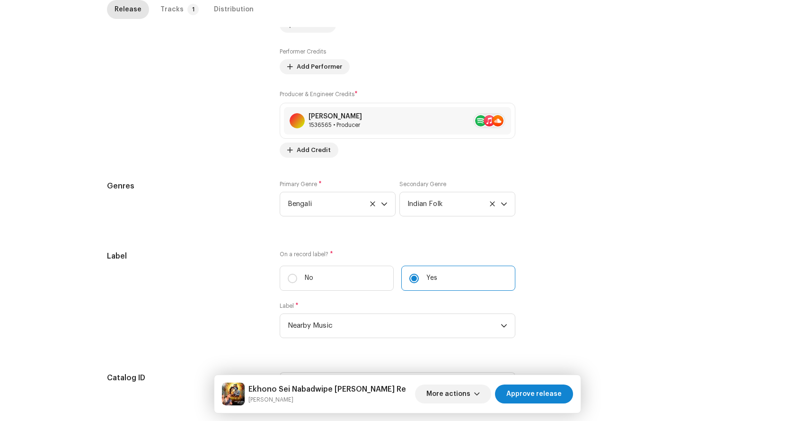
scroll to position [835, 0]
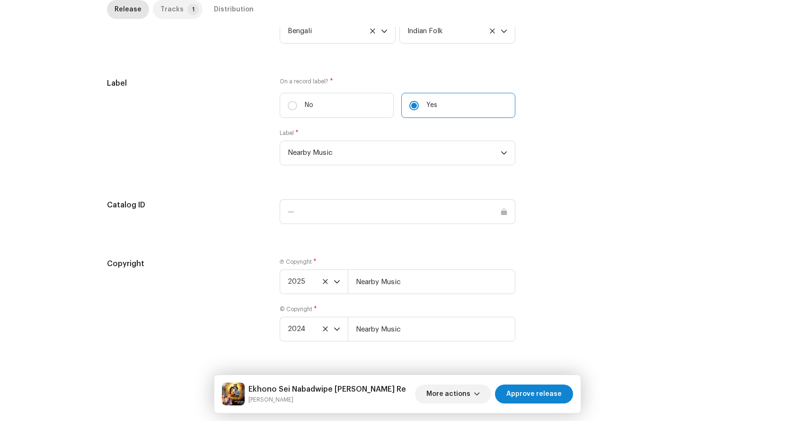
click at [165, 11] on div "Tracks" at bounding box center [171, 9] width 23 height 19
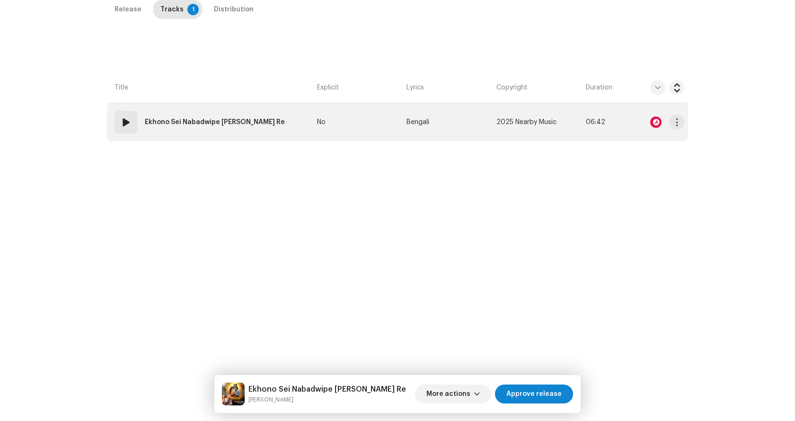
click at [270, 121] on td "01 Ekhono Sei Nabadwipe [PERSON_NAME] Re" at bounding box center [210, 122] width 206 height 38
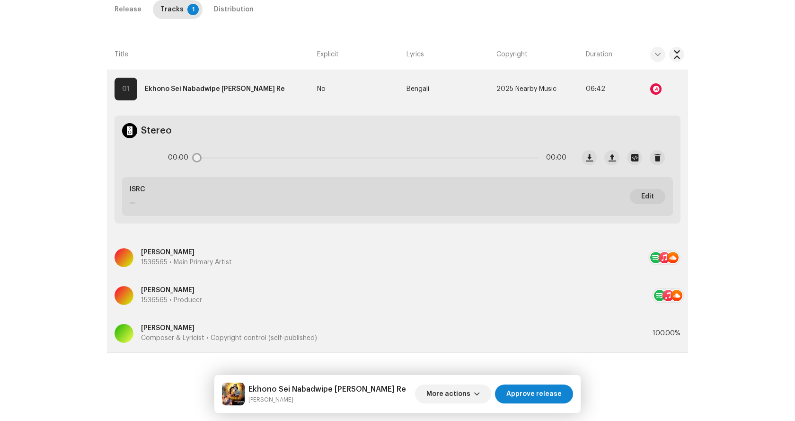
scroll to position [105, 0]
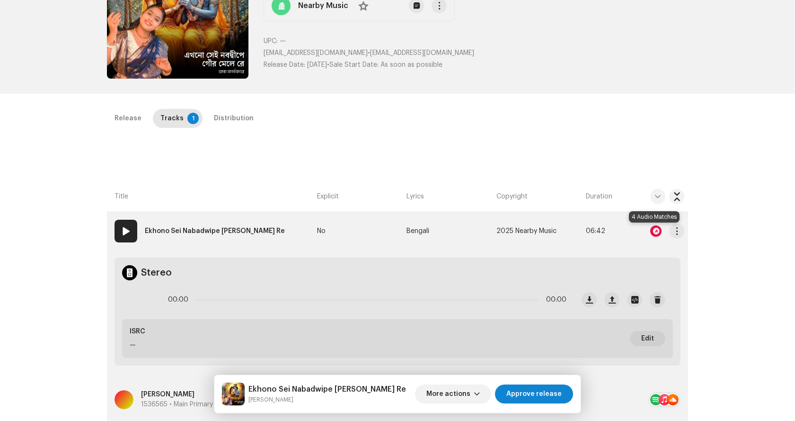
click at [653, 229] on div at bounding box center [655, 230] width 11 height 11
click at [140, 302] on div "Audio Recognition by Cover Song 4 All results require review/listening to avoid…" at bounding box center [397, 210] width 795 height 421
click at [140, 302] on span at bounding box center [141, 300] width 8 height 8
click at [228, 117] on div "Distribution" at bounding box center [234, 118] width 40 height 19
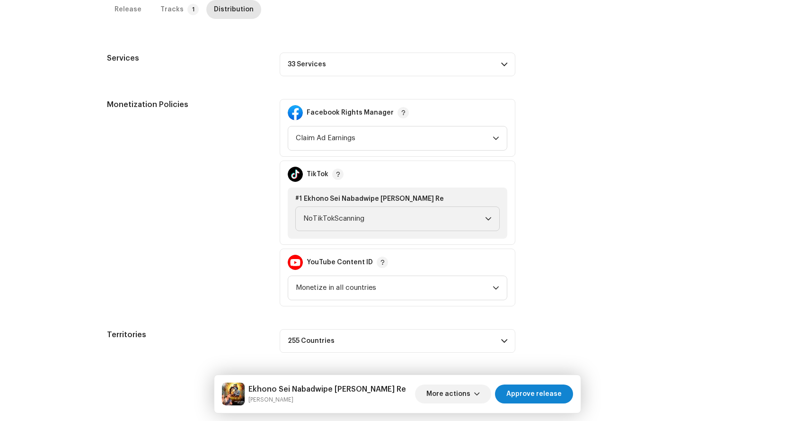
scroll to position [29, 0]
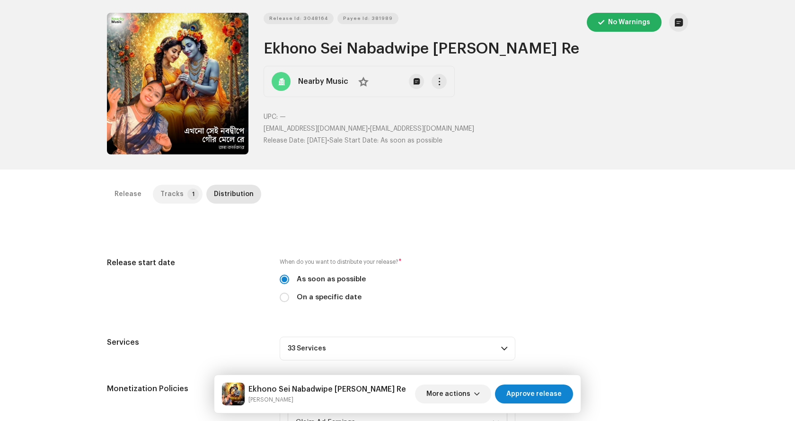
click at [167, 191] on div "Tracks" at bounding box center [171, 194] width 23 height 19
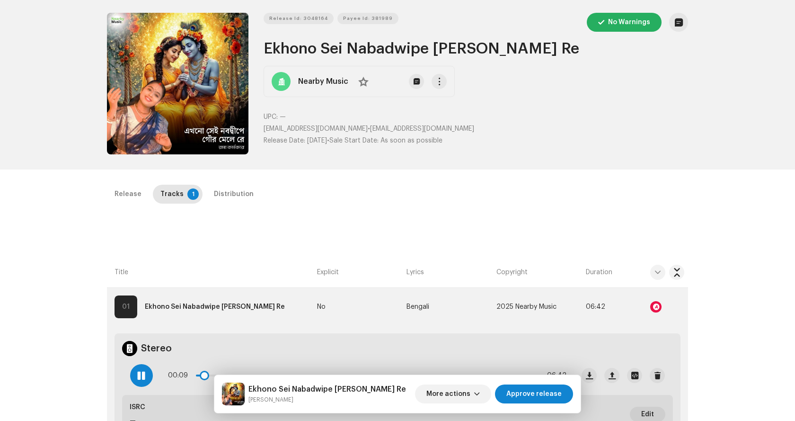
scroll to position [171, 0]
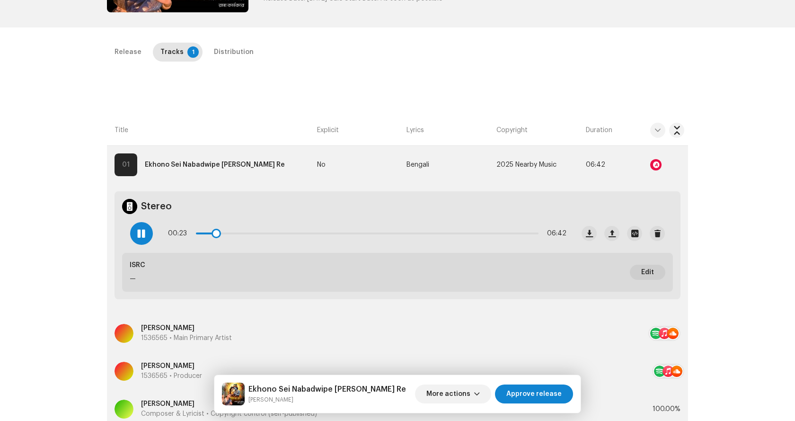
click at [144, 230] on span at bounding box center [142, 234] width 8 height 8
click at [653, 166] on div at bounding box center [655, 164] width 11 height 11
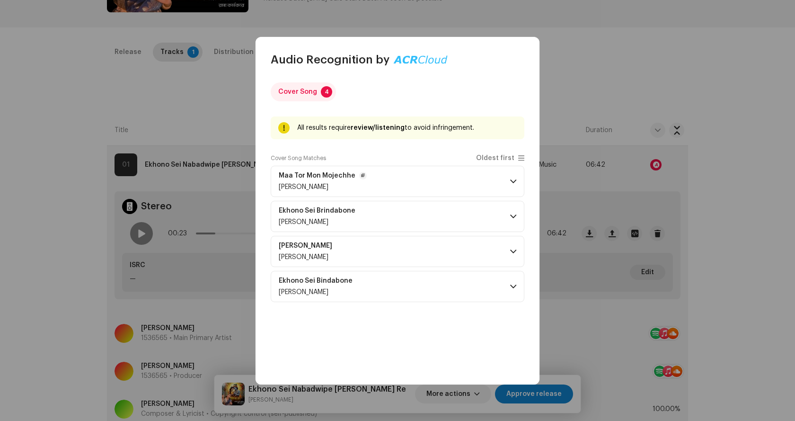
click at [444, 182] on p-accordion-header "Maa Tor Mon Mojechhe [PERSON_NAME]" at bounding box center [398, 181] width 254 height 31
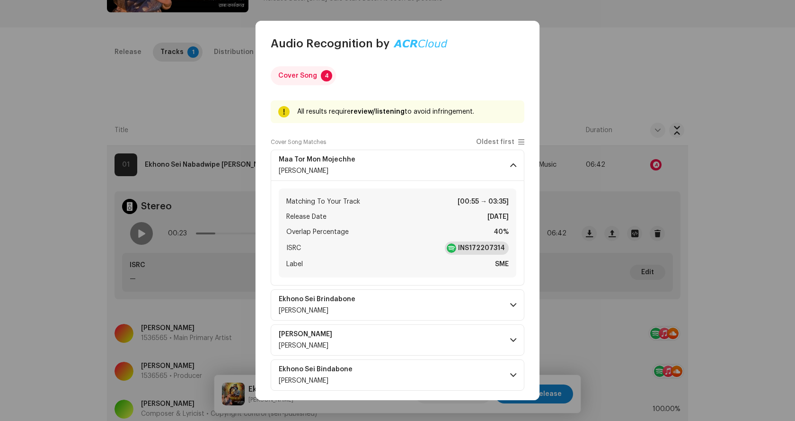
click at [484, 246] on strong "INS172207314" at bounding box center [481, 247] width 47 height 9
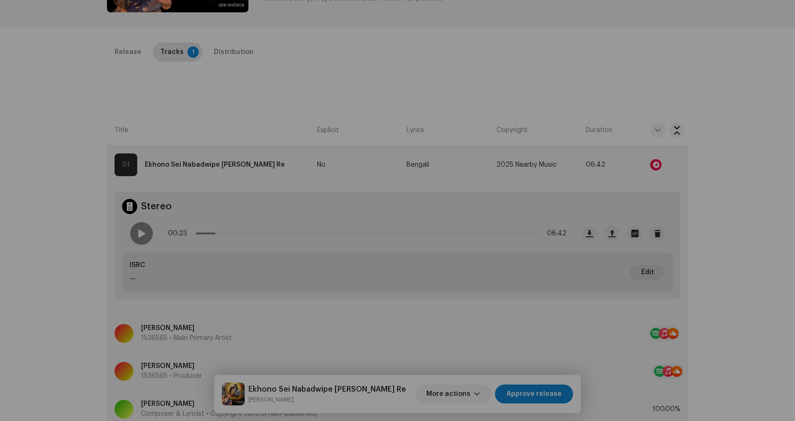
click at [727, 190] on div "Audio Recognition by Cover Song 4 All results require review/listening to avoid…" at bounding box center [397, 210] width 795 height 421
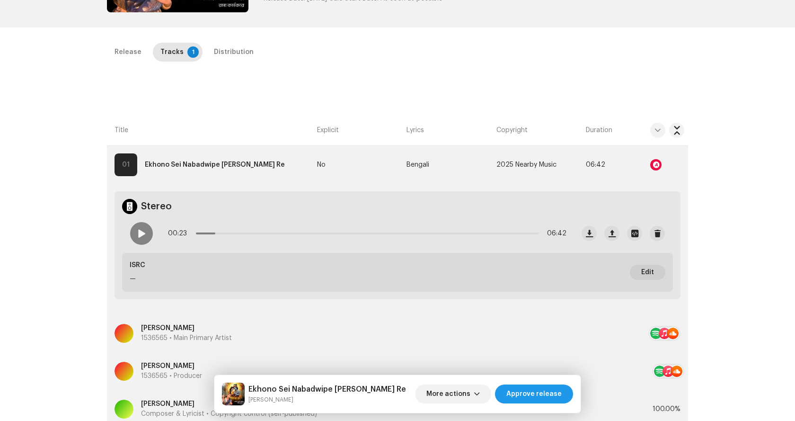
click at [541, 396] on span "Approve release" at bounding box center [533, 393] width 55 height 19
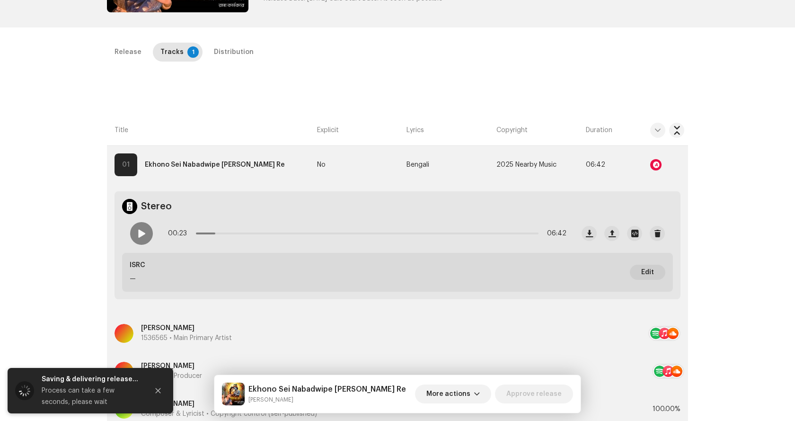
scroll to position [0, 0]
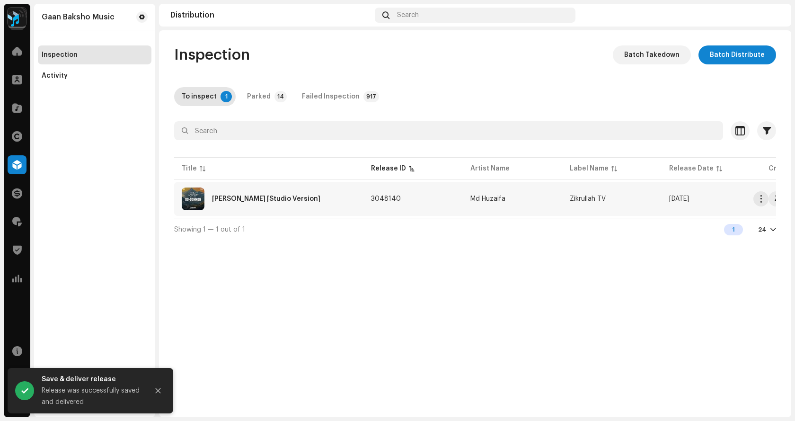
click at [296, 203] on div "[PERSON_NAME] [Studio Version]" at bounding box center [269, 198] width 174 height 23
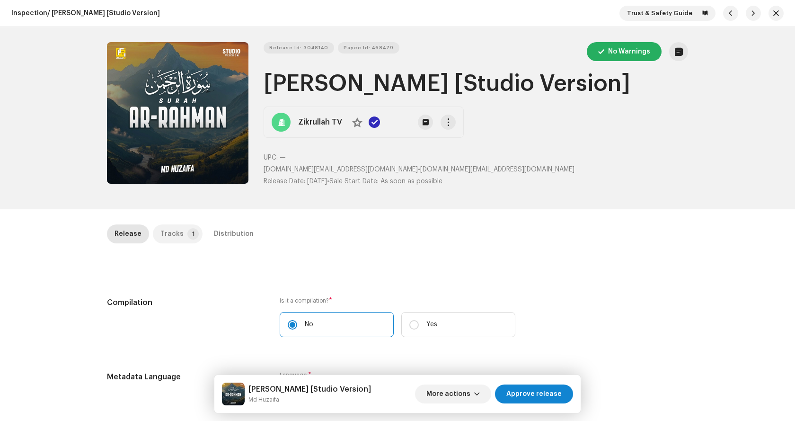
click at [169, 239] on div "Tracks" at bounding box center [171, 233] width 23 height 19
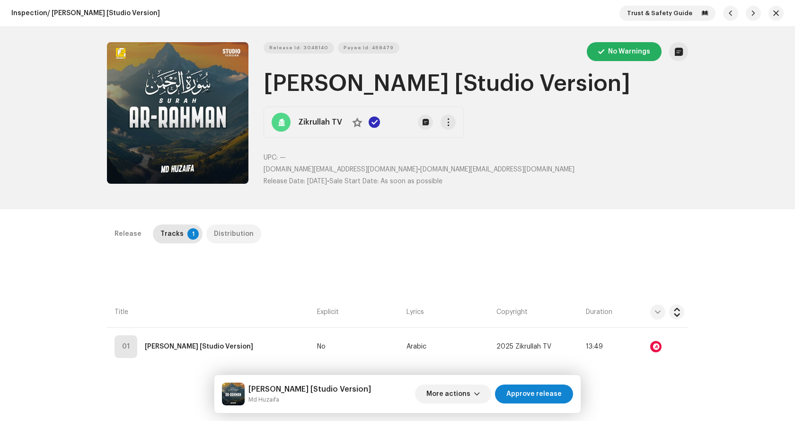
click at [217, 239] on div "Distribution" at bounding box center [234, 233] width 40 height 19
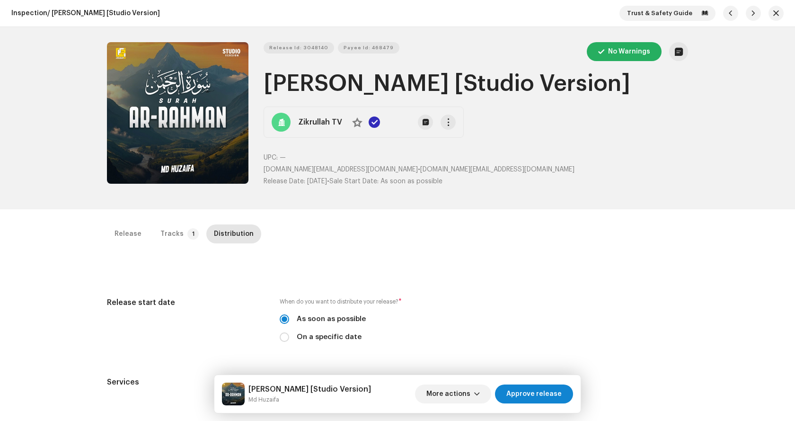
scroll to position [224, 0]
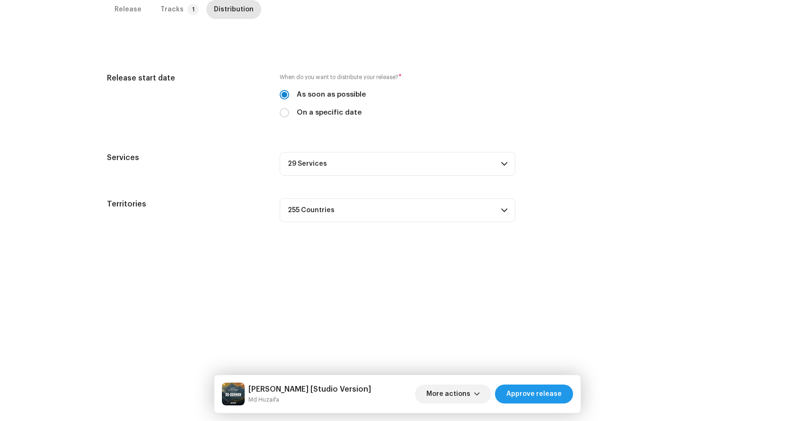
click at [517, 395] on span "Approve release" at bounding box center [533, 393] width 55 height 19
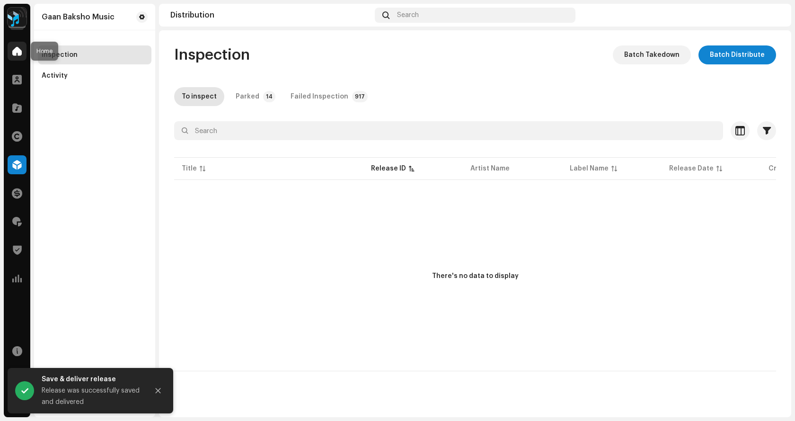
click at [15, 56] on div at bounding box center [17, 51] width 19 height 19
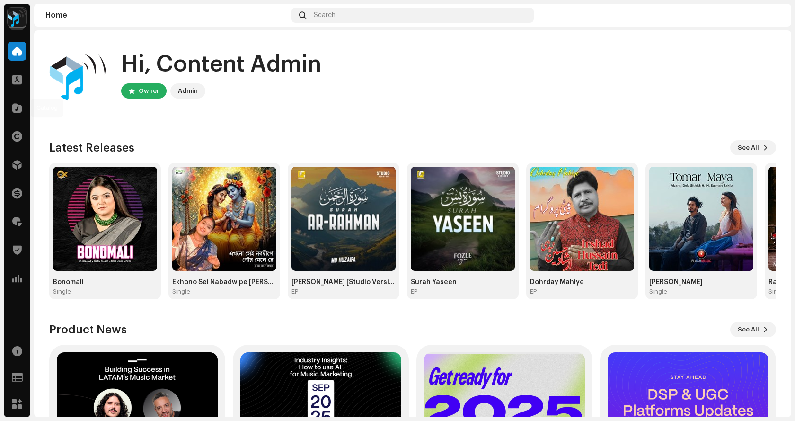
click at [11, 95] on div "Catalog" at bounding box center [17, 108] width 27 height 27
click at [15, 109] on span at bounding box center [16, 108] width 9 height 8
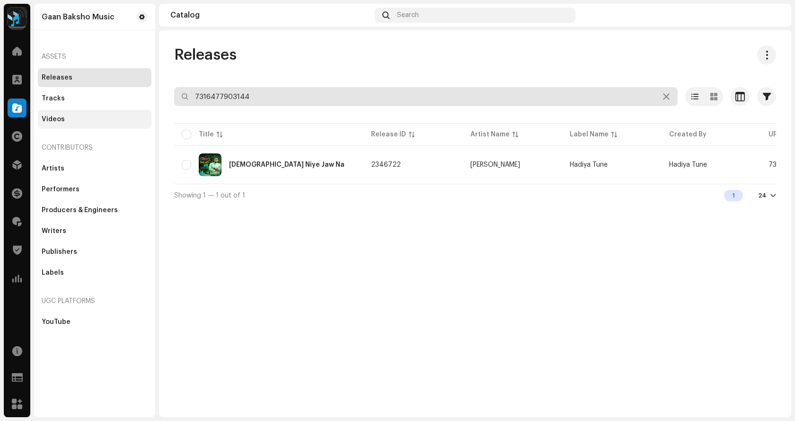
drag, startPoint x: 223, startPoint y: 102, endPoint x: 41, endPoint y: 114, distance: 182.6
click at [41, 114] on div "Gaan Baksho Music Home Clients Catalog Rights Distribution Finance Royalties Tr…" at bounding box center [397, 210] width 795 height 421
paste input "81266471"
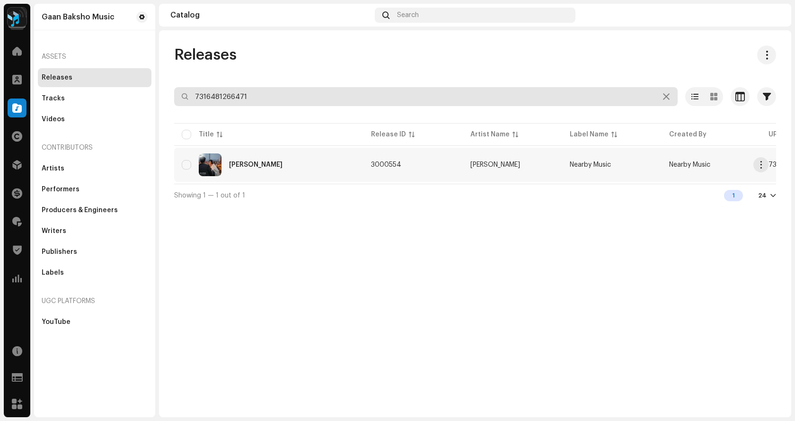
type input "7316481266471"
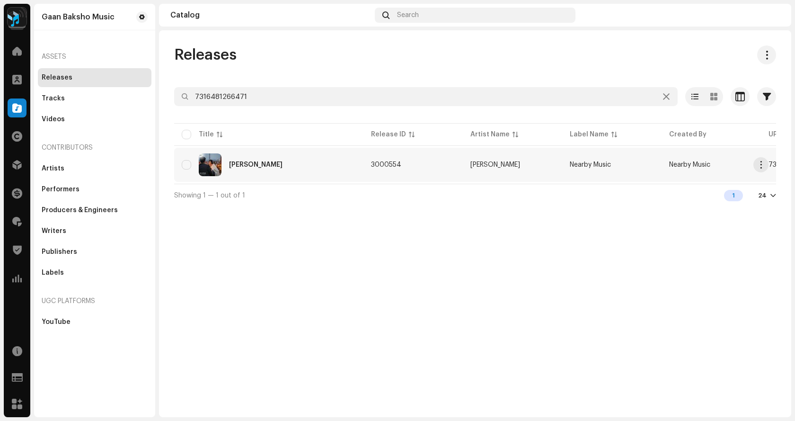
click at [246, 164] on div "[PERSON_NAME]" at bounding box center [255, 164] width 53 height 7
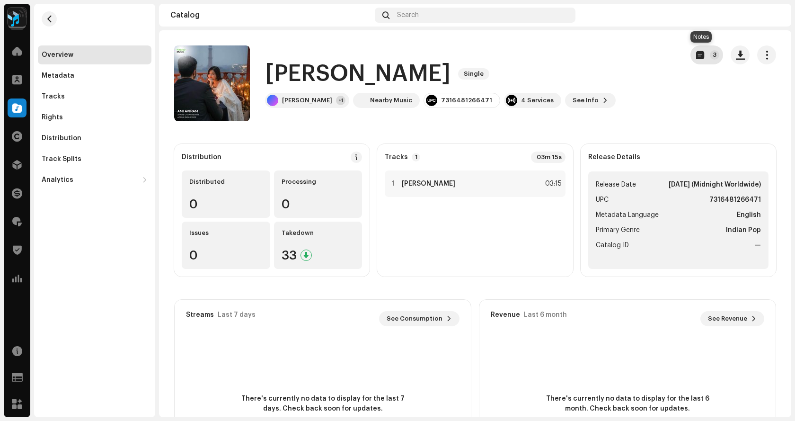
click at [711, 57] on p-badge "3" at bounding box center [714, 54] width 9 height 9
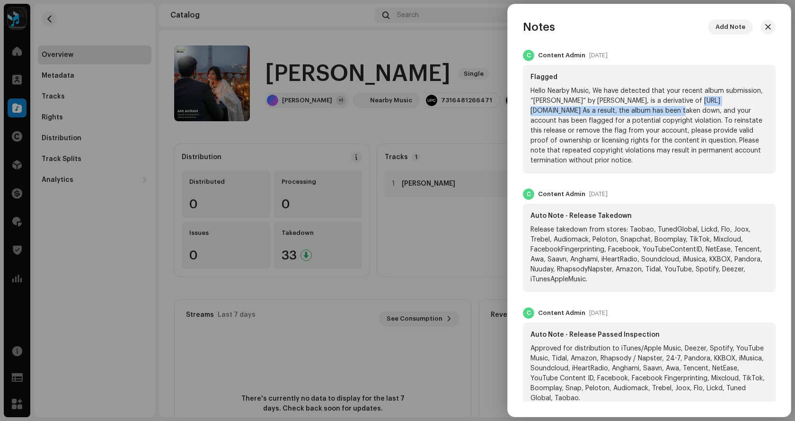
drag, startPoint x: 531, startPoint y: 109, endPoint x: 710, endPoint y: 115, distance: 179.5
click at [710, 115] on div "Hello Nearby Music, We have detected that your recent album submission, “[PERSO…" at bounding box center [650, 126] width 238 height 80
copy div "[URL][DOMAIN_NAME]"
click at [475, 151] on div at bounding box center [397, 210] width 795 height 421
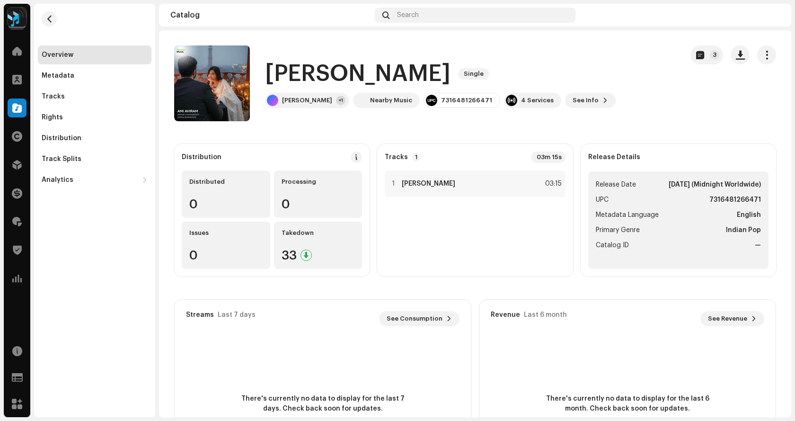
click at [8, 21] on img at bounding box center [17, 17] width 19 height 19
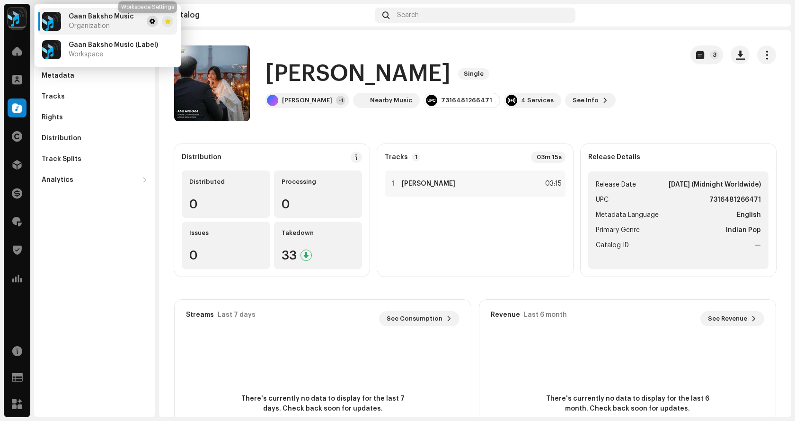
click at [150, 24] on span at bounding box center [153, 22] width 6 height 8
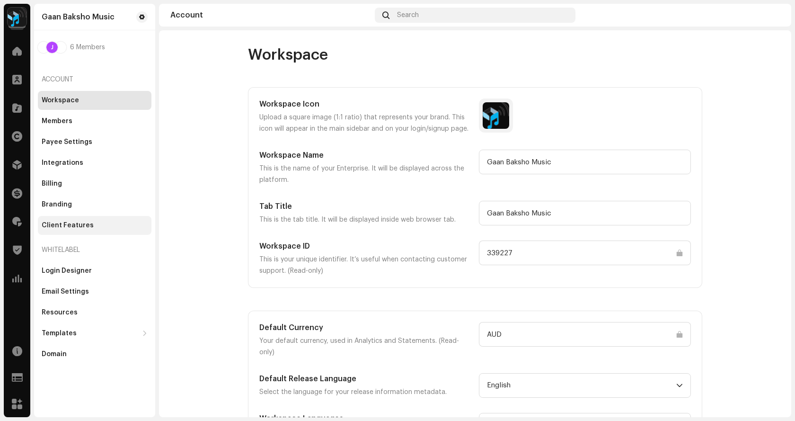
click at [71, 224] on div "Client Features" at bounding box center [68, 226] width 52 height 8
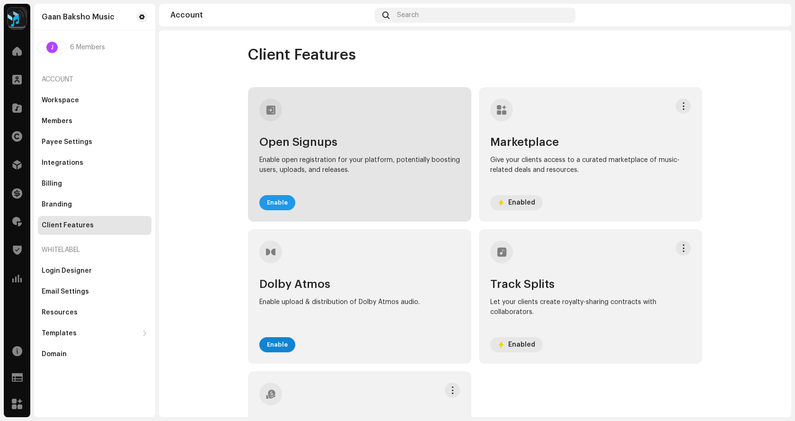
click at [270, 205] on span "Enable" at bounding box center [277, 202] width 21 height 19
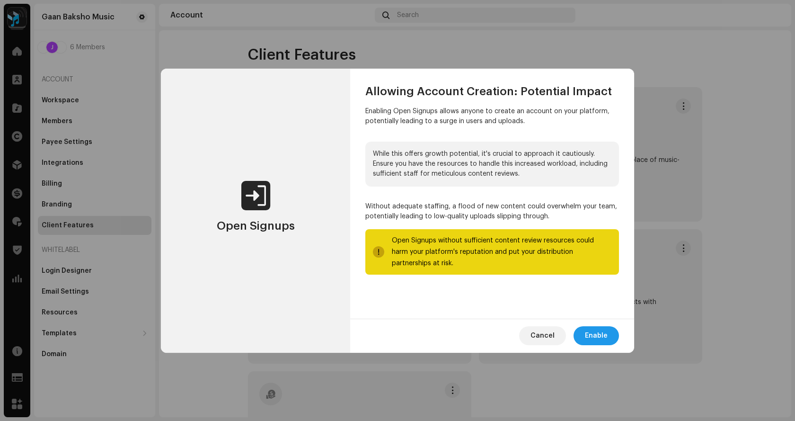
click at [598, 335] on span "Enable" at bounding box center [596, 335] width 23 height 19
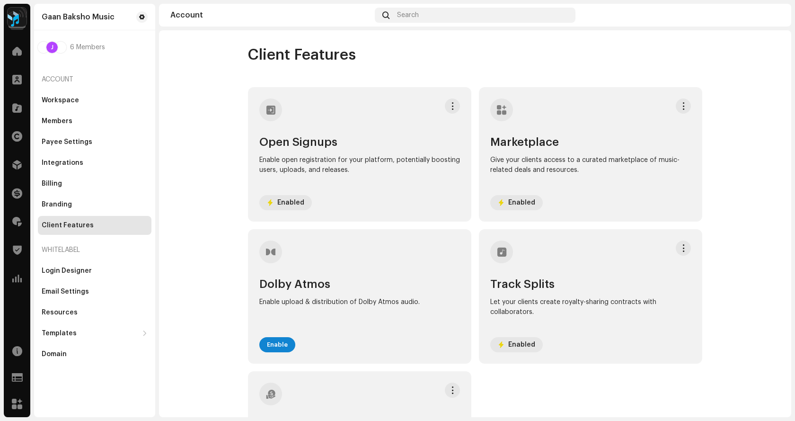
click at [771, 23] on div "Account Search" at bounding box center [475, 15] width 632 height 23
click at [772, 18] on img at bounding box center [772, 15] width 15 height 15
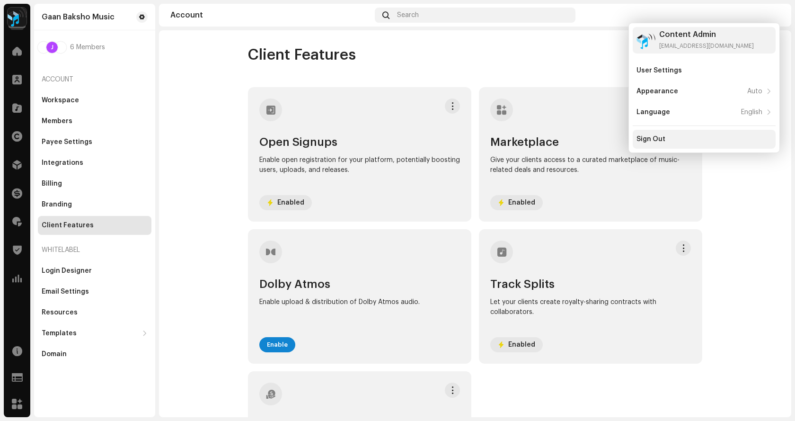
click at [658, 139] on div "Sign Out" at bounding box center [651, 139] width 29 height 8
